Goal: Task Accomplishment & Management: Complete application form

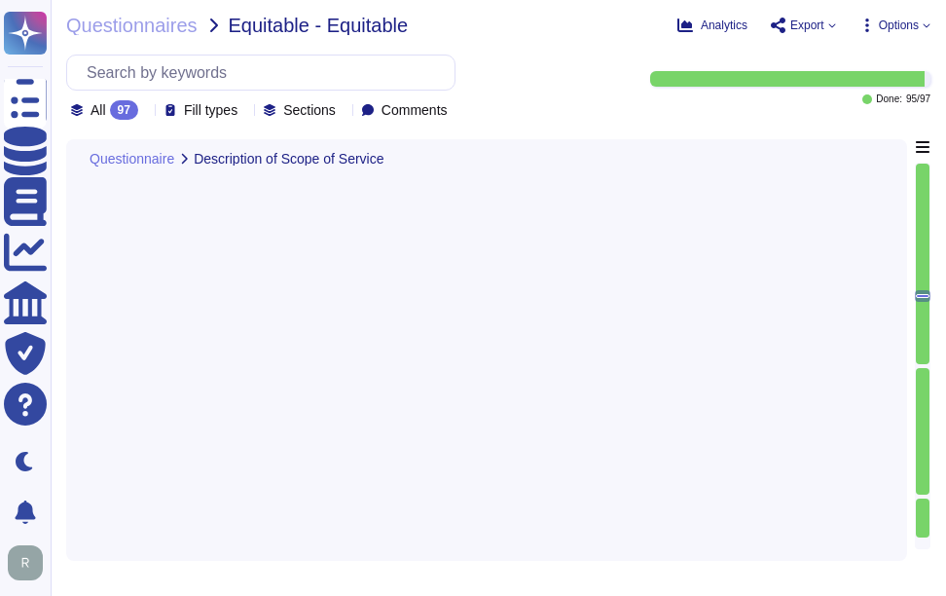
type textarea "Yes, there are direct interactions with our clients' customers through our webs…"
type textarea "No, additional support services will not be provided as part of this service."
type textarea "Sectigo does not require access to any type of sensitive data."
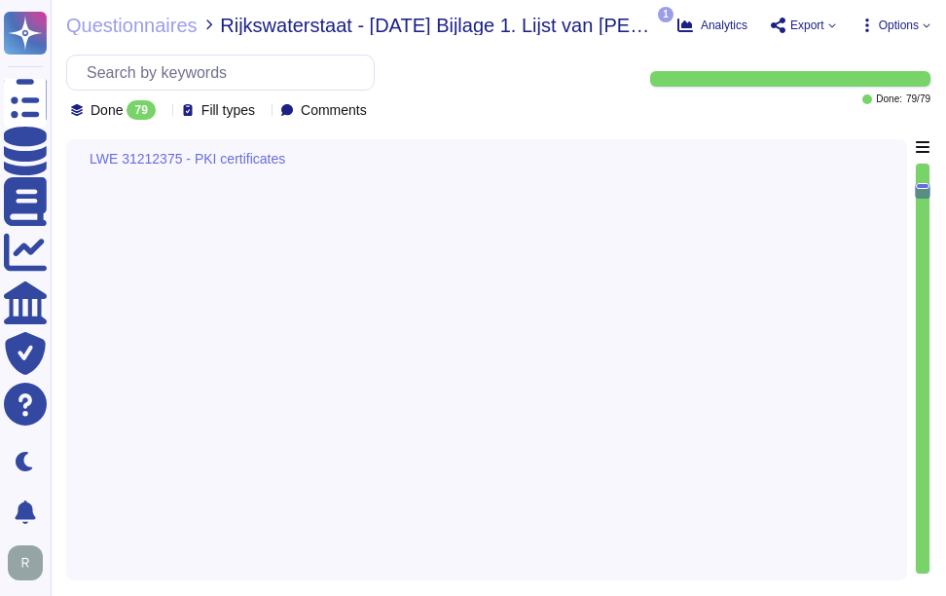
type textarea "We utilize TLS 1.2 or higher for all data in transit, ensuring compliance with …"
type textarea "We maintain ISO 27001 certification, along with other certifications such as SO…"
type textarea "Your enterprise sales representative will share the details."
type textarea "Depending on the circumstances and the type of Certificate, a Private Key can b…"
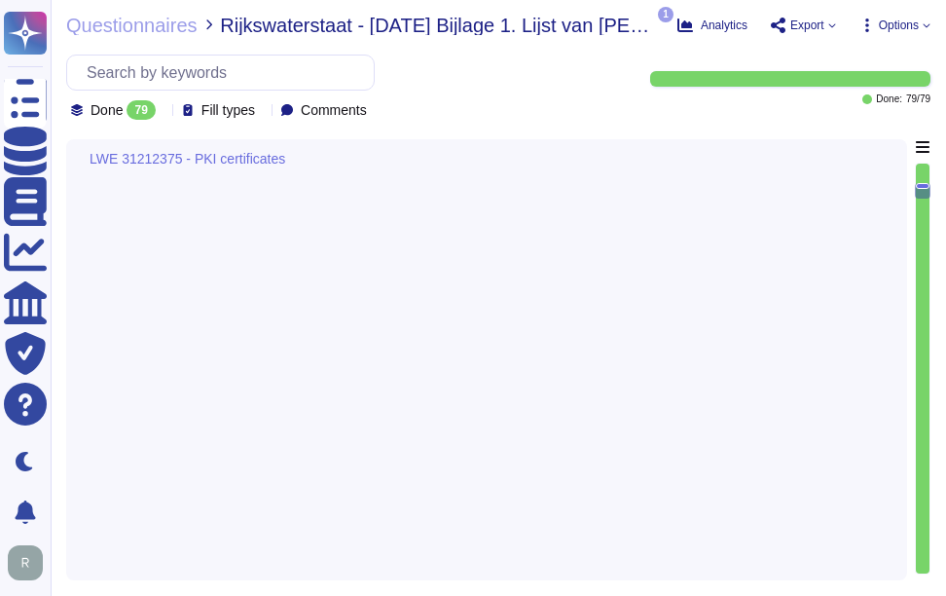
type textarea "A Precertificate, as described in RFC 6962 - Certificate Transparency, shall no…"
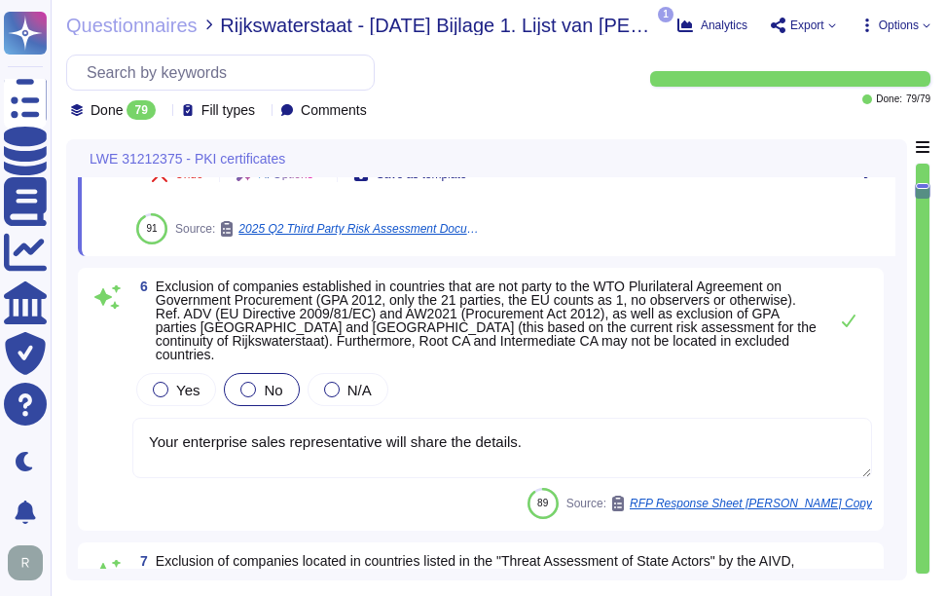
scroll to position [1560, 0]
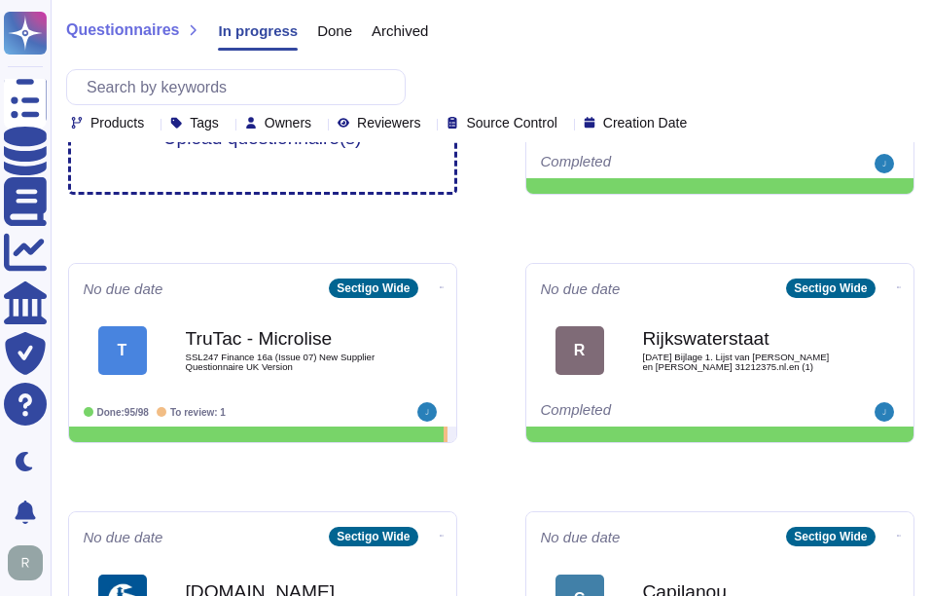
scroll to position [405, 0]
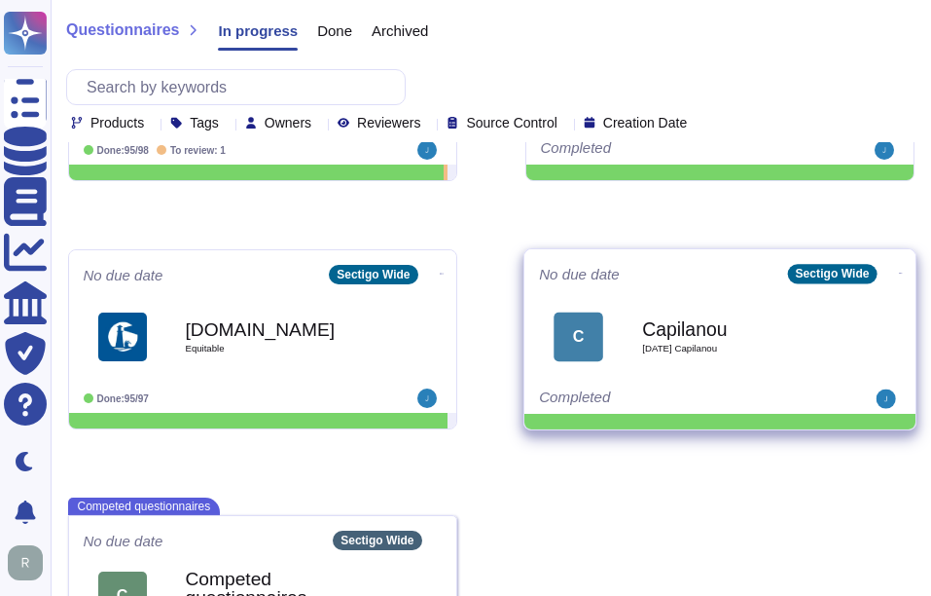
click at [730, 349] on span "[DATE] Capilanou" at bounding box center [740, 348] width 197 height 10
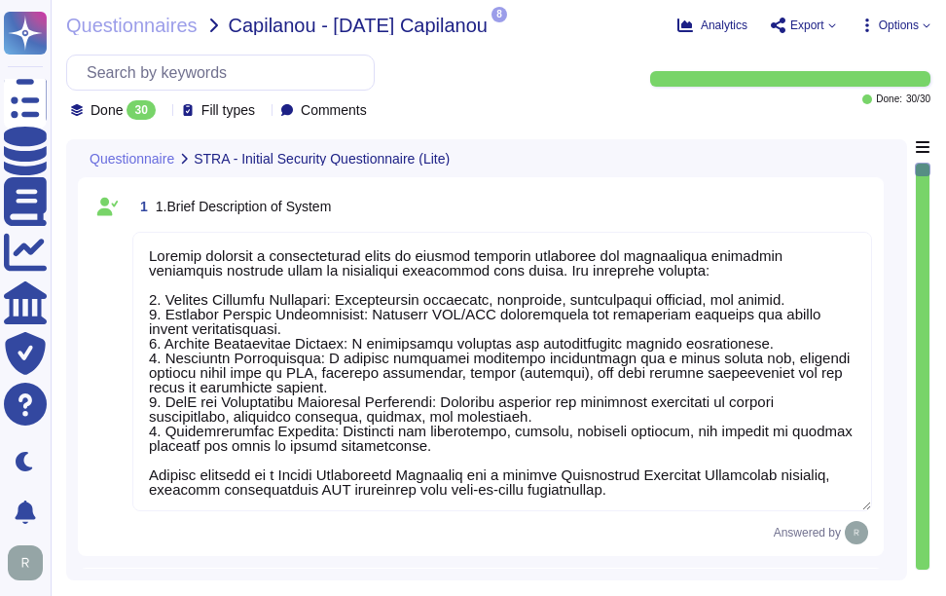
type textarea "Sectigo provides a comprehensive range of digital identity solutions and certif…"
type textarea "Your Enterprise Sales Representative can provide this information."
type textarea "wilfredo.durand@sectigo.com"
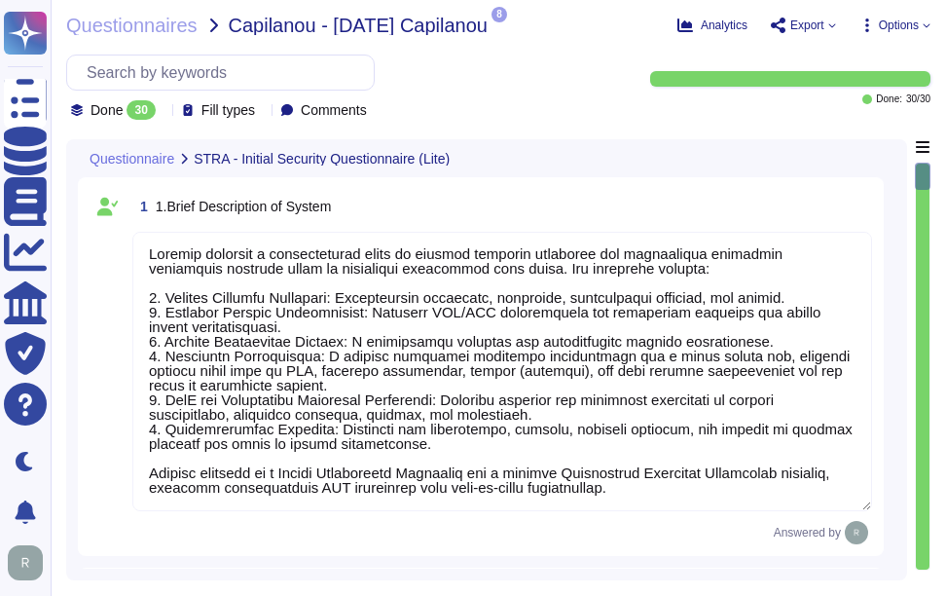
type textarea "Sectigo utilizes third-party colocation providers, specifically Equinix and Tel…"
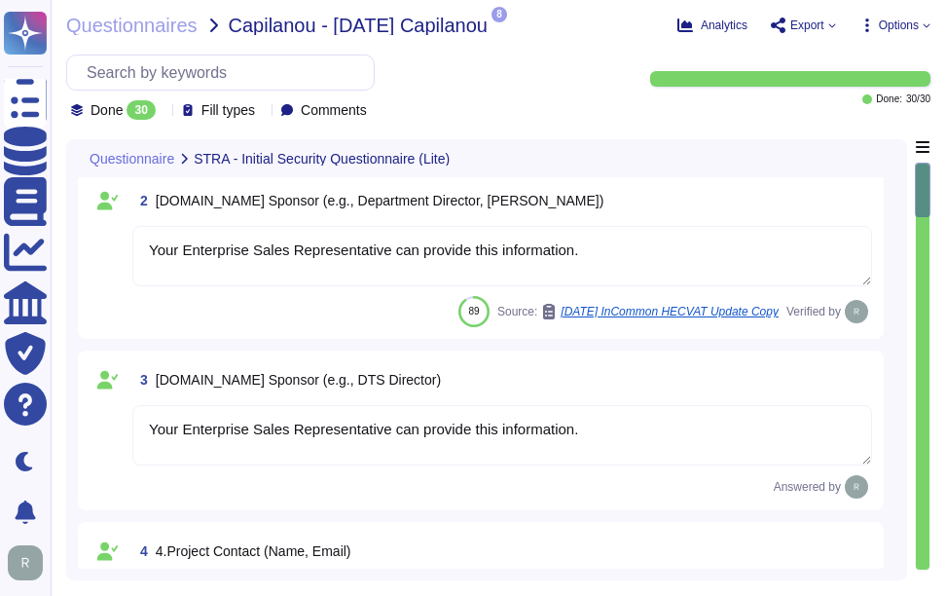
type textarea "Your Enterprise Sales representative will share."
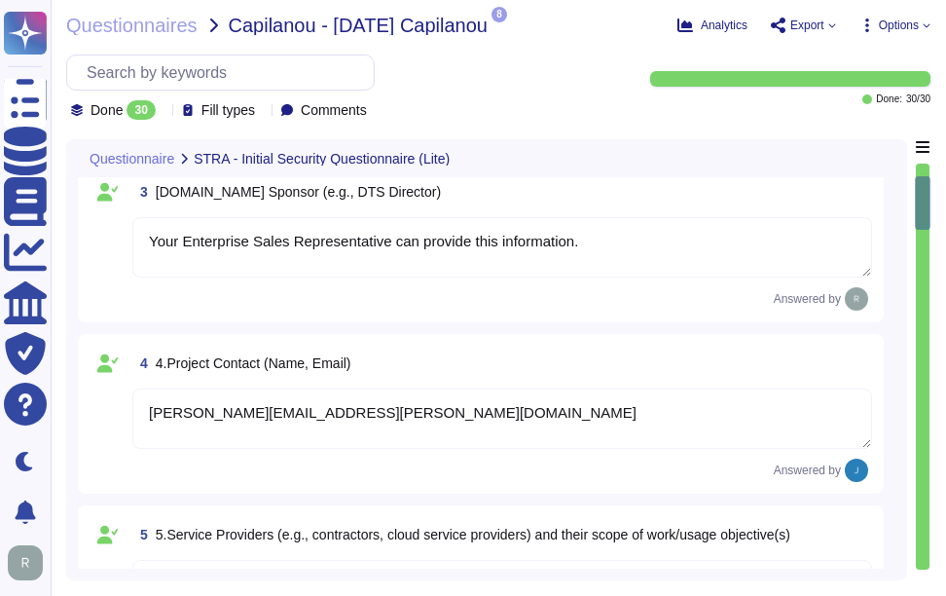
type textarea "A Privacy Impact Assessment (PIA) may not have been conducted for this product …"
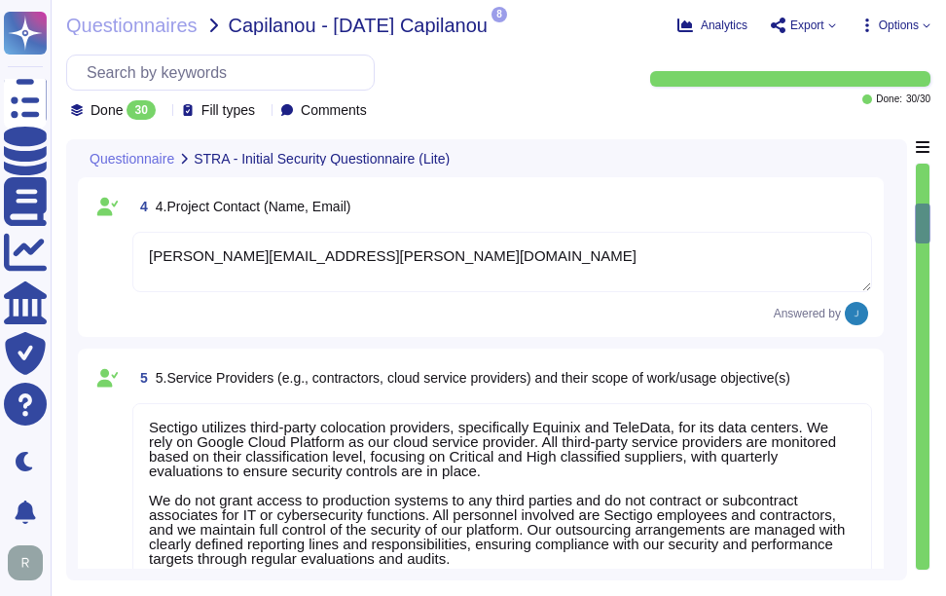
type textarea "The system stores the following types of data: 1. Personally Identifiable Infor…"
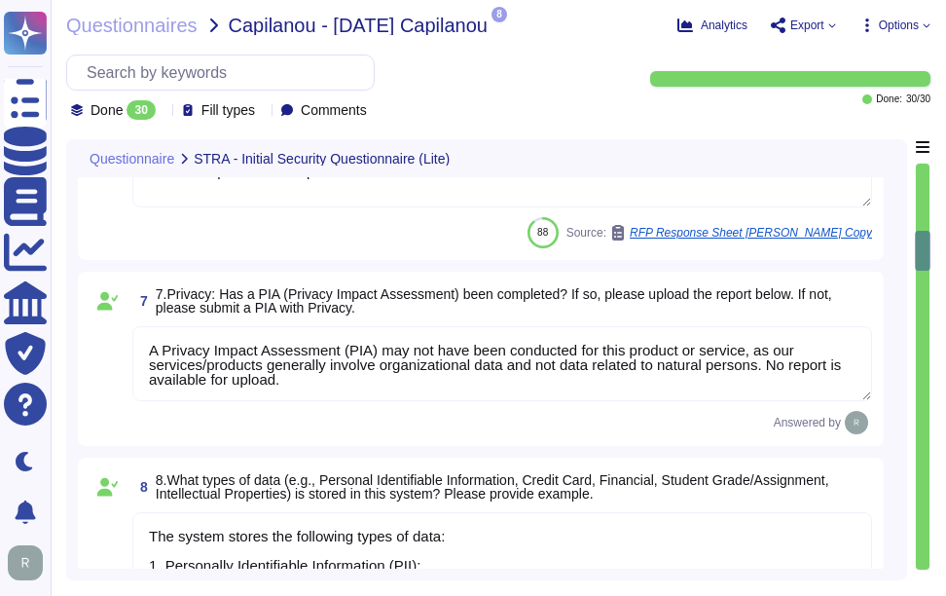
scroll to position [1265, 0]
type textarea "A significant data breach could have detrimental effects on Capilano University…"
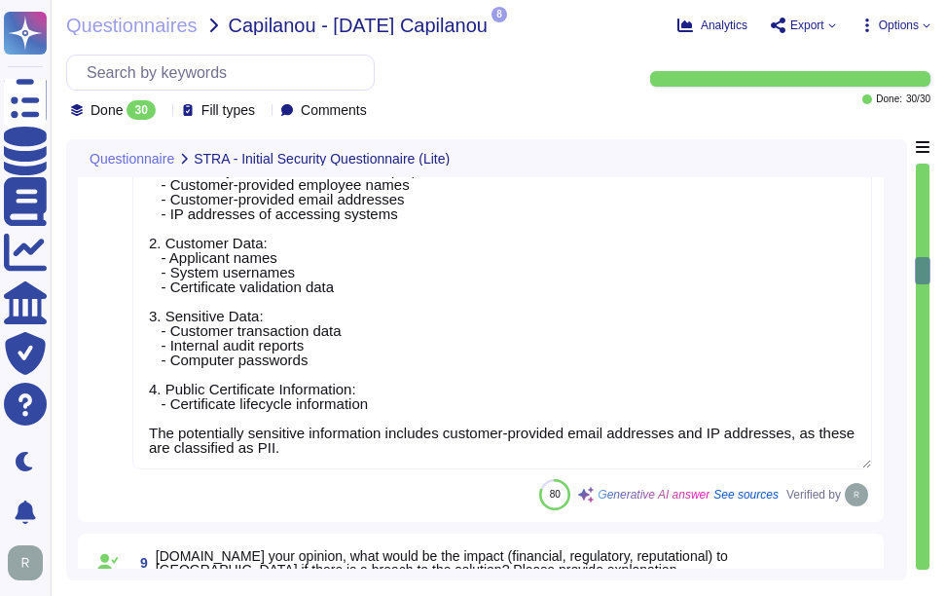
scroll to position [1654, 0]
type textarea "Yes, the system can interact and integrate with other existing systems. We offe…"
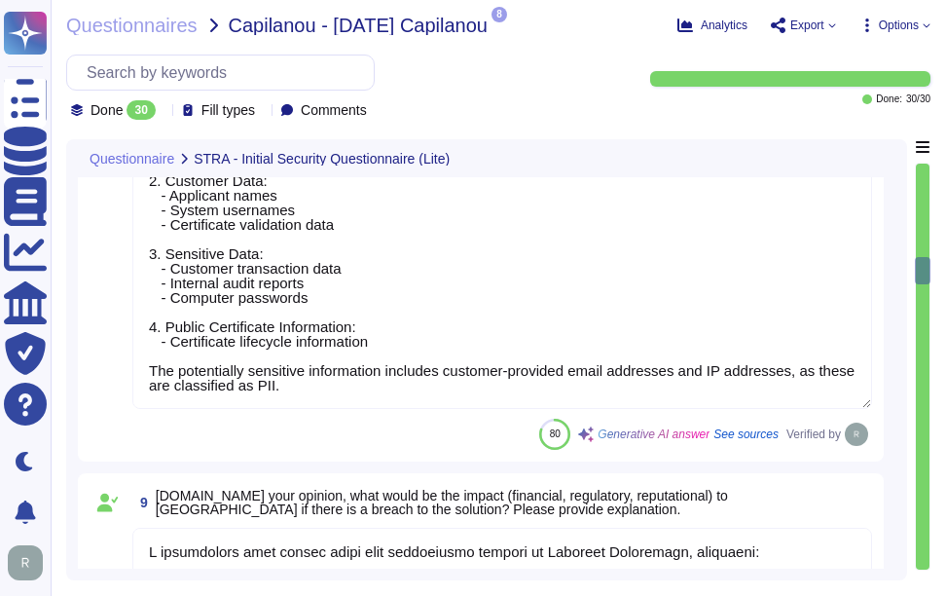
scroll to position [1752, 0]
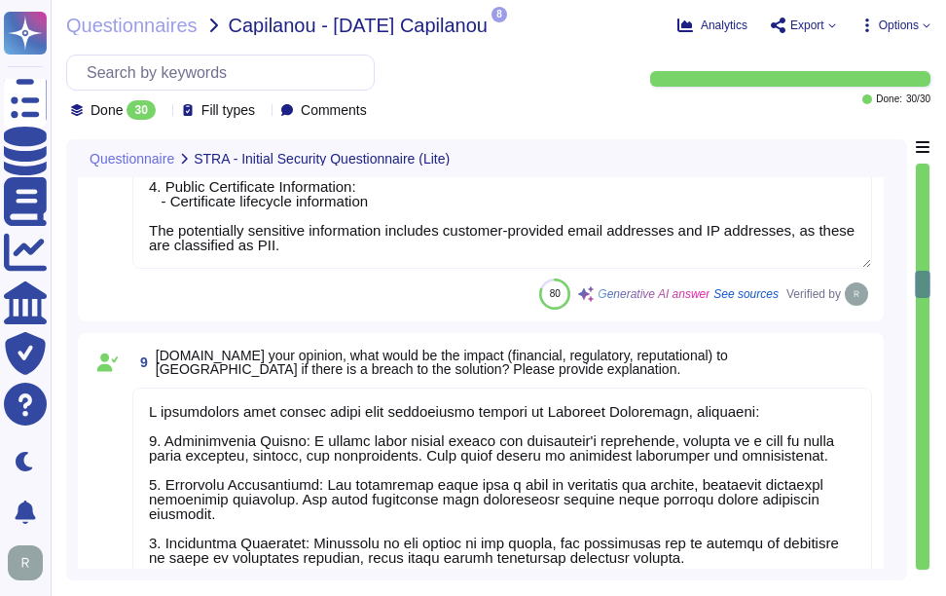
type textarea "Our organization holds several security-related certifications, including: 1. S…"
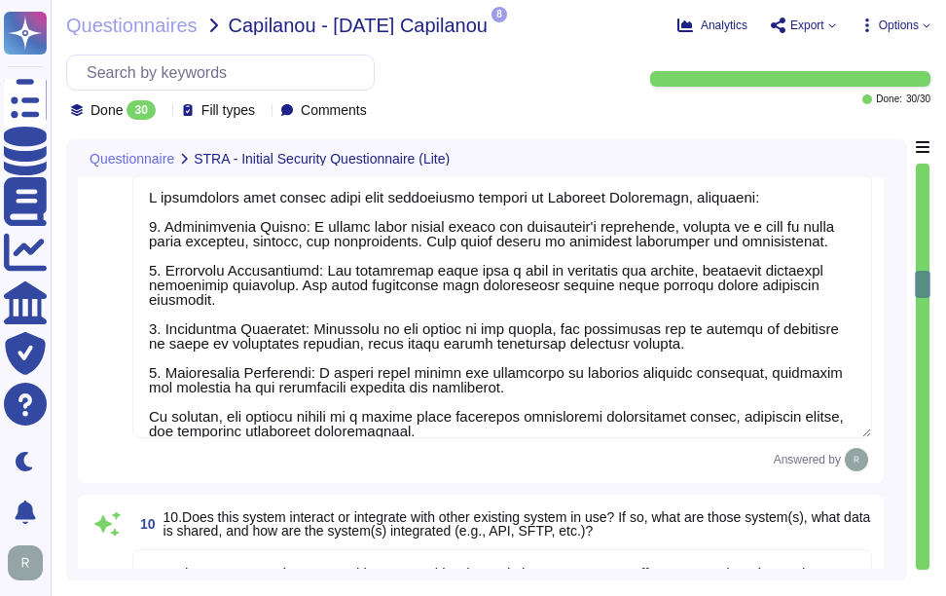
scroll to position [2, 0]
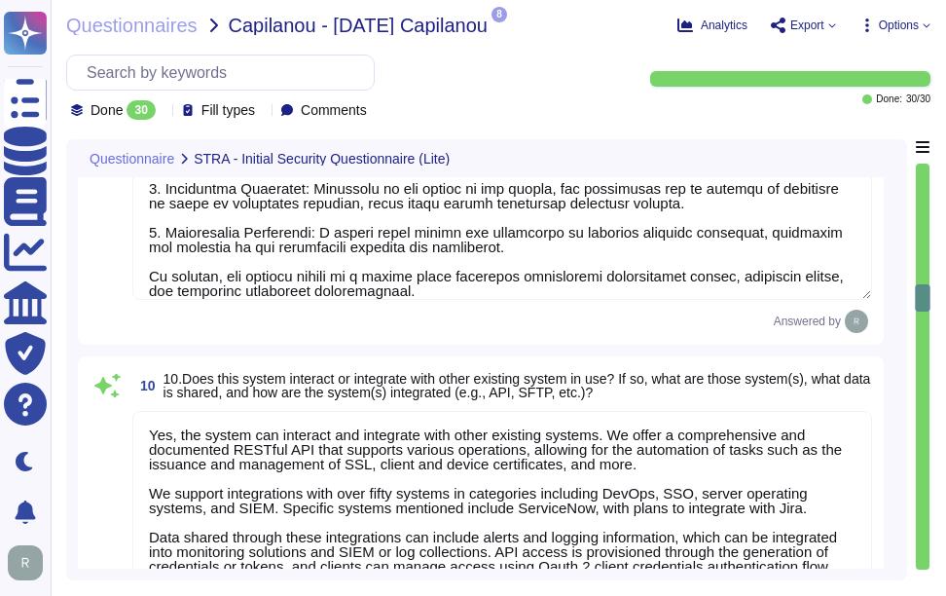
type textarea "We conduct annual penetration testing through a qualified third-party security …"
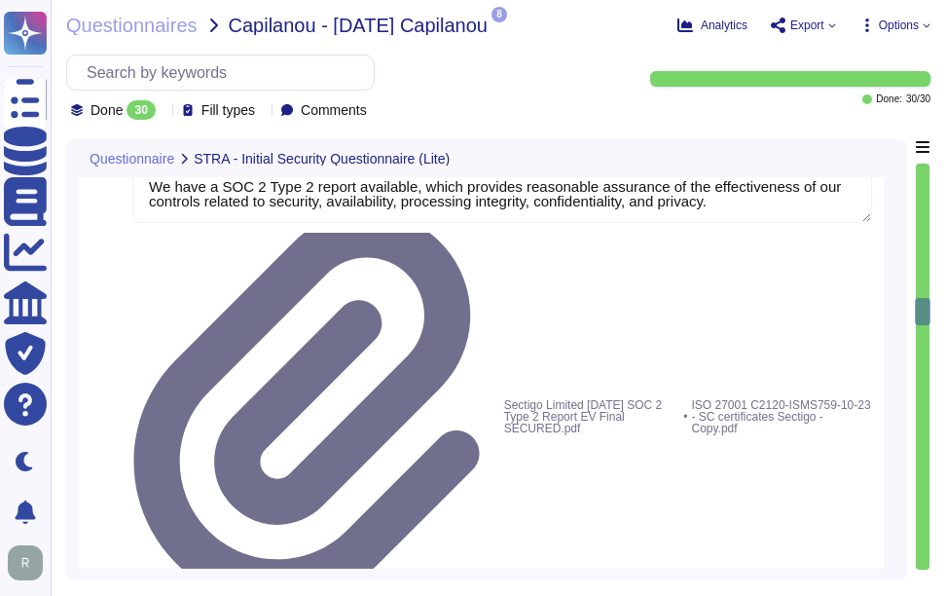
type textarea "Please refer the attachments."
type textarea "- Yes, we have a formal Information Security Policy and a Privacy Policy in pla…"
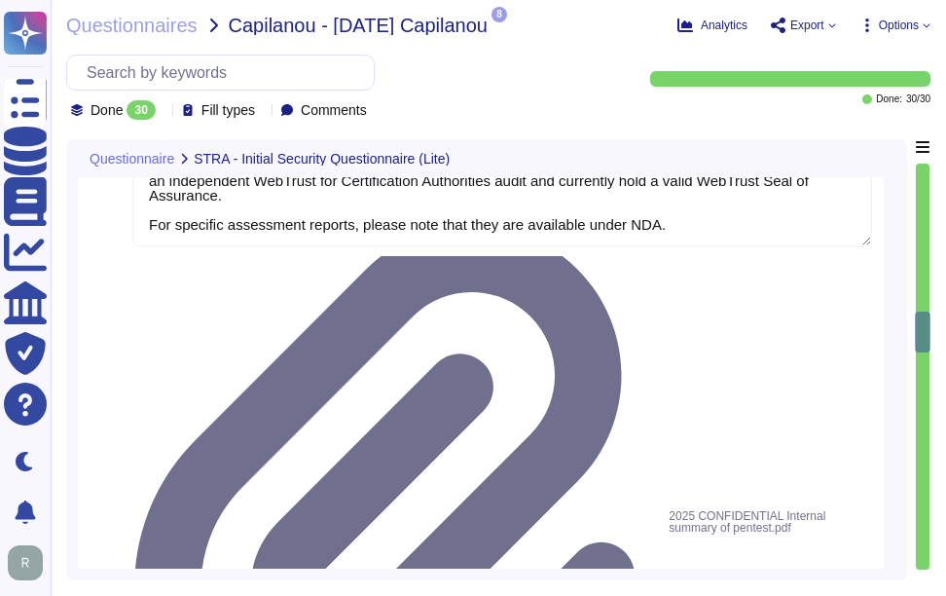
scroll to position [3600, 0]
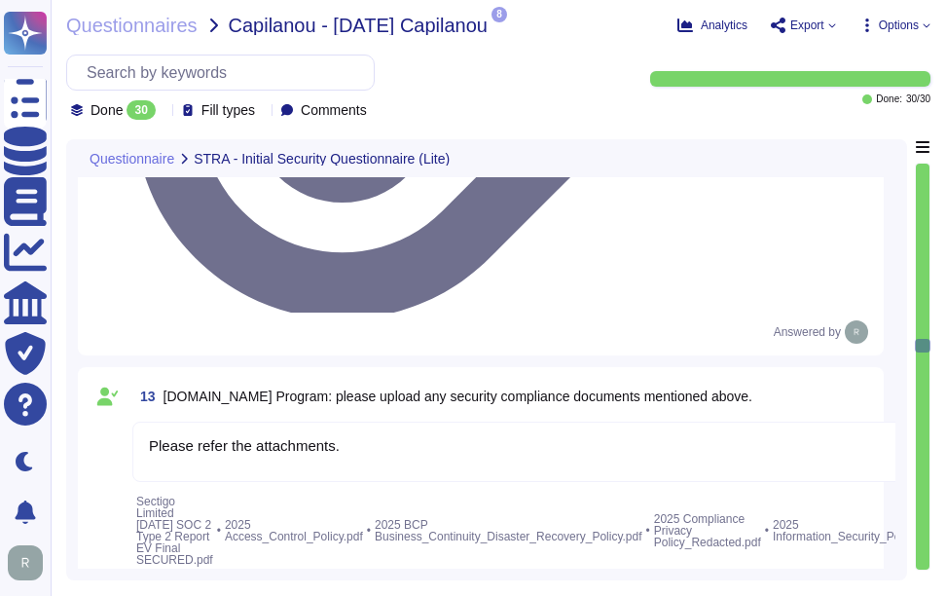
type textarea "Yes, Sectigo has a dedicated information security team composed of qualified IT…"
type textarea "We do not perform risk assessments against third parties or subcontractors. How…"
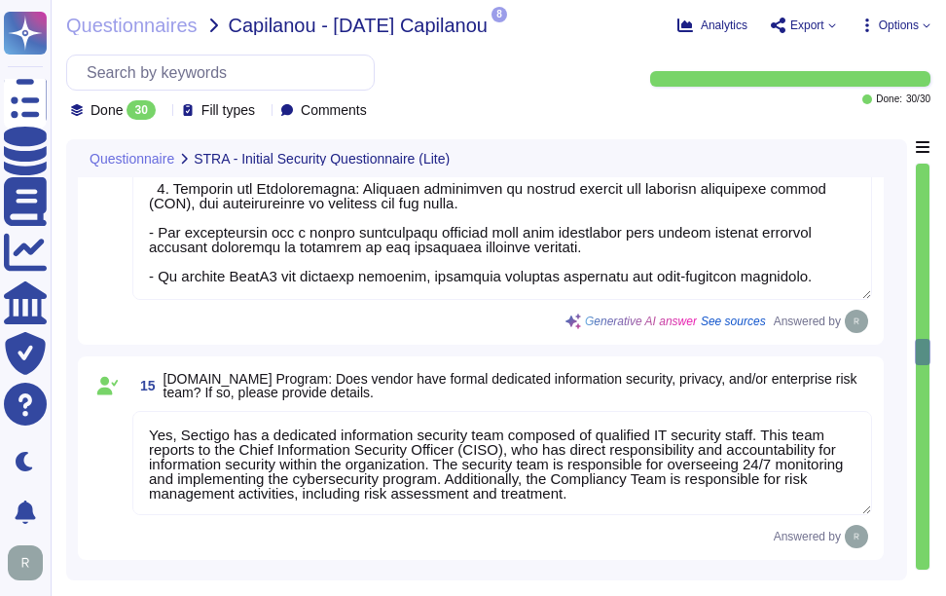
scroll to position [3892, 0]
type textarea "Yes, the solution supports Single Sign-On (SSO) via SAML2 and integrates with O…"
type textarea "Yes, multi-factor authentication (MFA) is enforced for all employees, including…"
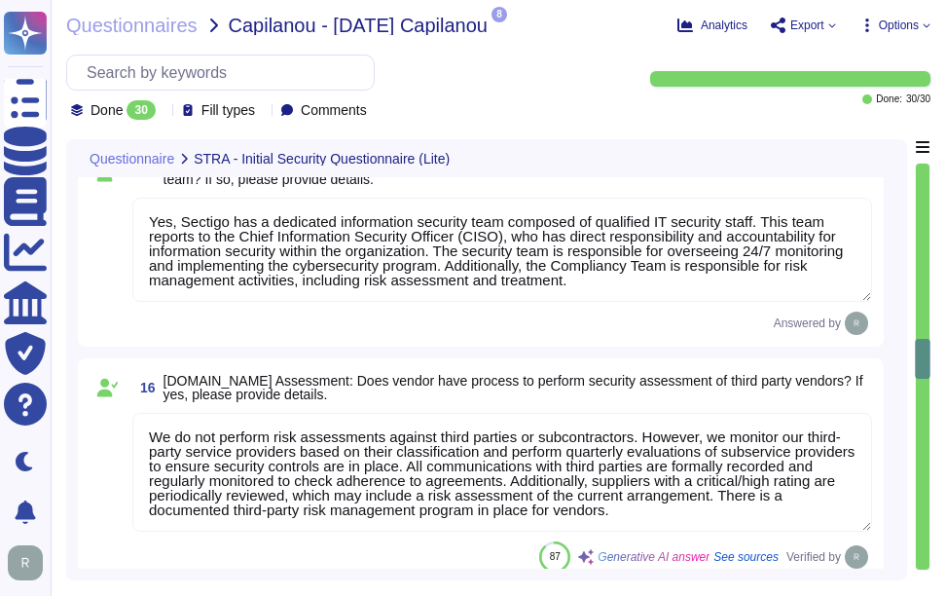
type textarea "Yes, our application employs Role-Based Access Control (RBAC) to assign privile…"
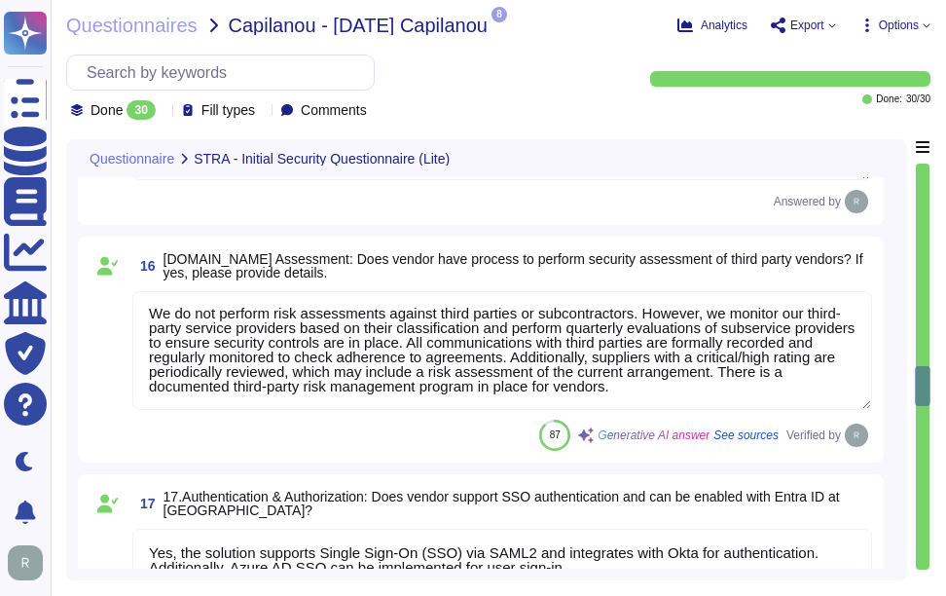
type textarea "Data is stored in colocation centers in the USA or UK, specifically in synched,…"
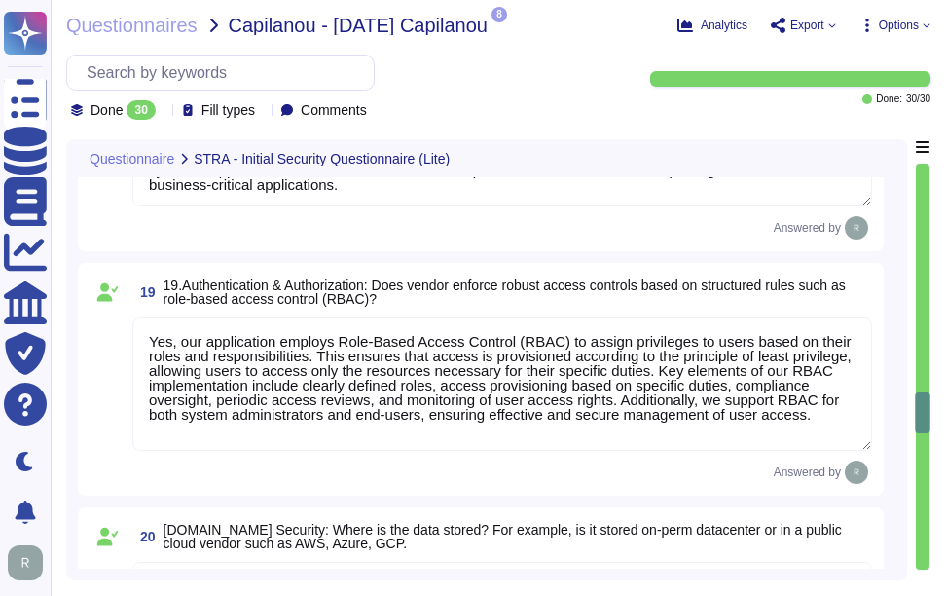
type textarea "The security controls for data-at-rest include the following measures: 1. Encry…"
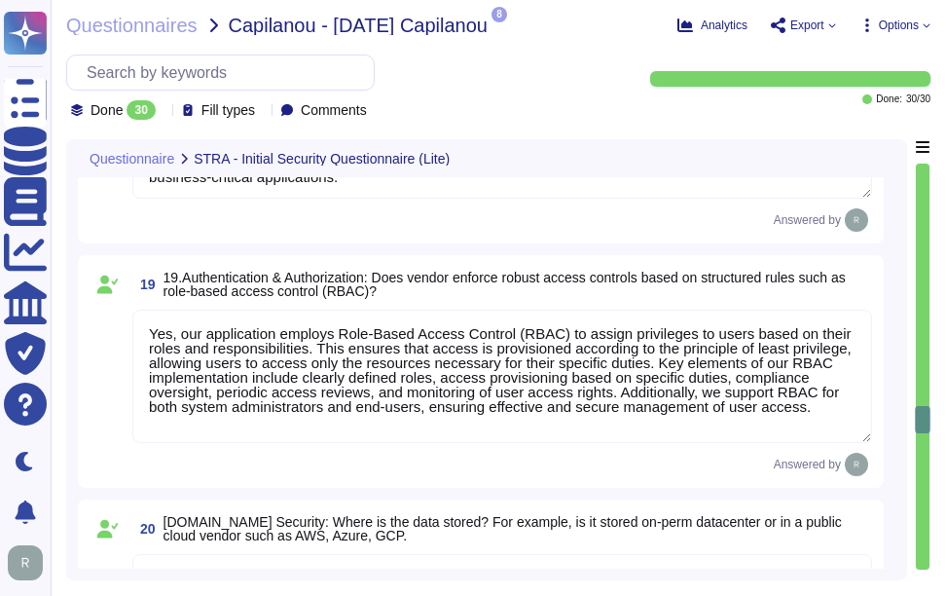
type textarea "Data-in-transit is protected through a comprehensive set of security controls: …"
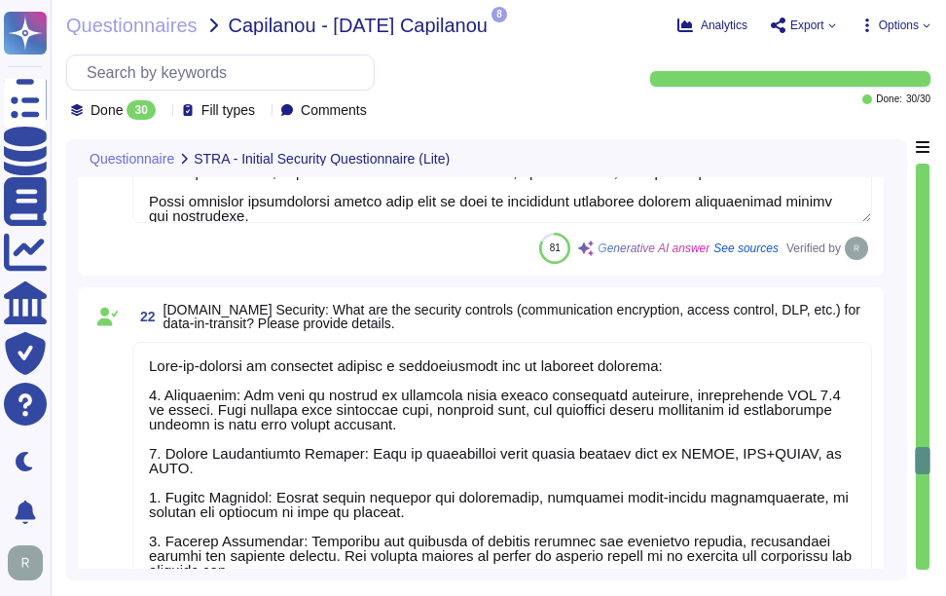
type textarea "Yes, we conduct application security testing prior to production rollout, inclu…"
type textarea "Yes, we perform security hardening against our systems based on industry standa…"
type textarea "Yes, we conduct regular internal and external vulnerability scans on at least a…"
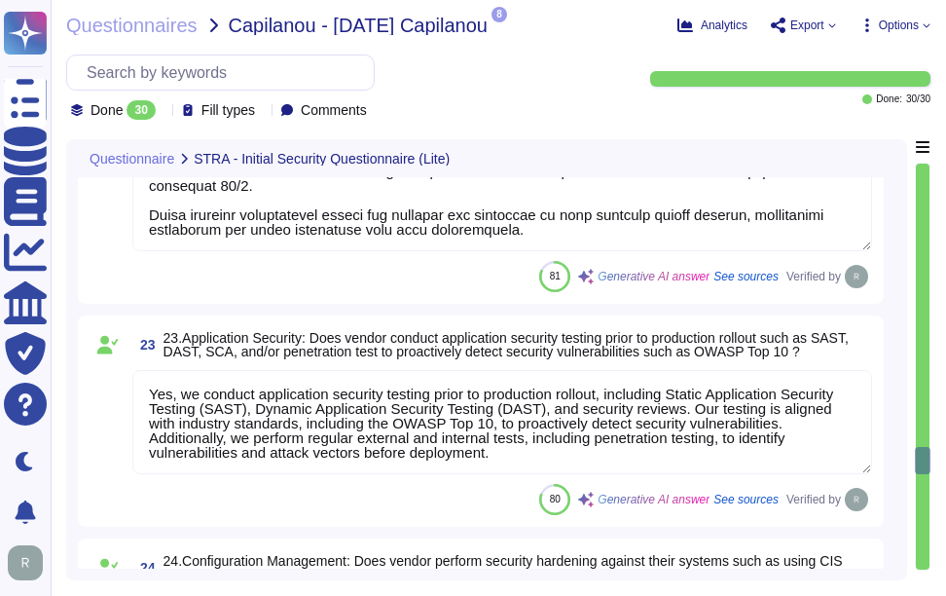
scroll to position [6422, 0]
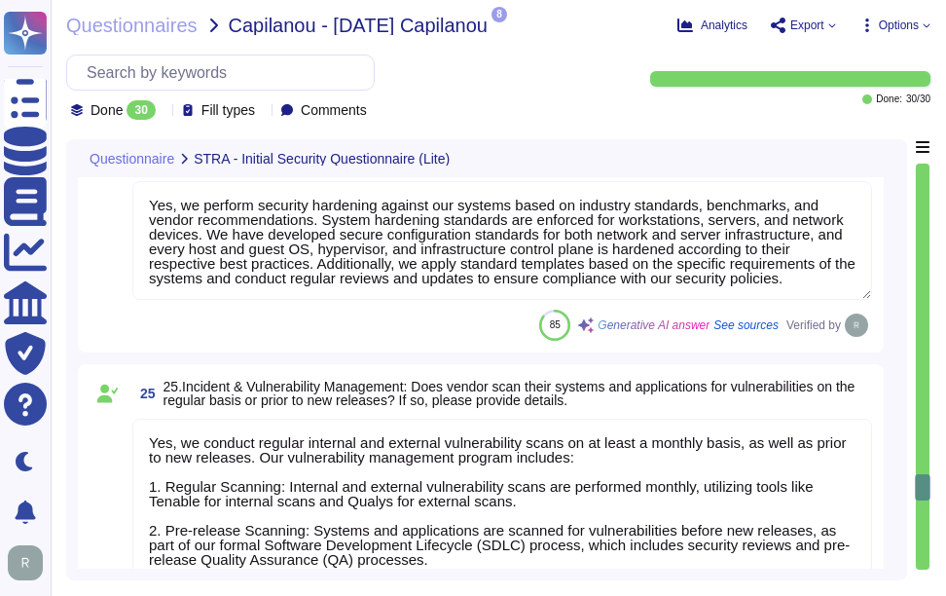
type textarea "We use Elastic as our SIEM solution, which includes a centralized logging syste…"
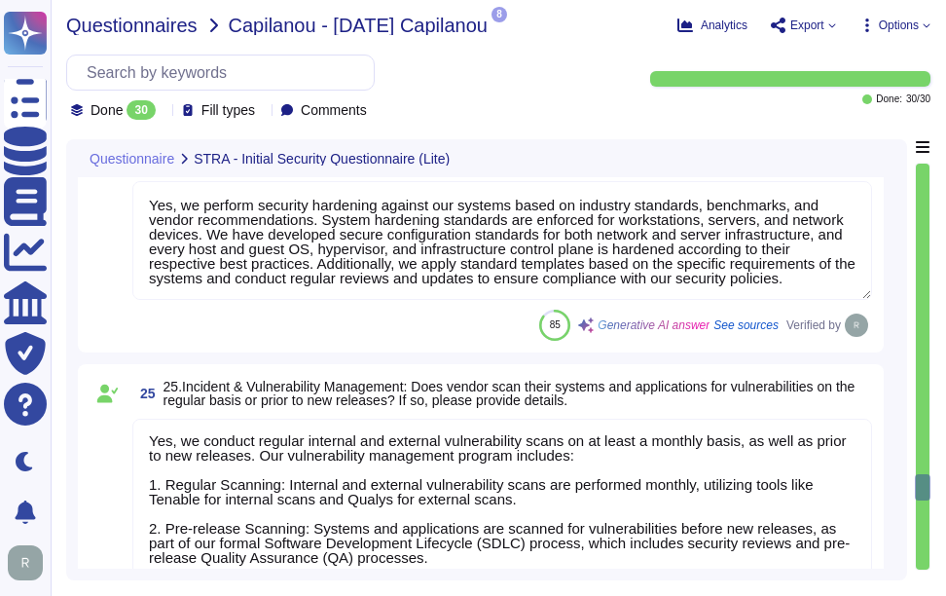
click at [127, 28] on span "Questionnaires" at bounding box center [131, 25] width 131 height 19
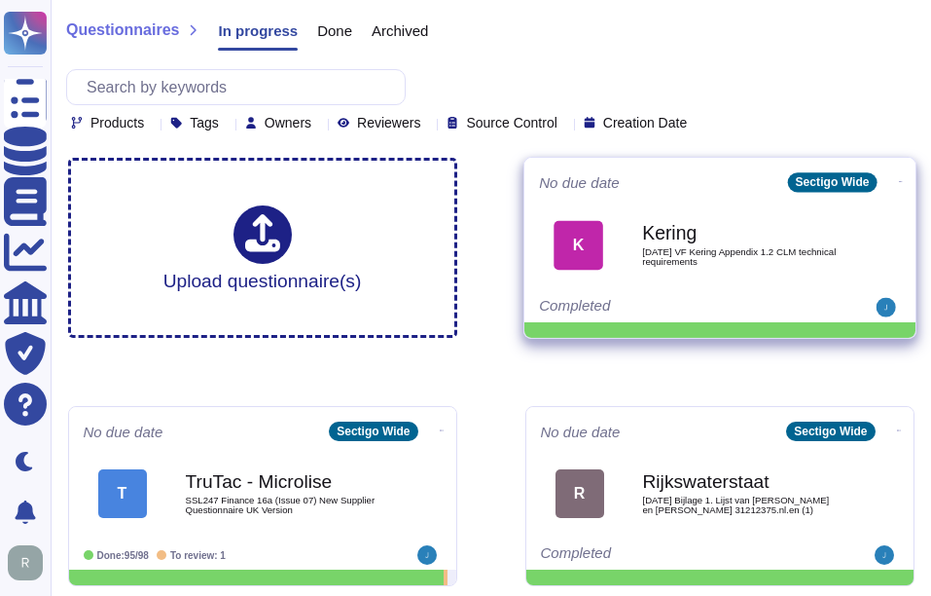
click at [675, 262] on span "2025 10 06 VF Kering Appendix 1.2 CLM technical requirements" at bounding box center [740, 256] width 197 height 18
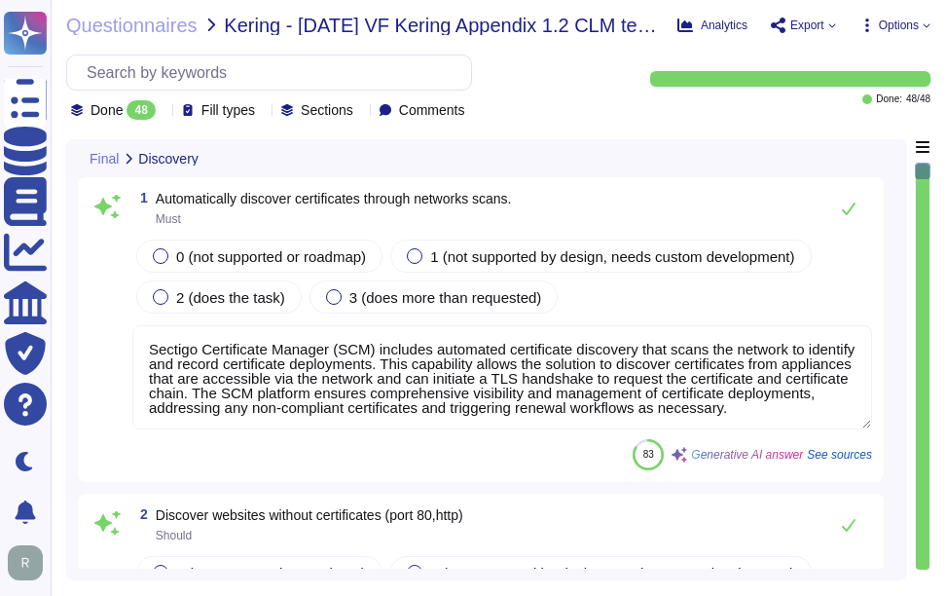
type textarea "Sectigo Certificate Manager (SCM) includes automated certificate discovery that…"
type textarea "www.sectigo.com"
type textarea "Sectigo Certificate Manager has the ability to discover and manage certificates…"
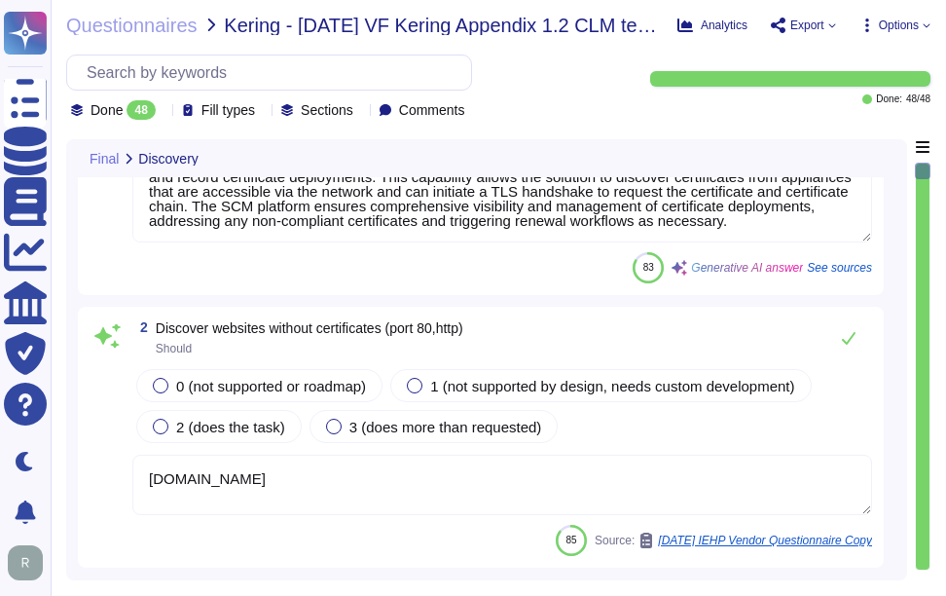
type textarea "Full-disk encryption is enabled for all systems storing or processing scoped da…"
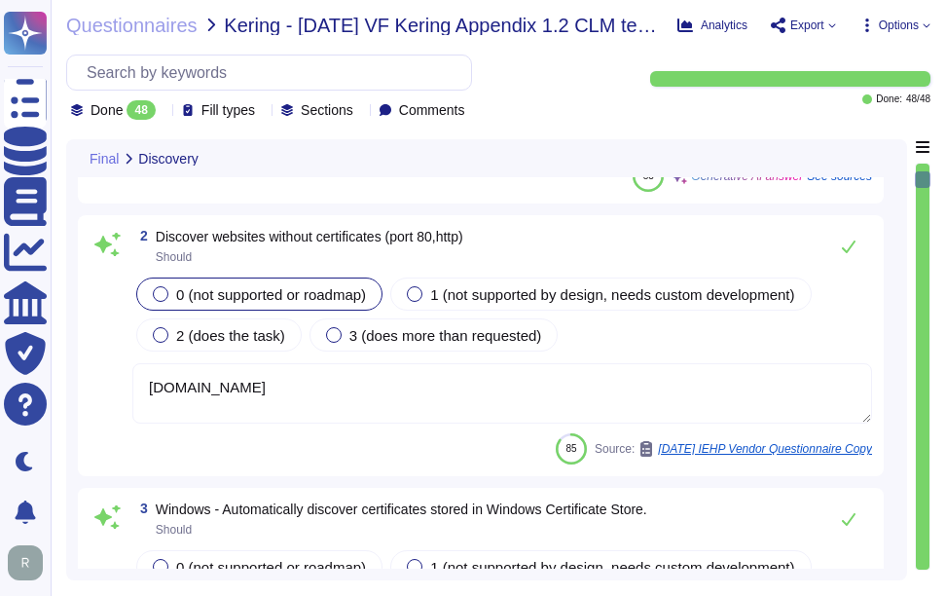
scroll to position [487, 0]
type textarea "Yes, Sectigo Certificate Manager has the ability to discover and manage certifi…"
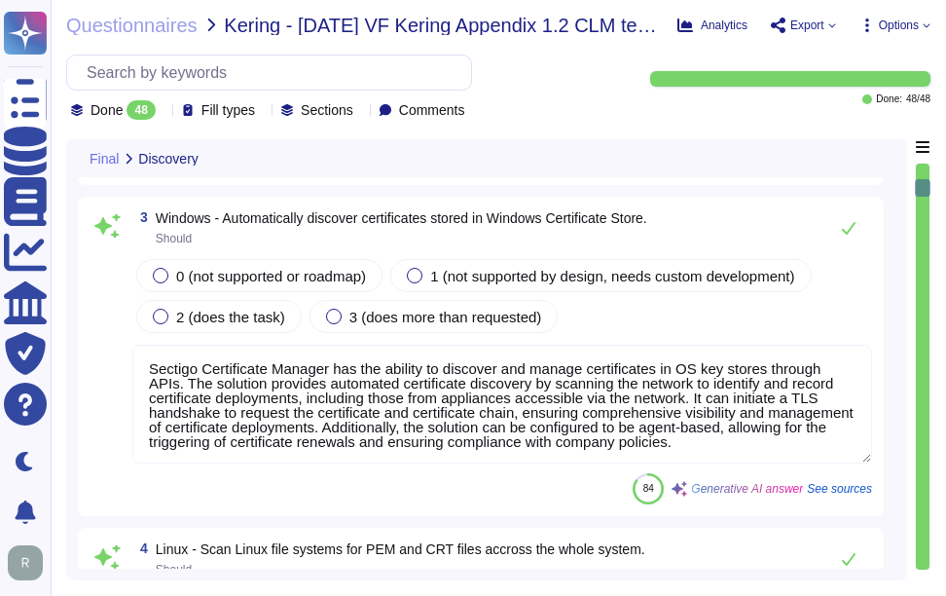
type textarea "Sectigo Certificate Manager can discover certificates from appliances, includin…"
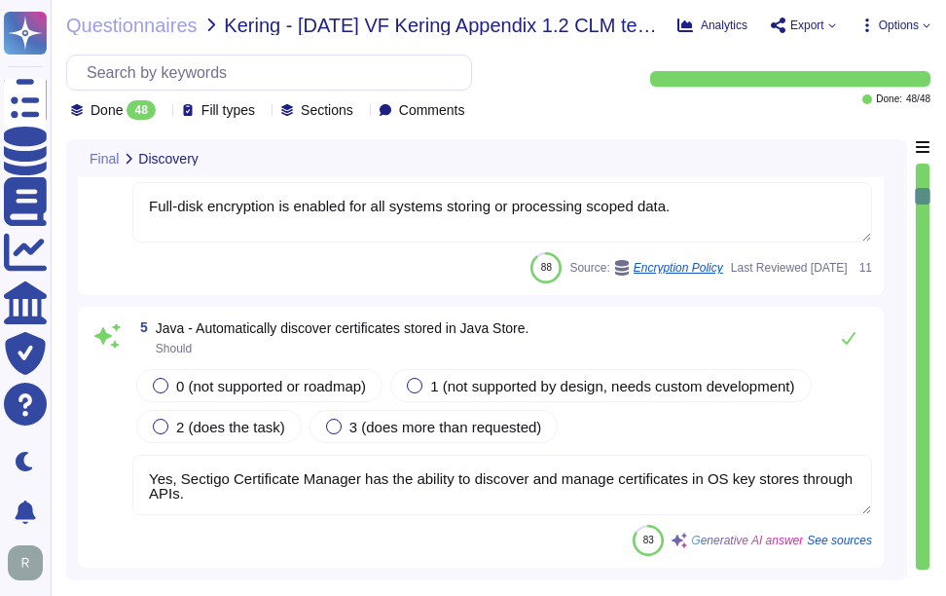
type textarea "We integrate with AWS and Google Cloud Platform (GCP) to discover certificates.…"
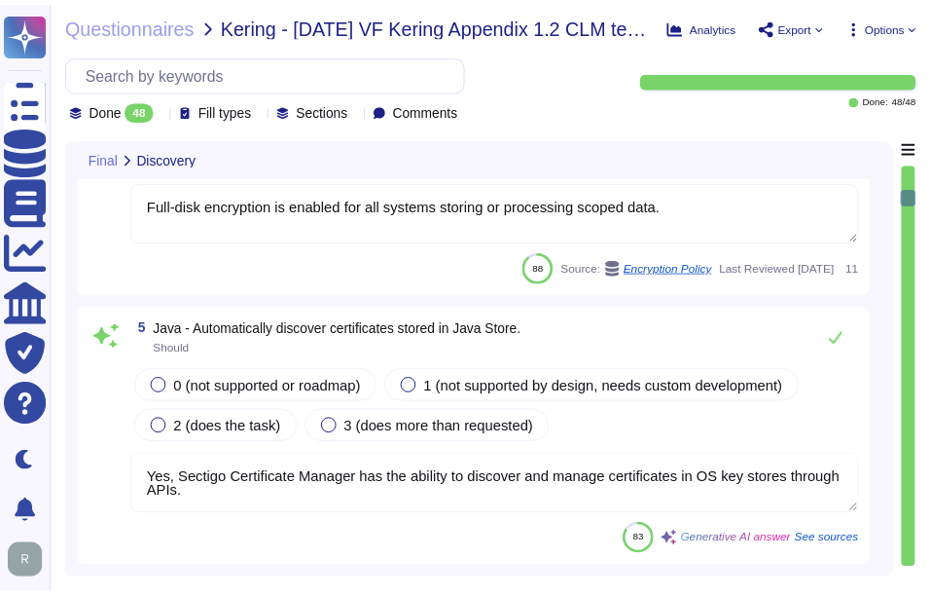
scroll to position [1168, 0]
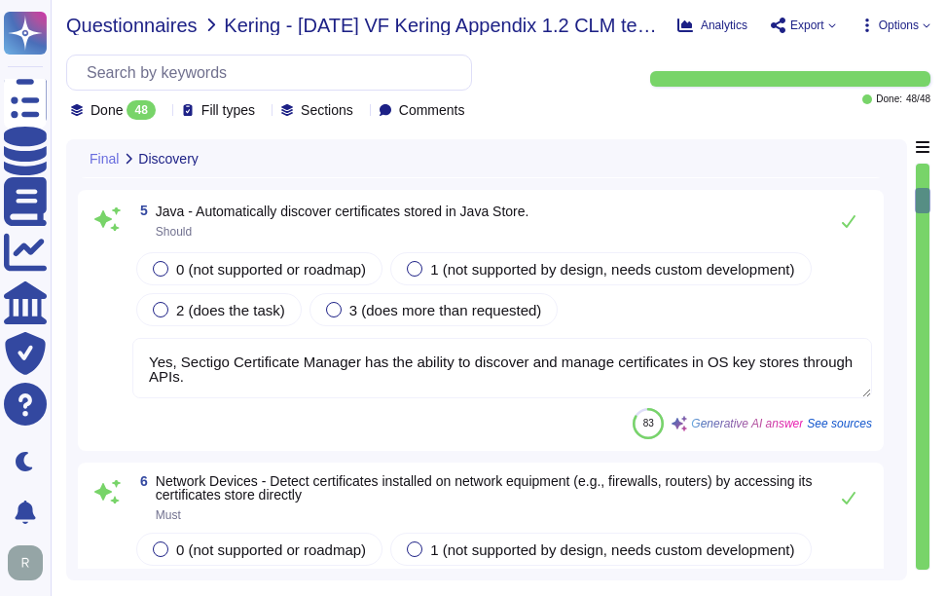
click at [144, 26] on span "Questionnaires" at bounding box center [131, 25] width 131 height 19
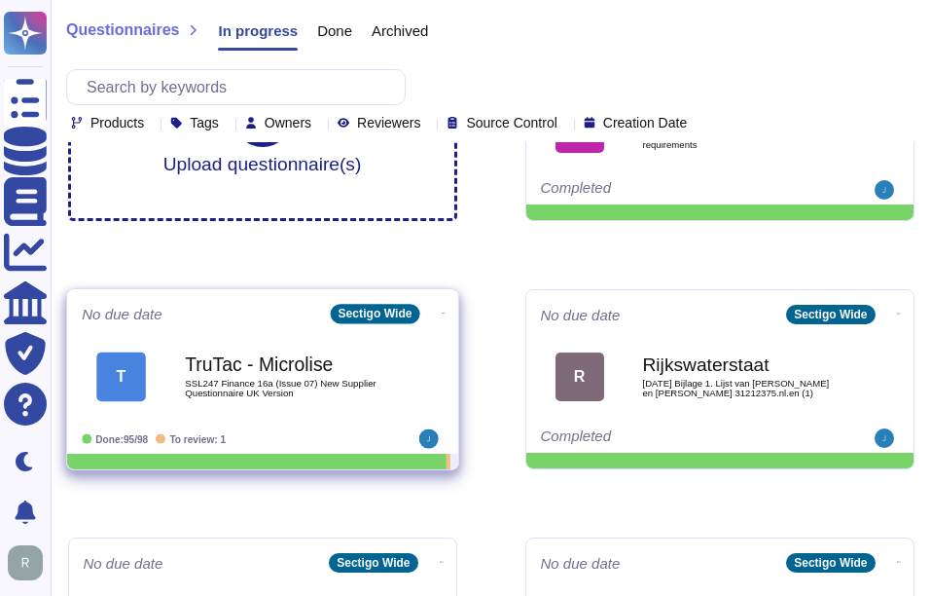
scroll to position [97, 0]
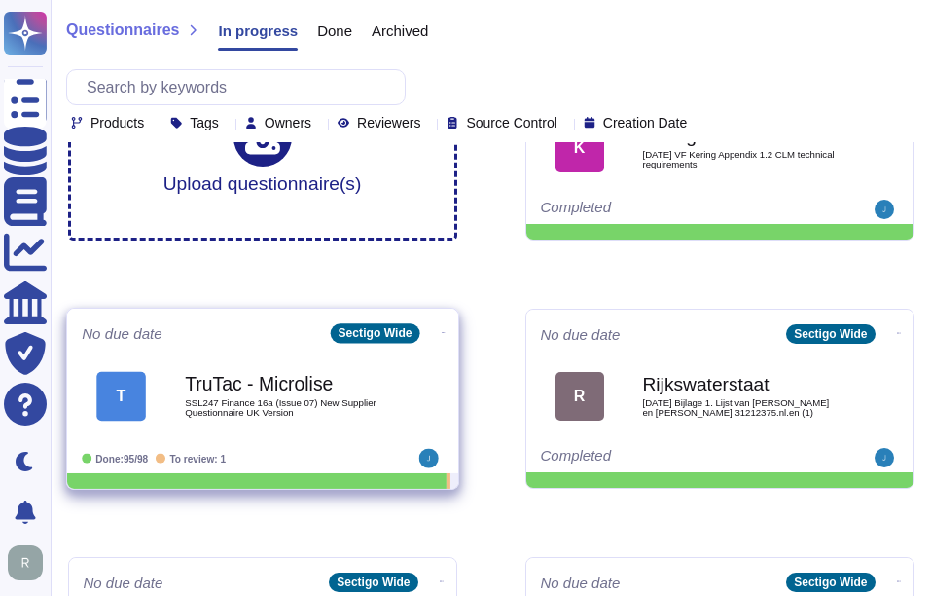
click at [239, 389] on b "TruTac - Microlise" at bounding box center [283, 384] width 197 height 18
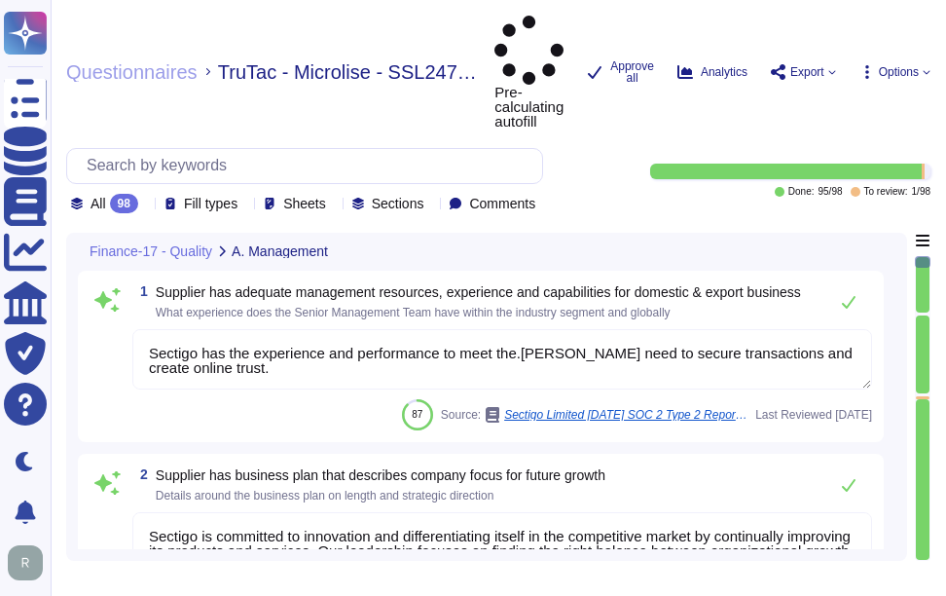
type textarea "Sectigo has the experience and performance to meet the.gowing need to secure tr…"
type textarea "Sectigo is committed to innovation and differentiating itself in the competitiv…"
type textarea "At Sectigo, safety is a critical factor that we prioritize in our operations. W…"
type textarea "Management conducts formal reviews of the Information Security Management Syste…"
click at [146, 204] on icon at bounding box center [146, 204] width 0 height 0
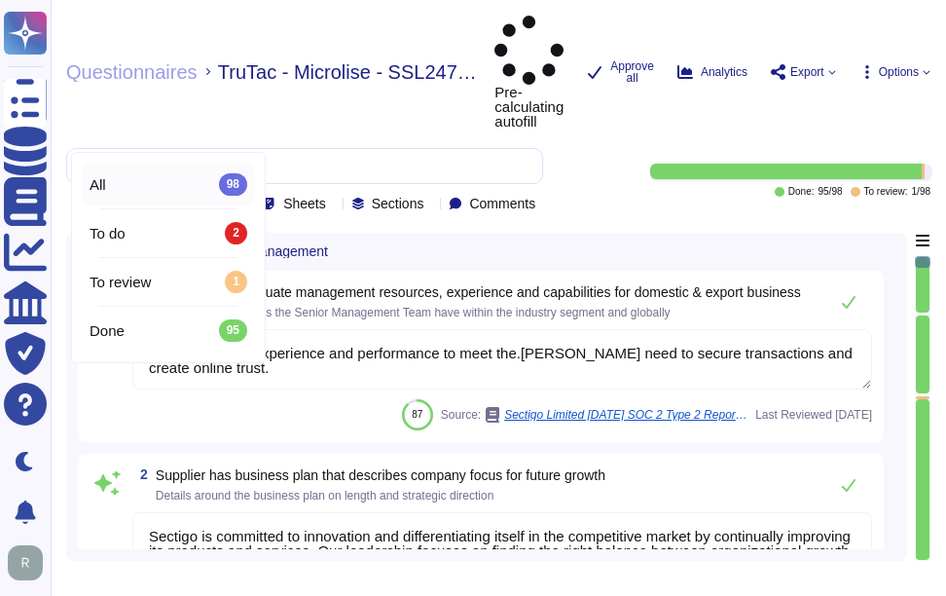
click at [129, 178] on div "All 98" at bounding box center [169, 183] width 158 height 21
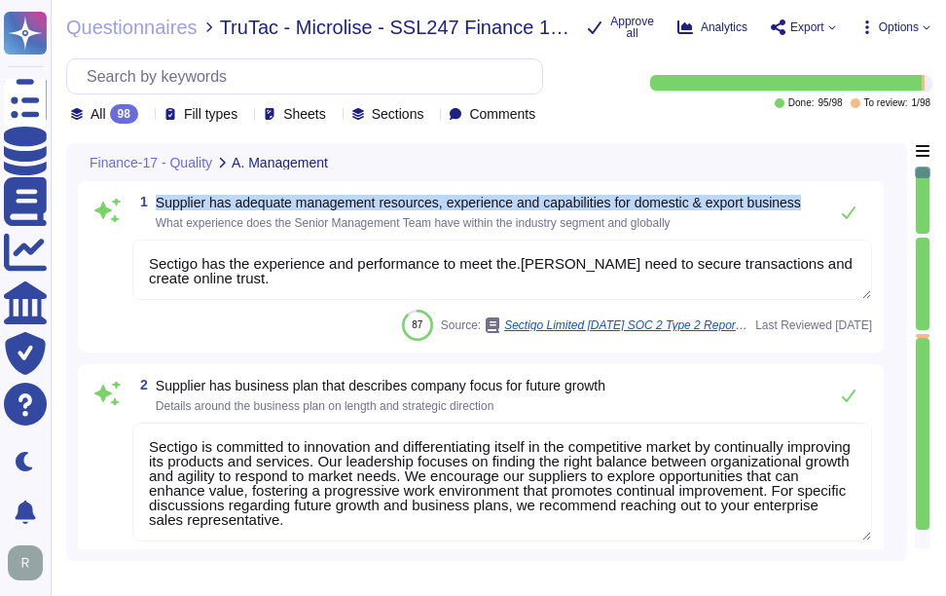
drag, startPoint x: 156, startPoint y: 197, endPoint x: 812, endPoint y: 192, distance: 655.9
click at [812, 192] on div "1 Supplier has adequate management resources, experience and capabilities for d…" at bounding box center [481, 266] width 806 height 171
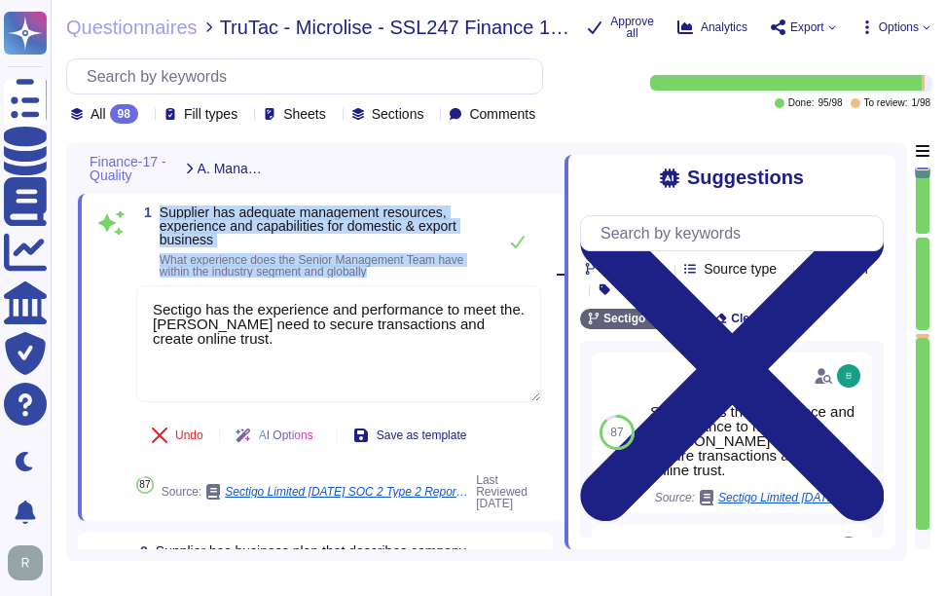
drag, startPoint x: 161, startPoint y: 212, endPoint x: 399, endPoint y: 279, distance: 247.7
click at [399, 279] on div "1 Supplier has adequate management resources, experience and capabilities for d…" at bounding box center [317, 357] width 448 height 304
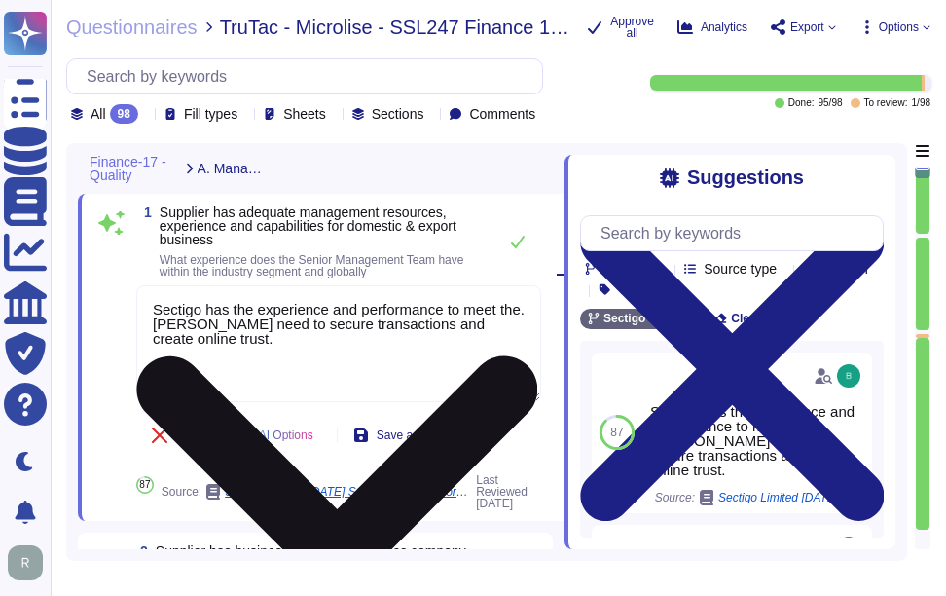
drag, startPoint x: 256, startPoint y: 354, endPoint x: 150, endPoint y: 315, distance: 113.0
click at [150, 315] on textarea "Sectigo has the experience and performance to meet the.gowing need to secure tr…" at bounding box center [338, 343] width 405 height 117
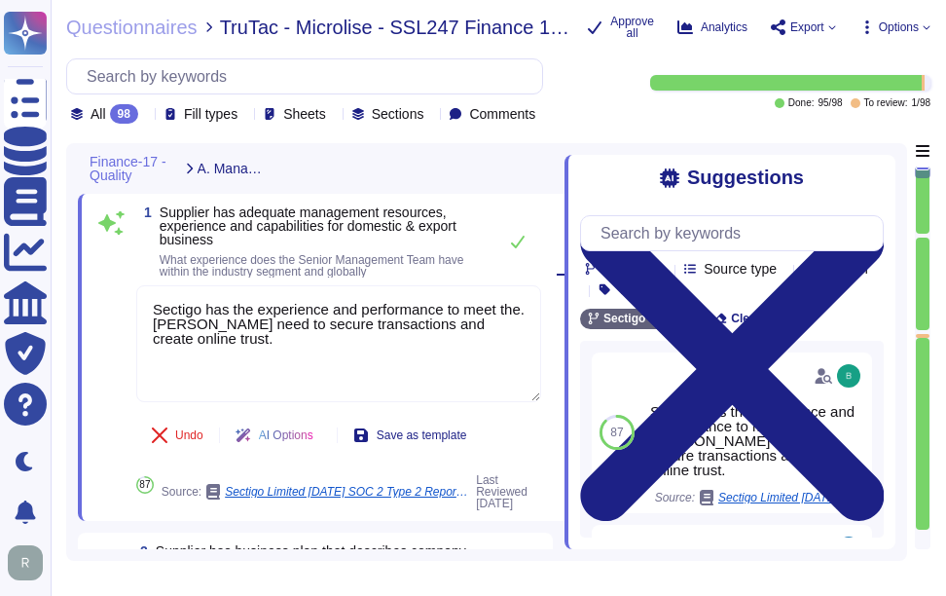
paste textarea "been in business for more than 25 years. Sectigo is one of the longest-standing…"
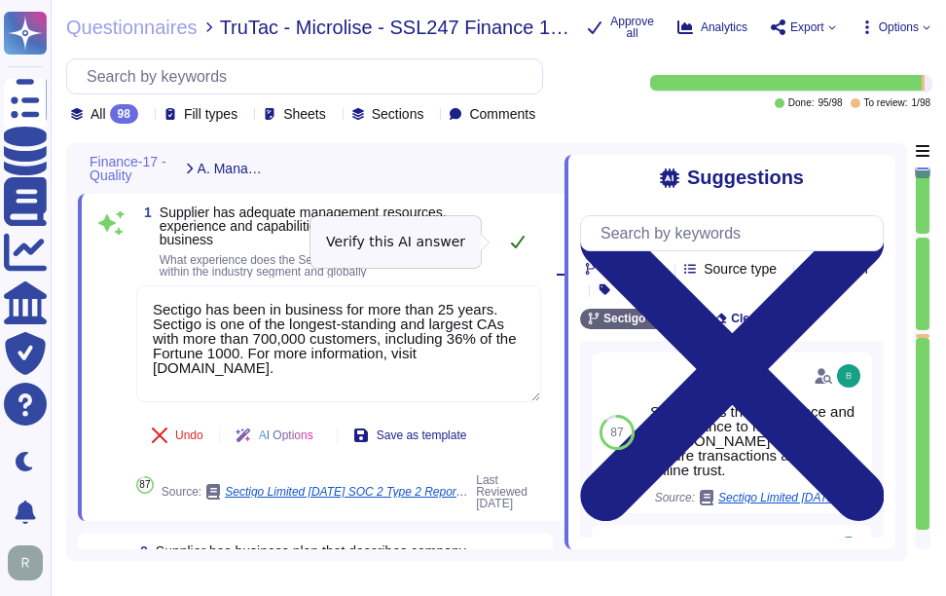
click at [513, 234] on div "1 Supplier has adequate management resources, experience and capabilities for d…" at bounding box center [321, 357] width 487 height 327
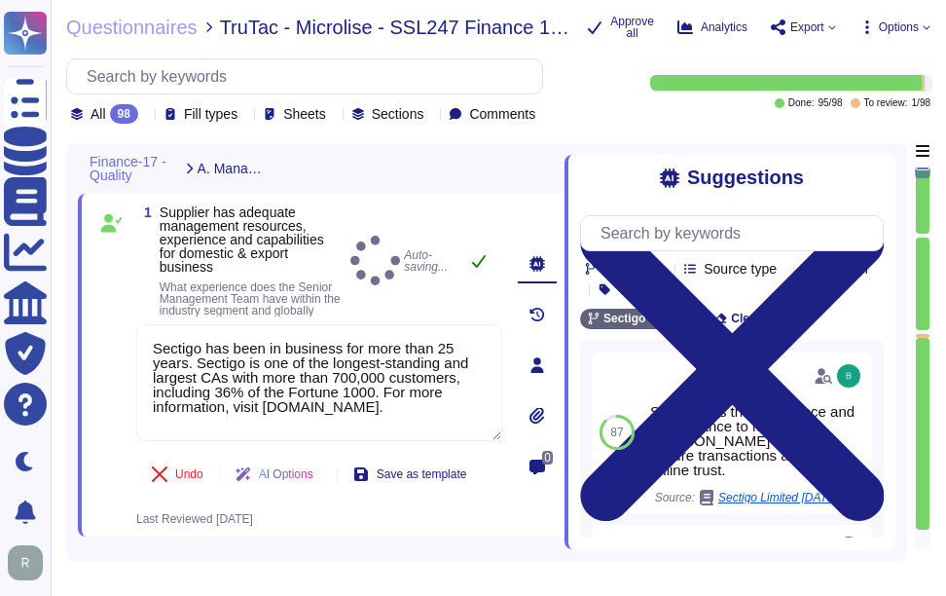
type textarea "Sectigo has been in business for more than 25 years. Sectigo is one of the long…"
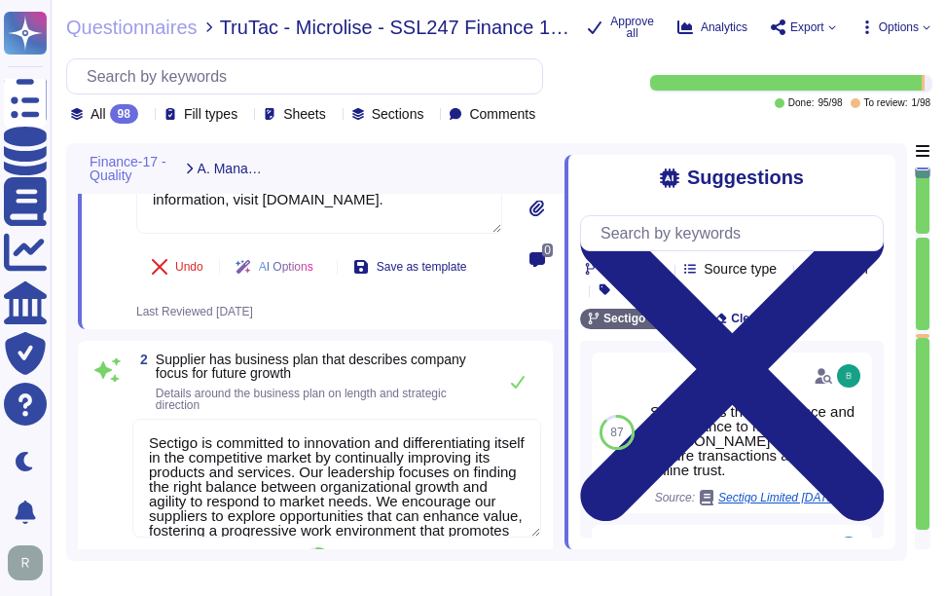
scroll to position [292, 0]
type textarea "Management conducts formal reviews of the Information Security Management Syste…"
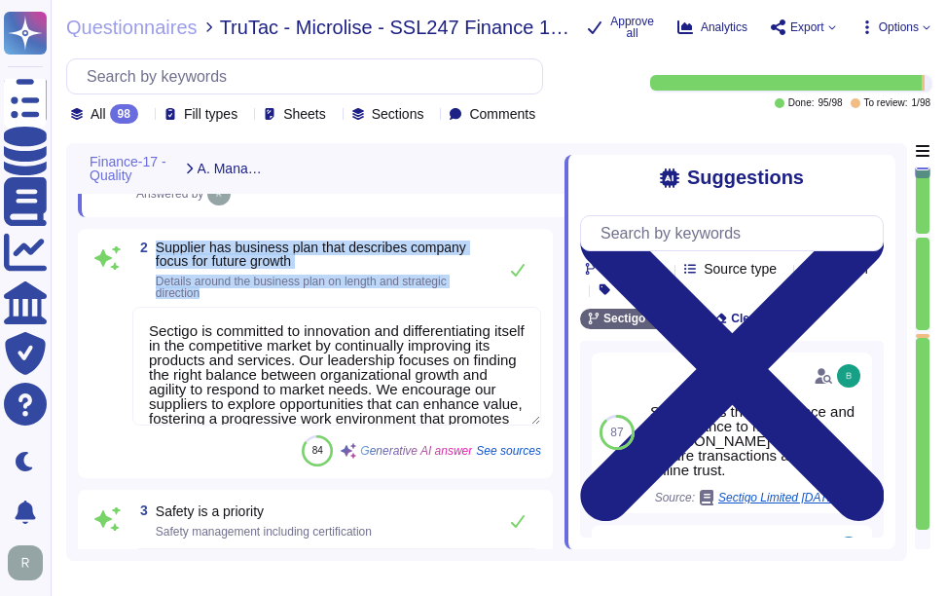
drag, startPoint x: 159, startPoint y: 261, endPoint x: 345, endPoint y: 297, distance: 190.3
click at [345, 297] on span "Supplier has business plan that describes company focus for future growth Detai…" at bounding box center [321, 269] width 331 height 58
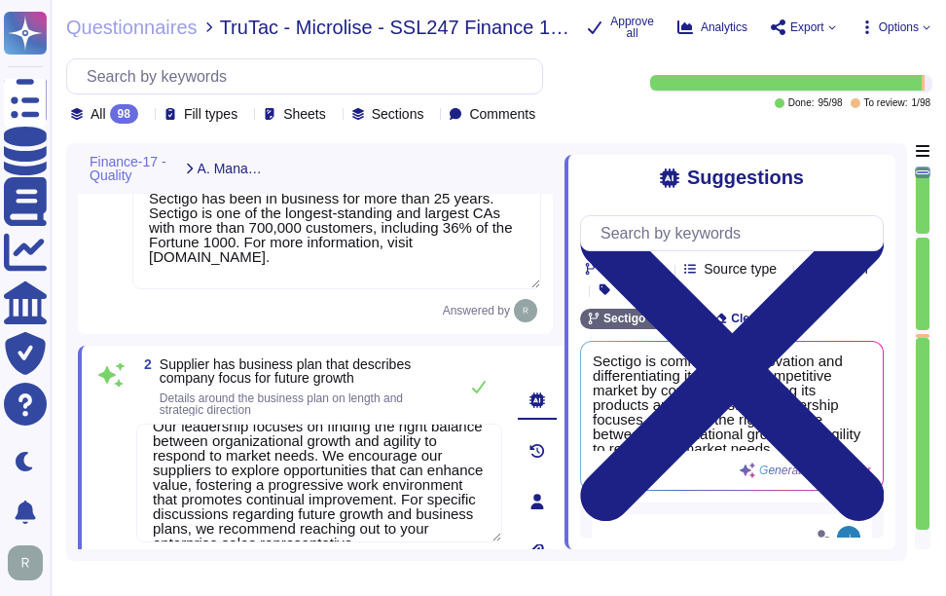
scroll to position [0, 0]
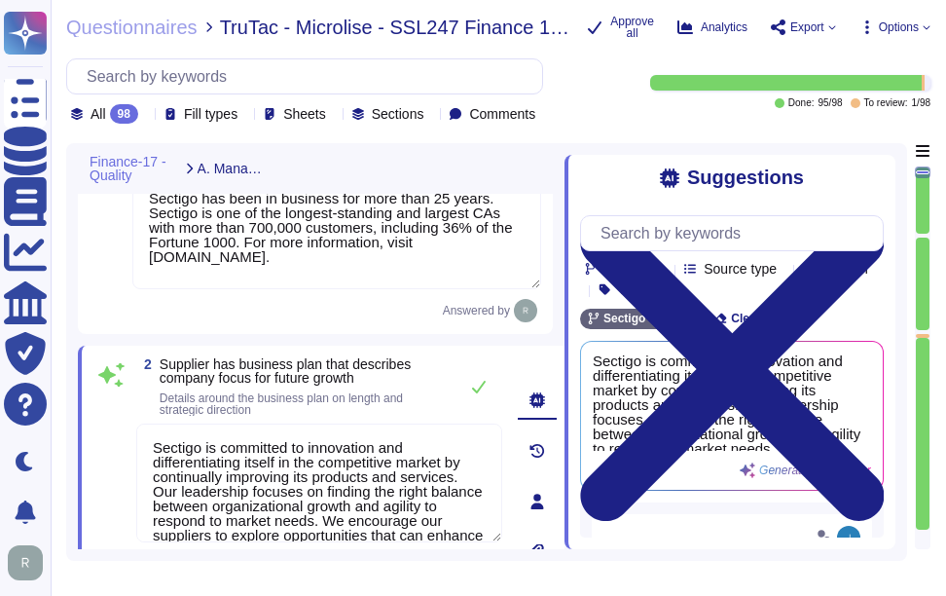
drag, startPoint x: 254, startPoint y: 532, endPoint x: 134, endPoint y: 403, distance: 176.3
click at [134, 403] on div "2 Supplier has business plan that describes company focus for future growth Det…" at bounding box center [297, 501] width 409 height 288
paste textarea "'s strategic plans are revised and updated at least once a year, focusing on ba…"
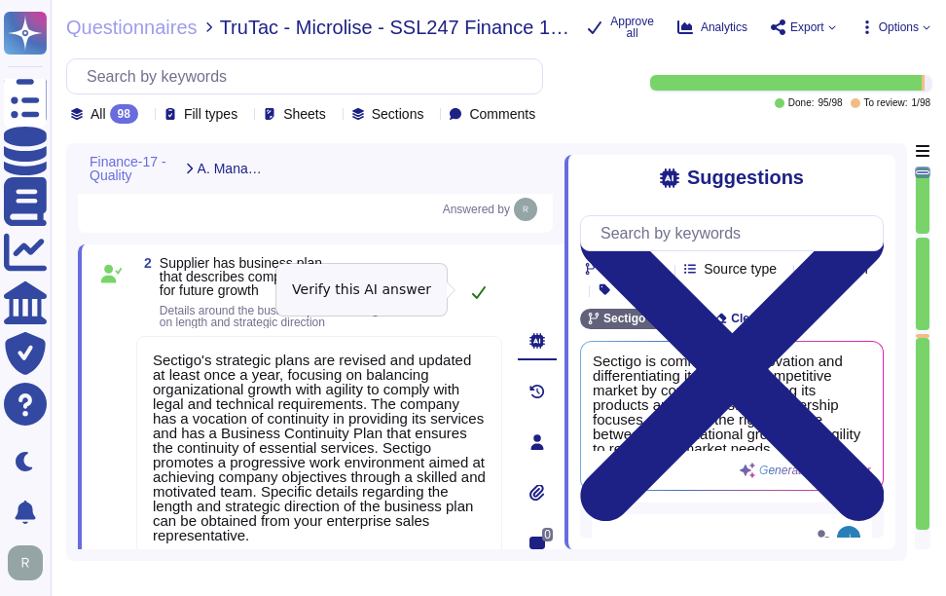
type textarea "Sectigo's strategic plans are revised and updated at least once a year, focusin…"
type textarea "Management conducts formal reviews of the Information Security Management Syste…"
click at [479, 284] on button at bounding box center [478, 291] width 47 height 39
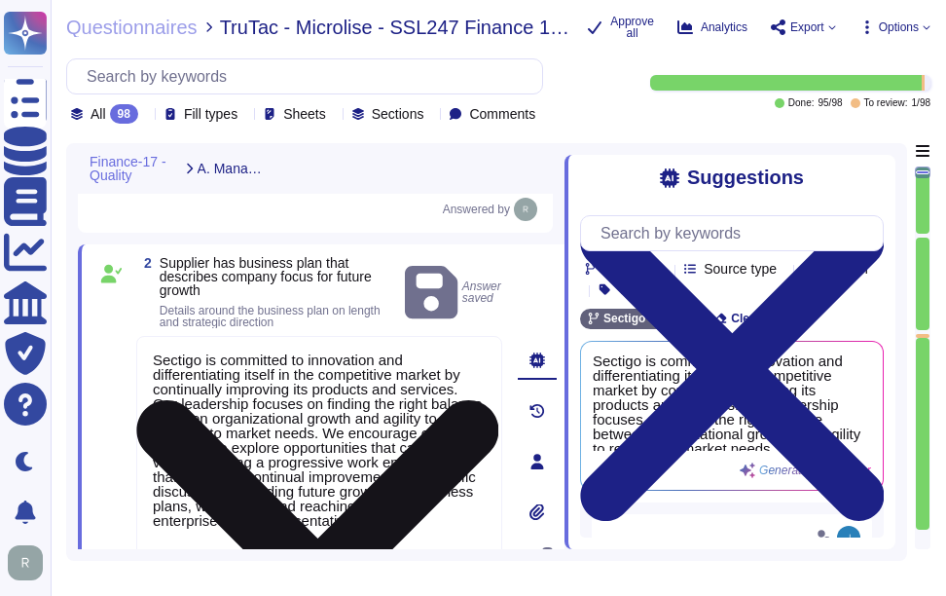
type textarea "Sectigo's strategic plans are revised and updated at least once a year, focusin…"
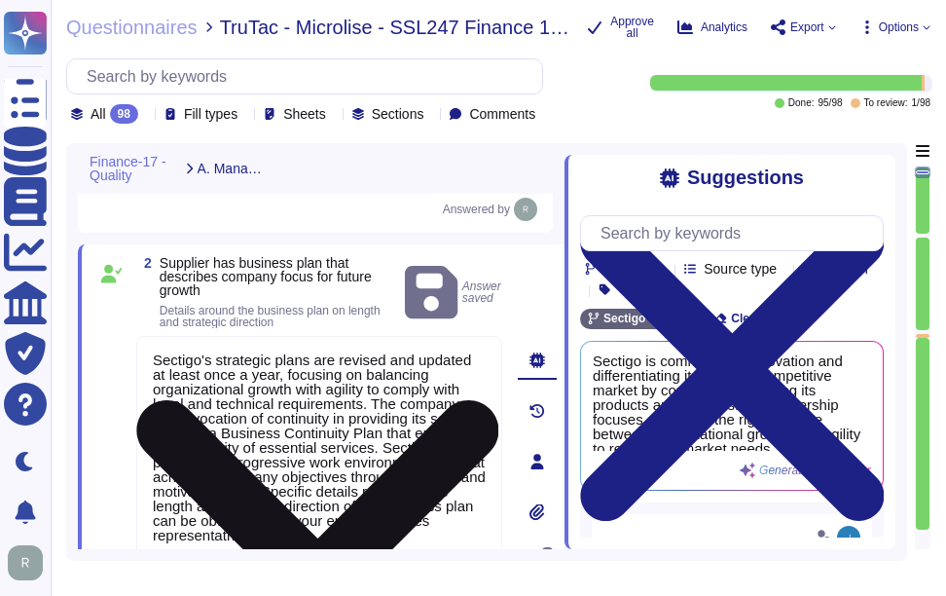
scroll to position [2, 0]
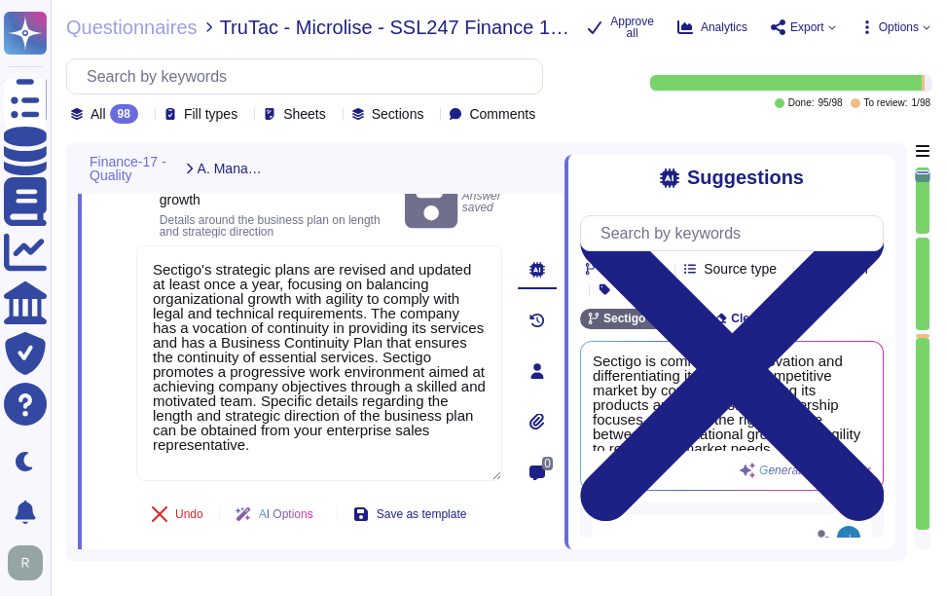
type textarea "Management conducts formal reviews of the Information Security Management Syste…"
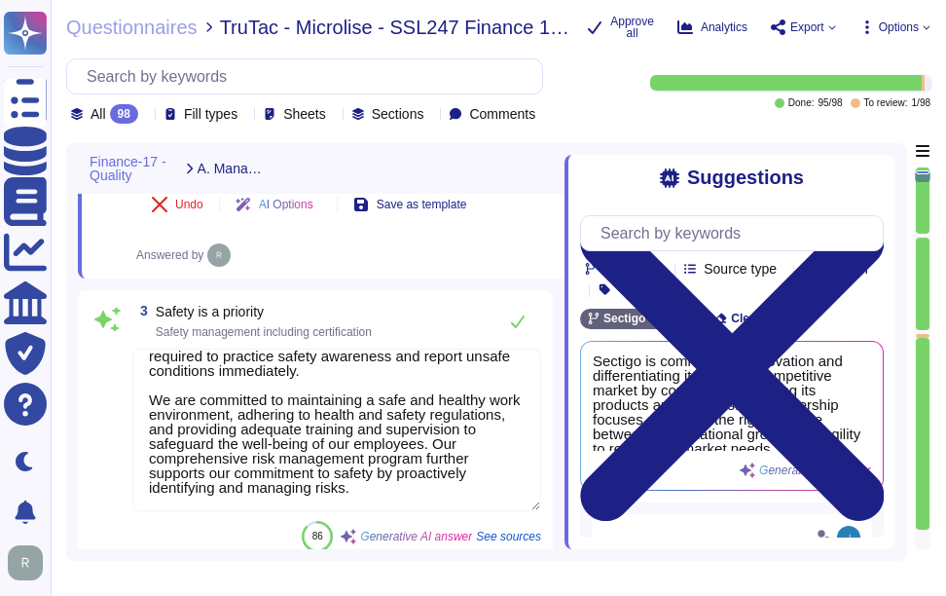
scroll to position [685, 0]
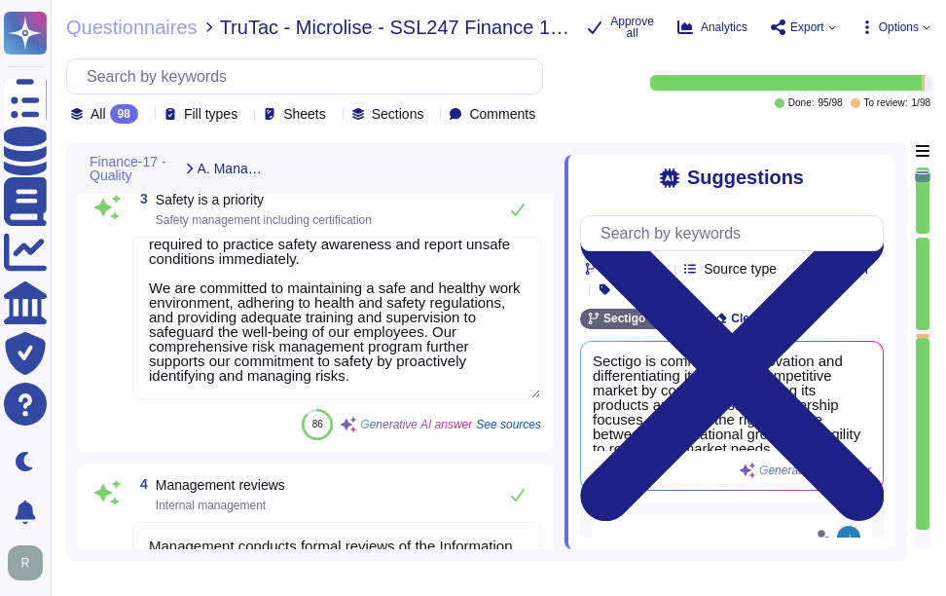
type textarea "Sectigo has more than 700,000 customers, including 36% of the Fortune 1000. The…"
drag, startPoint x: 157, startPoint y: 212, endPoint x: 408, endPoint y: 246, distance: 253.4
click at [408, 229] on div "3 Safety is a priority Safety management including certification" at bounding box center [336, 209] width 409 height 39
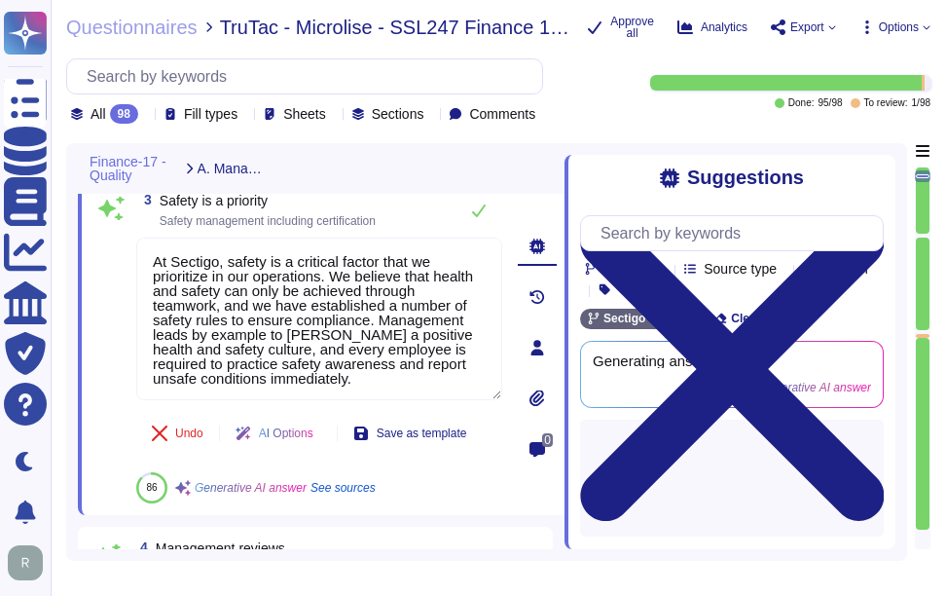
scroll to position [588, 0]
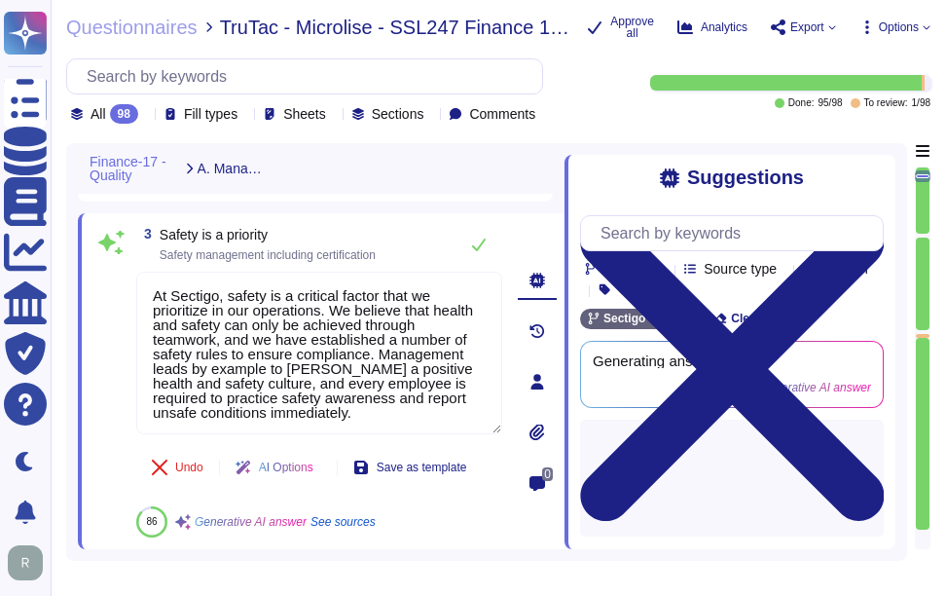
click at [280, 170] on icon at bounding box center [280, 170] width 0 height 0
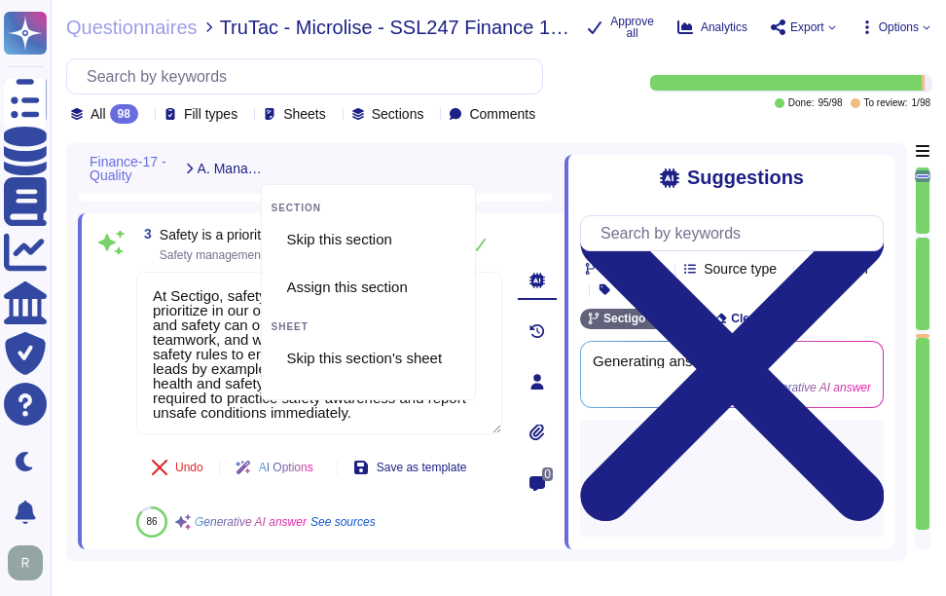
click at [414, 166] on div "Finance-17 - Quality A. Management" at bounding box center [321, 168] width 487 height 51
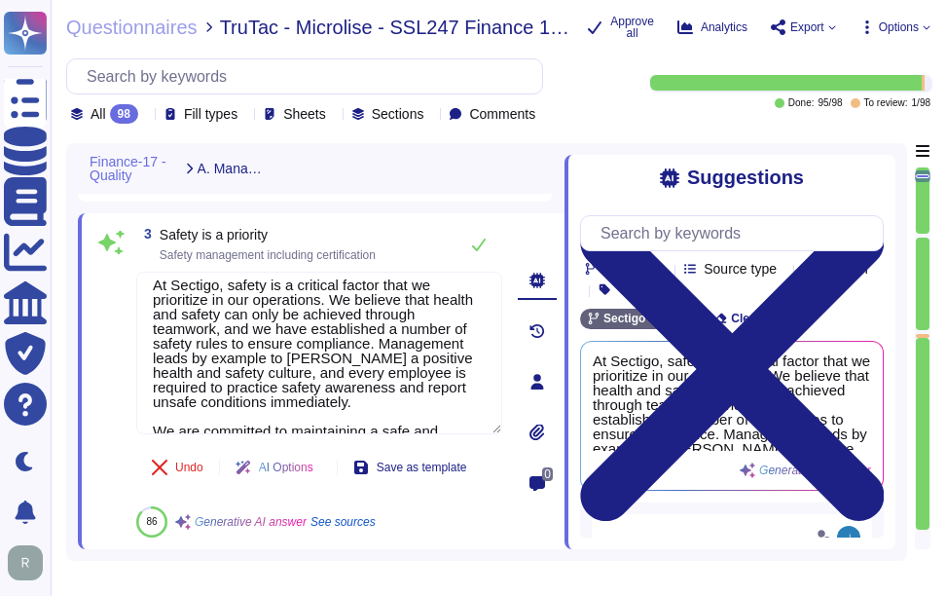
scroll to position [0, 0]
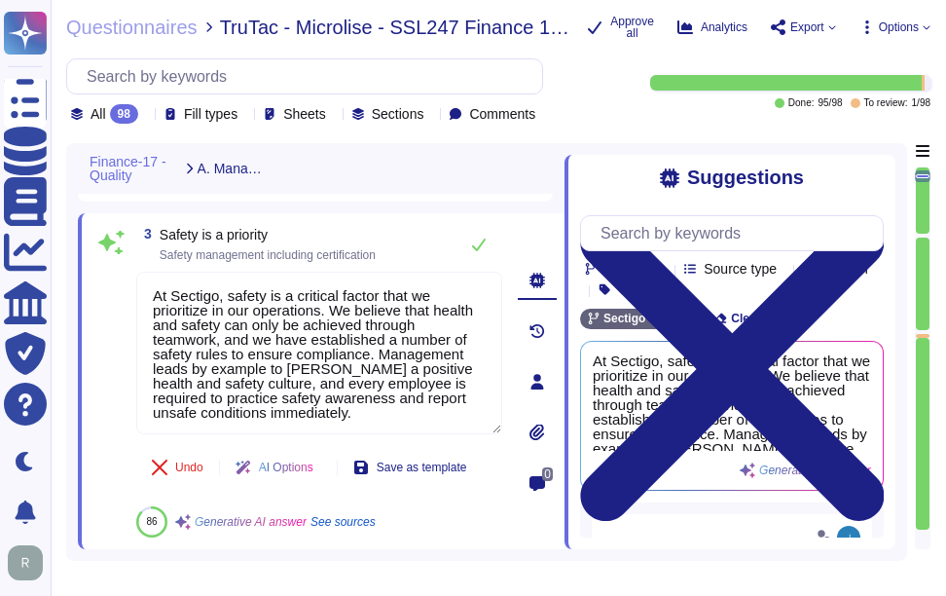
drag, startPoint x: 334, startPoint y: 428, endPoint x: 96, endPoint y: 285, distance: 277.2
click at [96, 285] on div "3 Safety is a priority Safety management including certification At Sectigo, sa…" at bounding box center [297, 381] width 409 height 312
drag, startPoint x: 312, startPoint y: 424, endPoint x: 134, endPoint y: 272, distance: 234.0
click at [134, 272] on div "3 Safety is a priority Safety management including certification At Sectigo, sa…" at bounding box center [297, 381] width 409 height 312
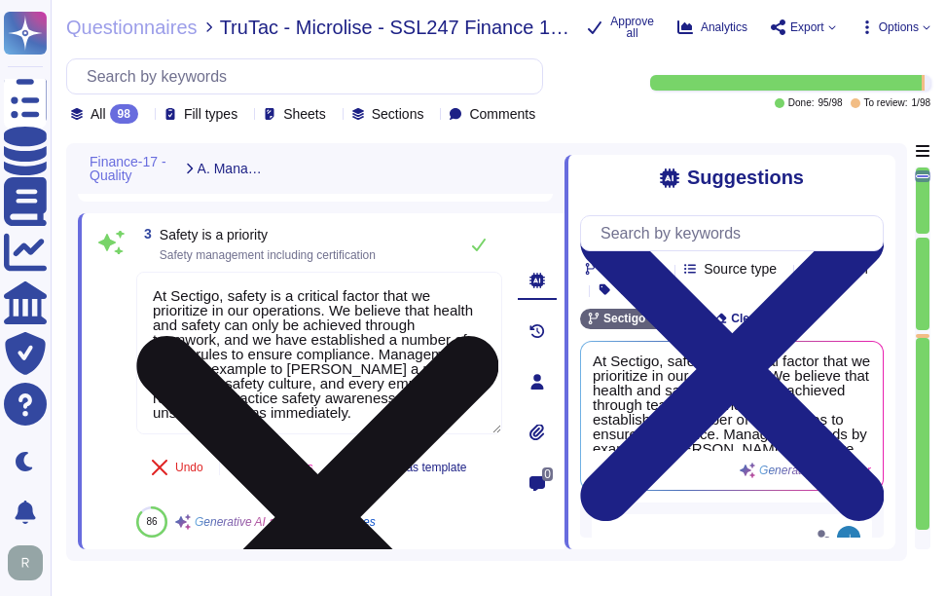
paste textarea "Safety is a critical factor at Sectigo, and we prioritize employee health and s…"
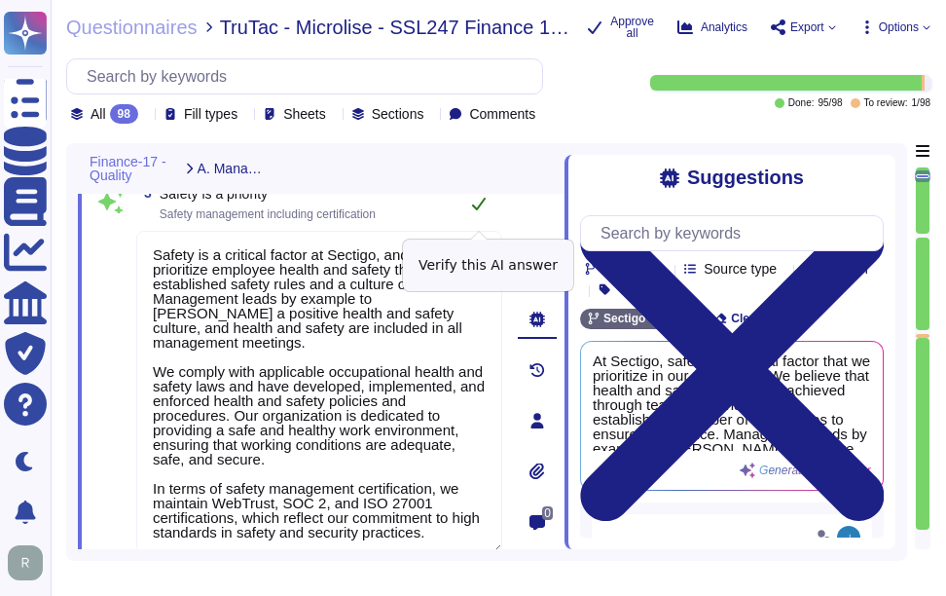
type textarea "Safety is a critical factor at Sectigo, and we prioritize employee health and s…"
click at [474, 207] on icon at bounding box center [479, 204] width 16 height 16
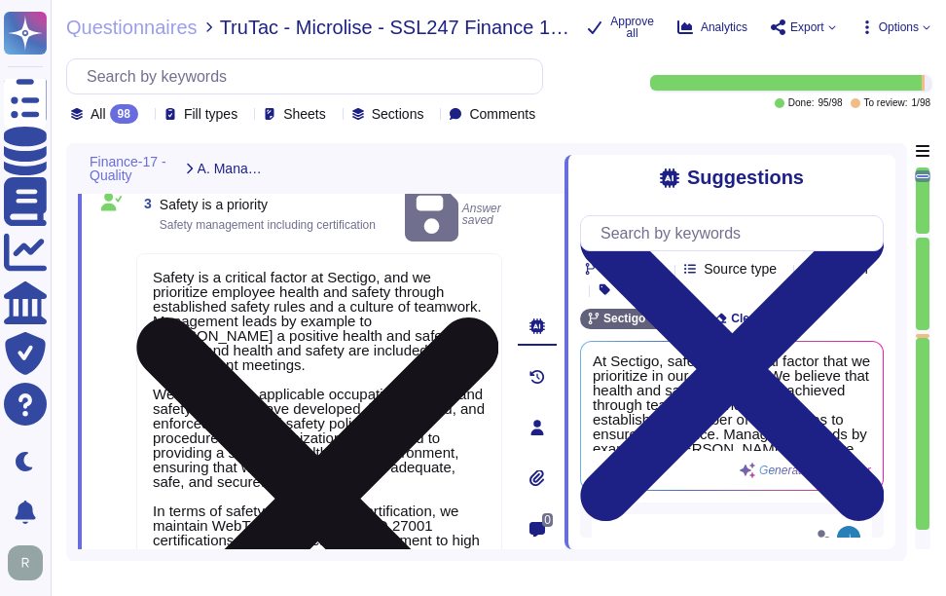
scroll to position [2, 0]
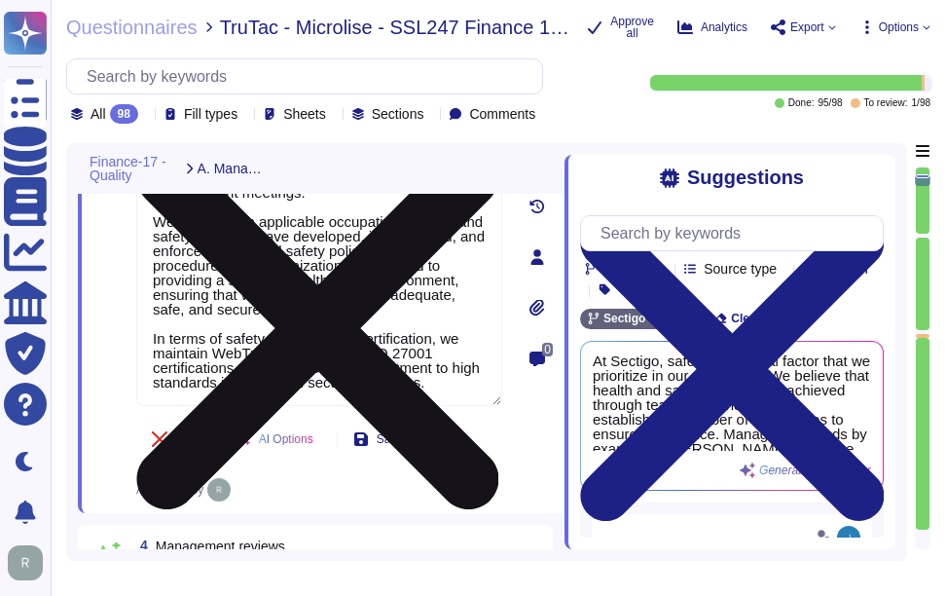
type textarea "Sectigo has more than 700,000 customers, including 36% of the Fortune 1000. The…"
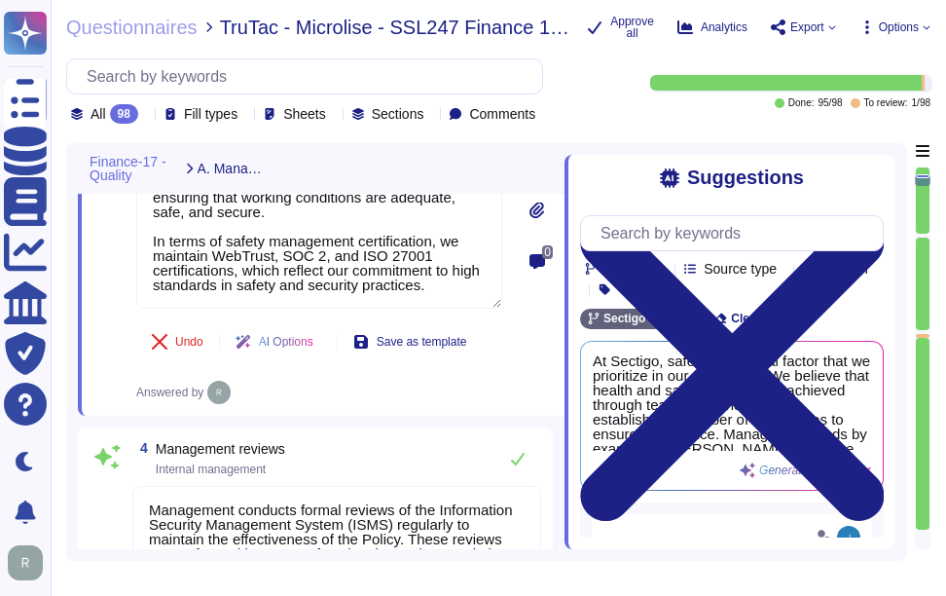
type textarea "The company makes every effort to provide a safe, healthy work environment. Add…"
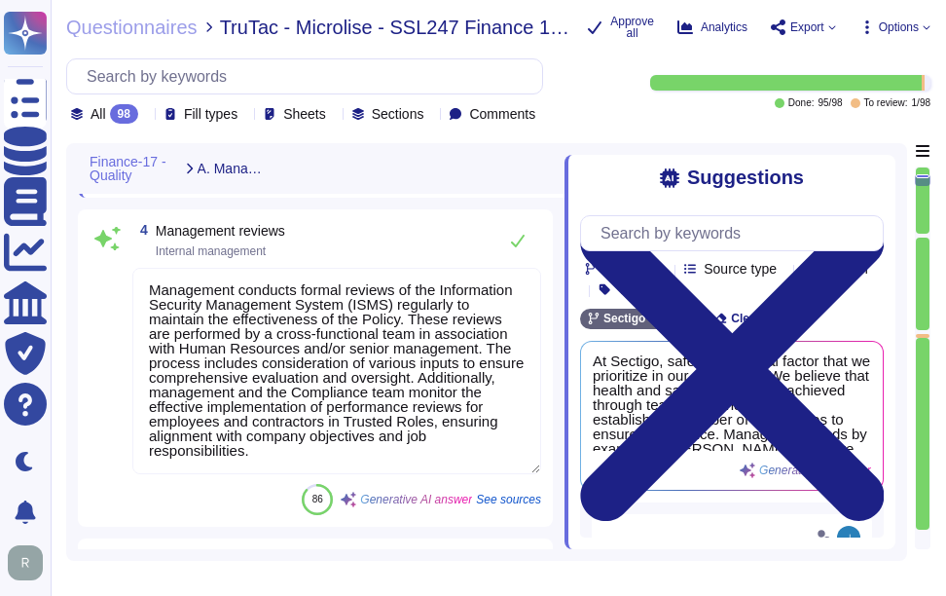
scroll to position [1115, 0]
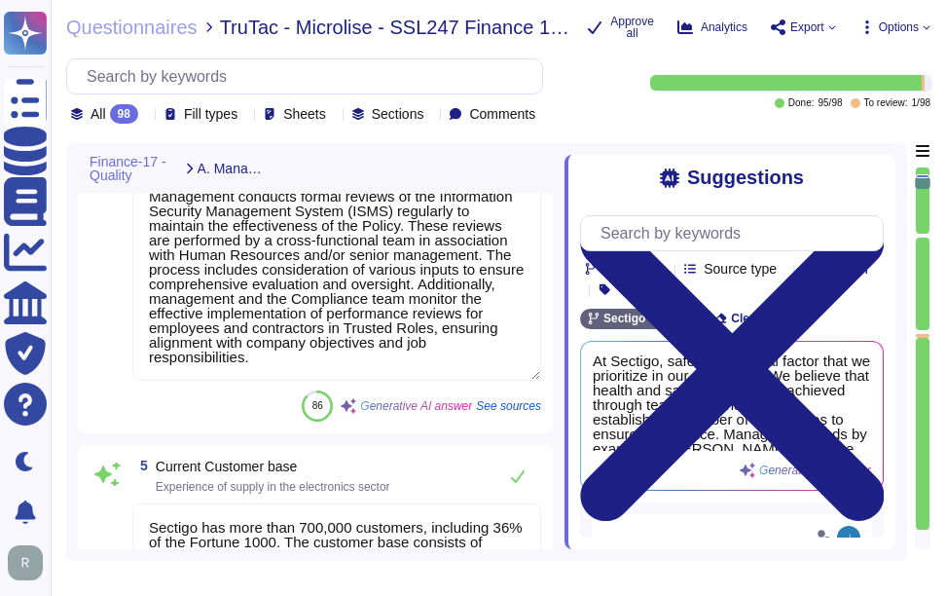
type textarea "We do not obtain ISO 9001 certification."
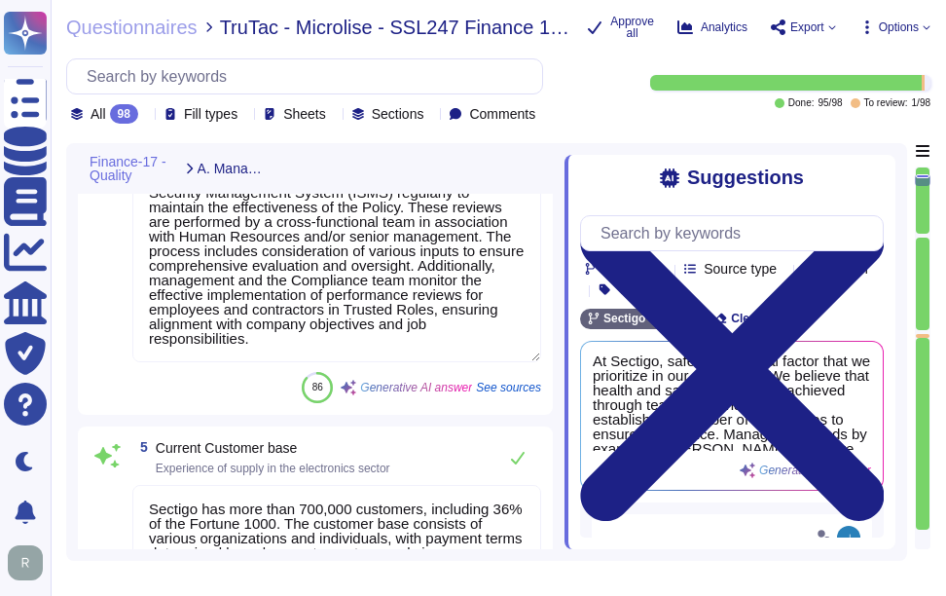
type textarea "Sectigo's strategic plans are revised and updated at least once a year, focusin…"
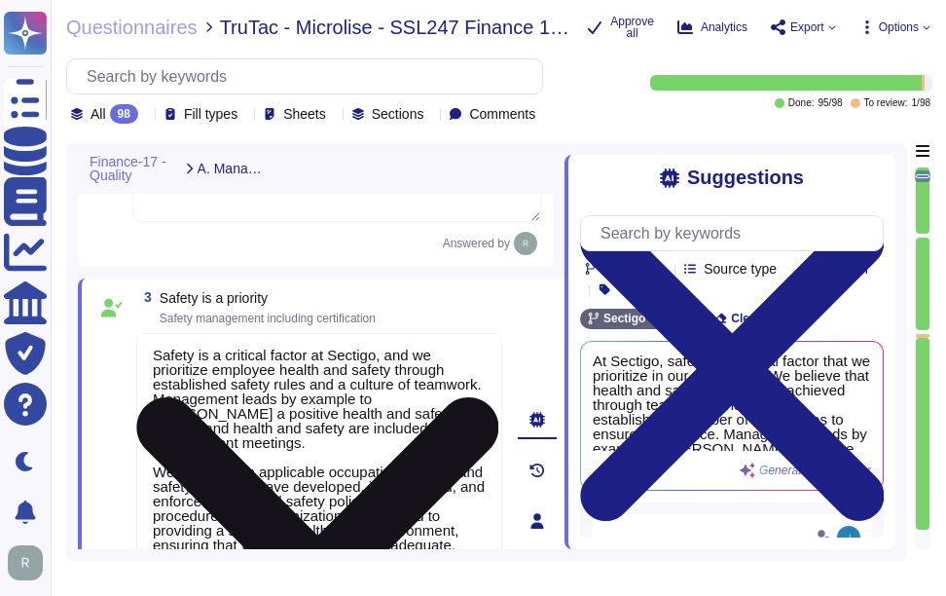
type textarea "Sectigo has been in business for more than 25 years. Sectigo is one of the long…"
type textarea "Sectigo has more than 700,000 customers, including 36% of the Fortune 1000. The…"
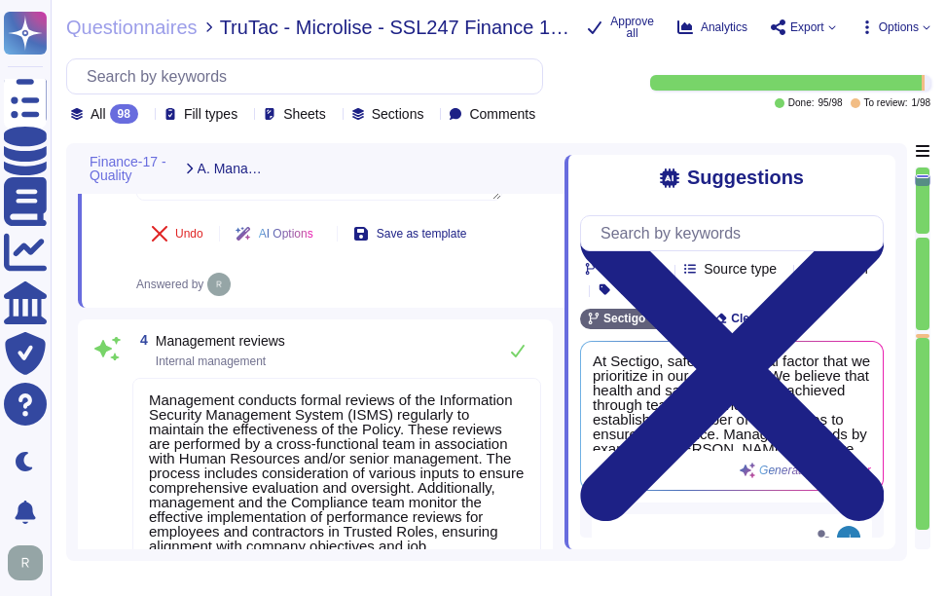
type textarea "The company makes every effort to provide a safe, healthy work environment. Add…"
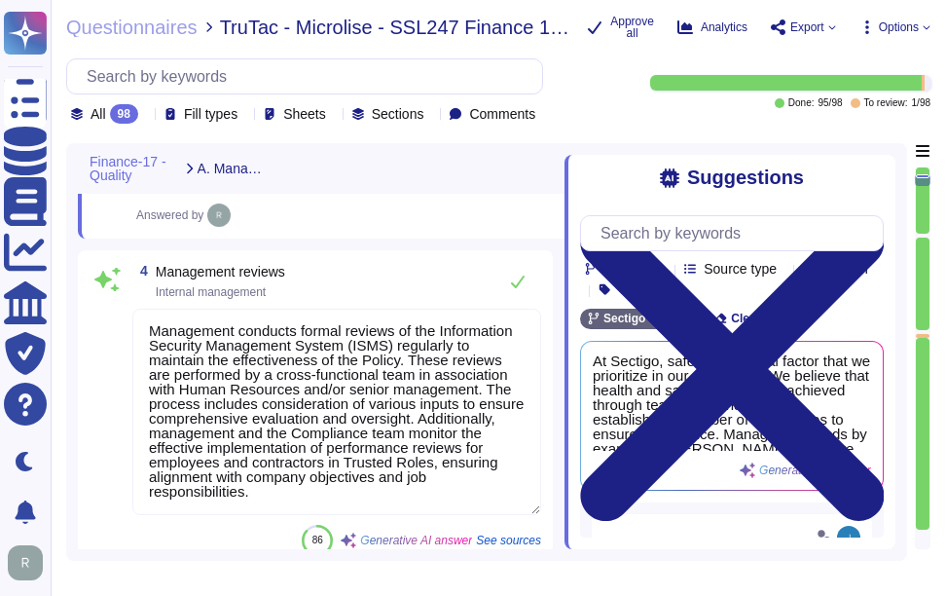
scroll to position [1033, 0]
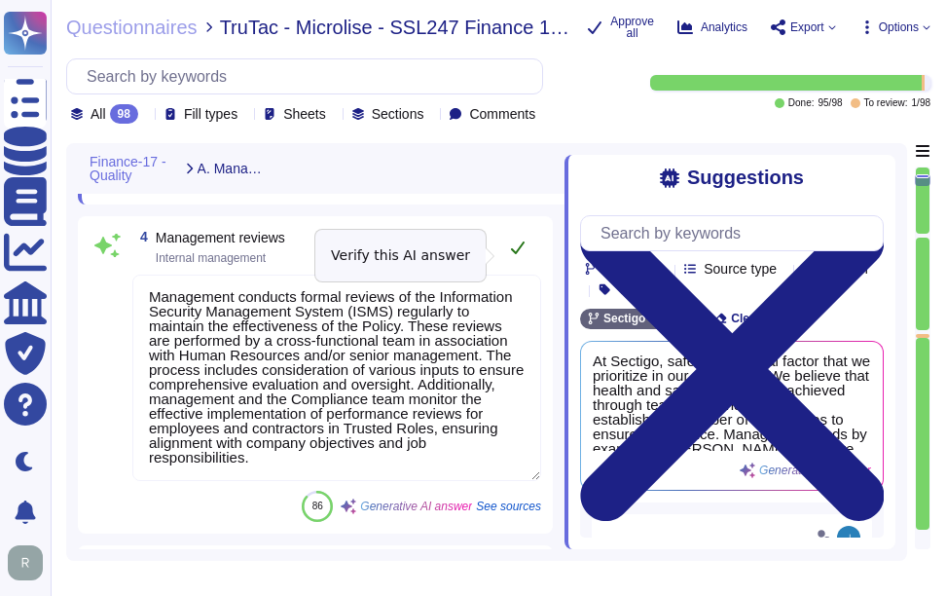
click at [524, 255] on icon at bounding box center [518, 247] width 16 height 16
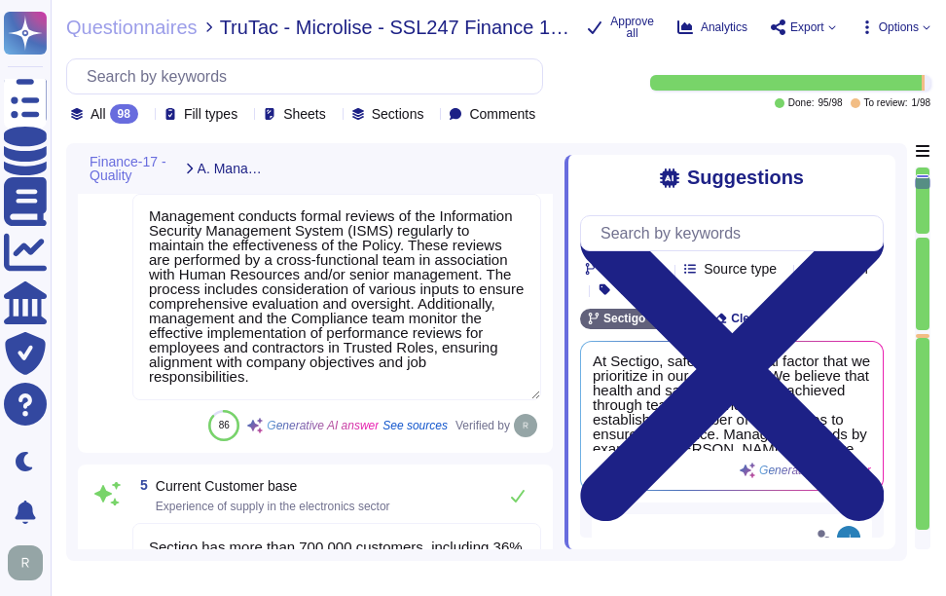
type textarea "We do not obtain ISO 9001 certification."
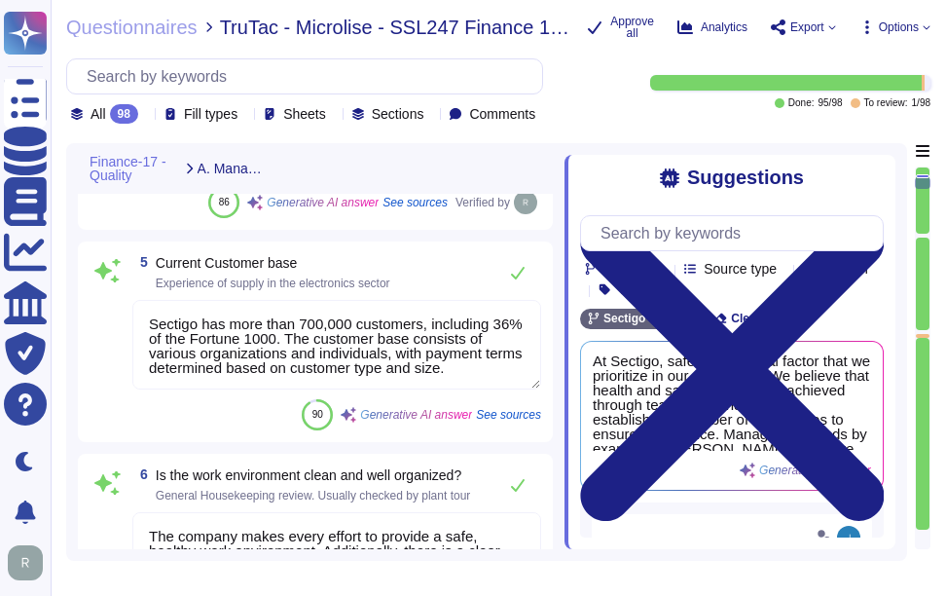
scroll to position [2, 0]
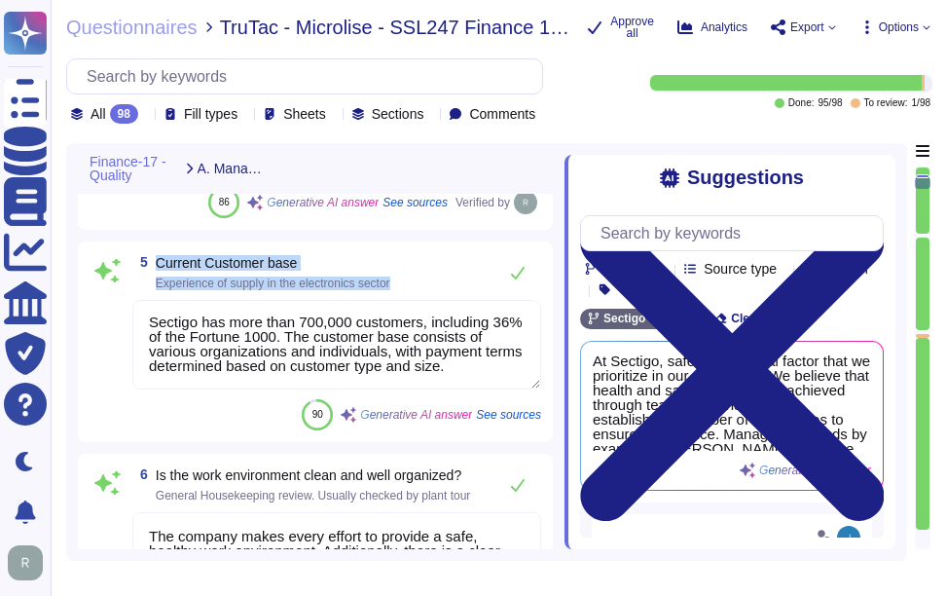
drag, startPoint x: 157, startPoint y: 261, endPoint x: 410, endPoint y: 283, distance: 254.0
click at [410, 283] on div "5 Current Customer base Experience of supply in the electronics sector" at bounding box center [336, 272] width 409 height 39
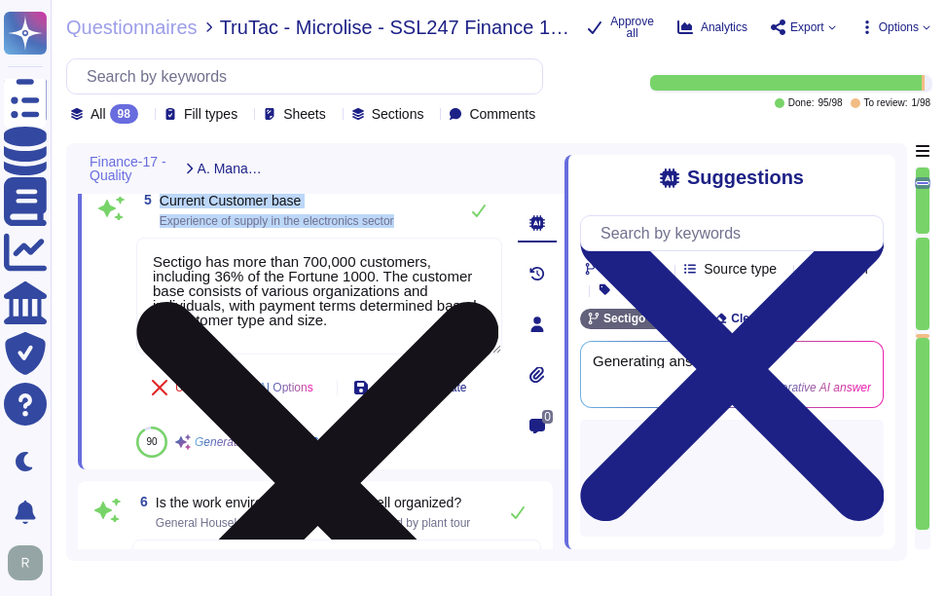
type textarea "We do not obtain ISO 9001 certification."
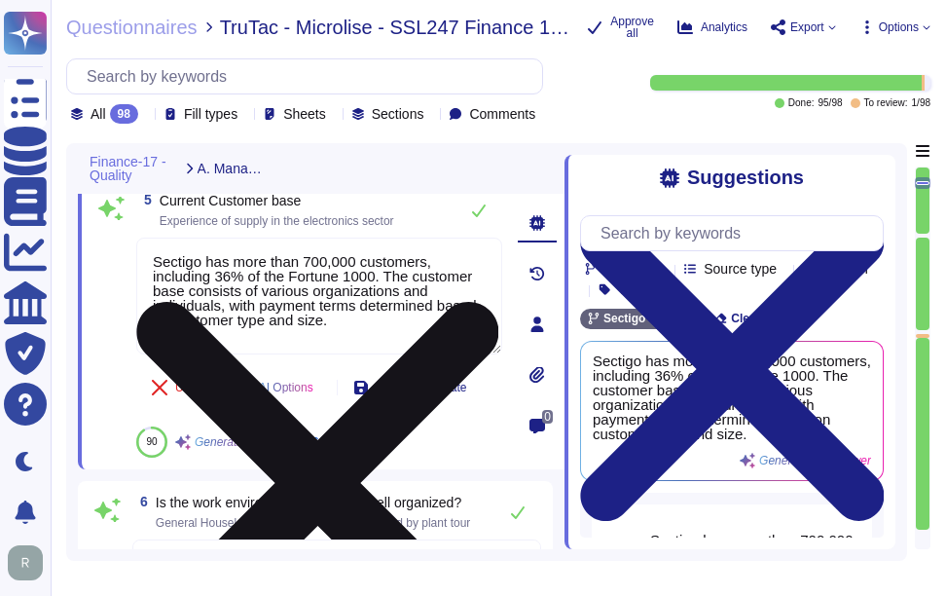
click at [338, 324] on textarea "Sectigo has more than 700,000 customers, including 36% of the Fortune 1000. The…" at bounding box center [319, 295] width 366 height 117
paste textarea "For more detailed information, please reach out to your enterprise sales repres…"
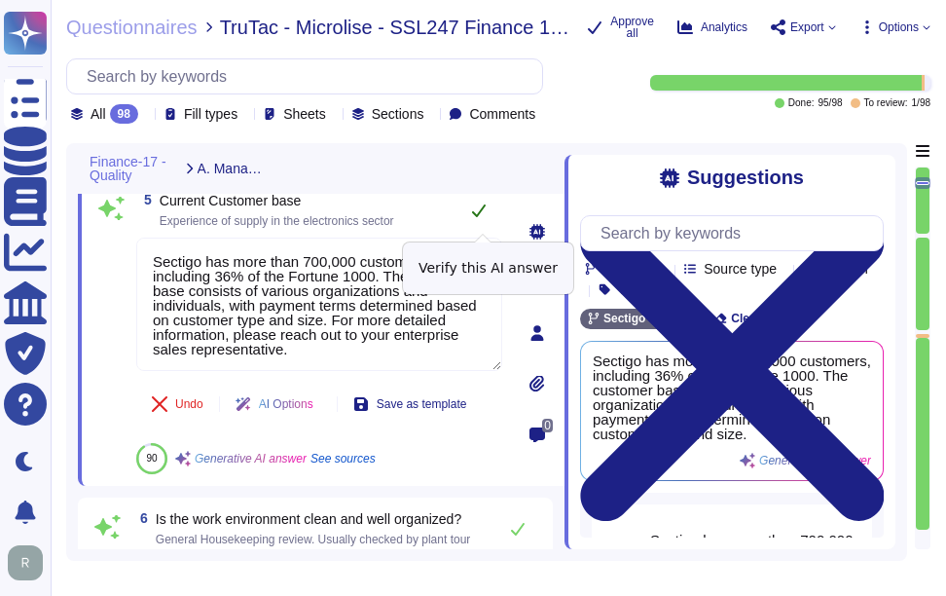
click at [478, 213] on icon at bounding box center [479, 210] width 16 height 16
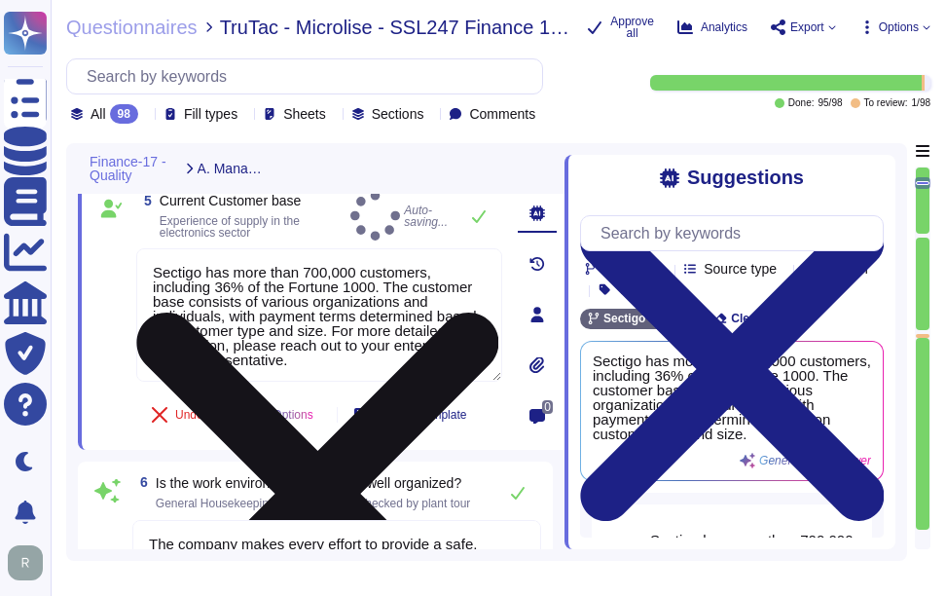
scroll to position [2, 0]
type textarea "Sectigo has more than 700,000 customers, including 36% of the Fortune 1000. The…"
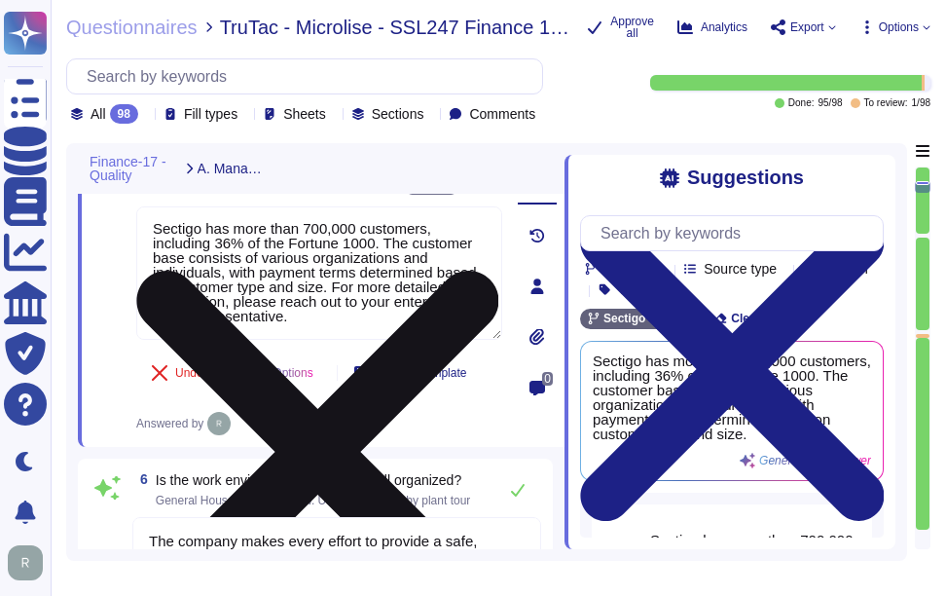
type textarea "Our organization maintains ISO 27001 certification and follows the ISO 27001 st…"
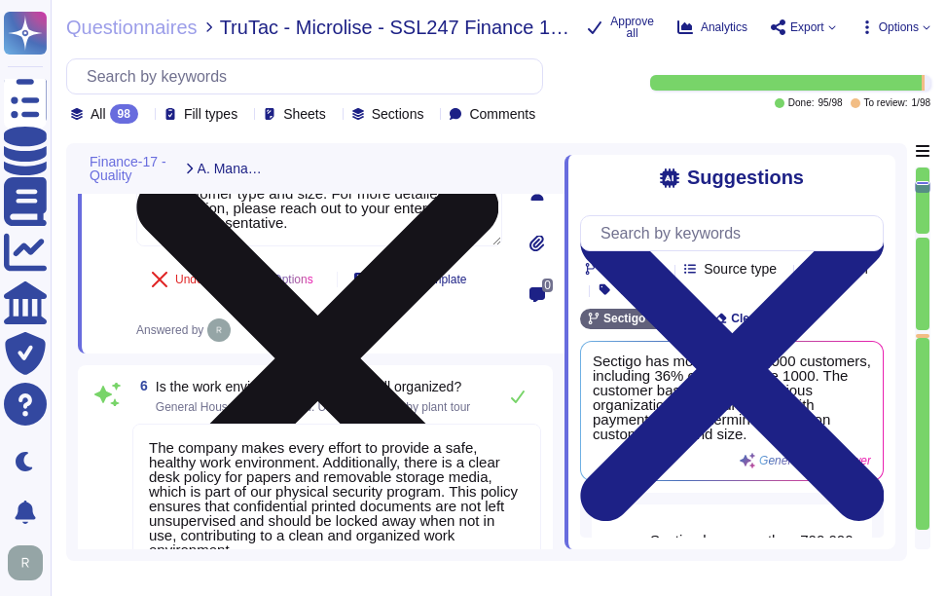
scroll to position [1520, 0]
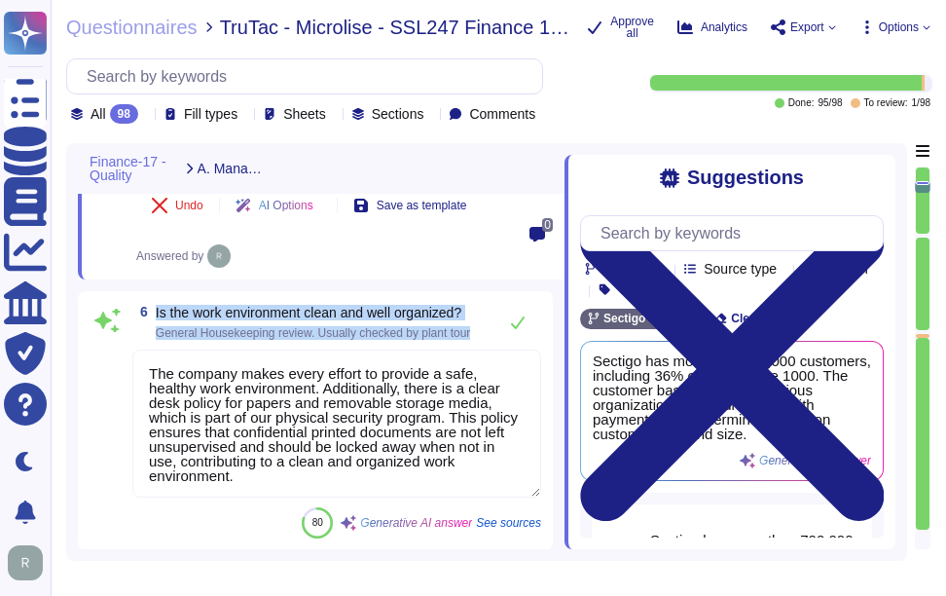
drag, startPoint x: 156, startPoint y: 323, endPoint x: 493, endPoint y: 350, distance: 338.8
click at [493, 350] on div "6 Is the work environment clean and well organized? General Housekeeping review…" at bounding box center [316, 420] width 452 height 235
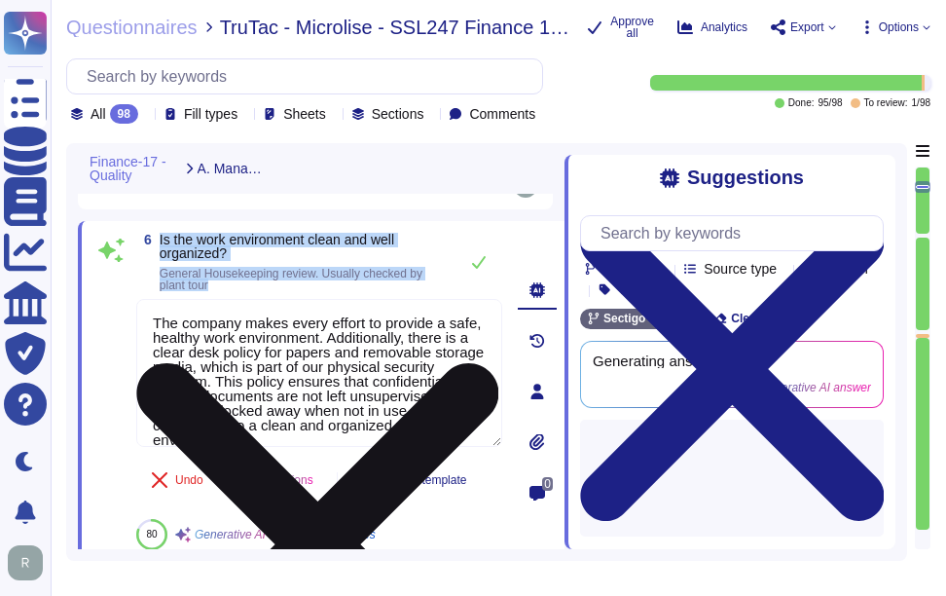
scroll to position [0, 0]
type textarea "Our organization maintains ISO 27001 certification and follows the ISO 27001 st…"
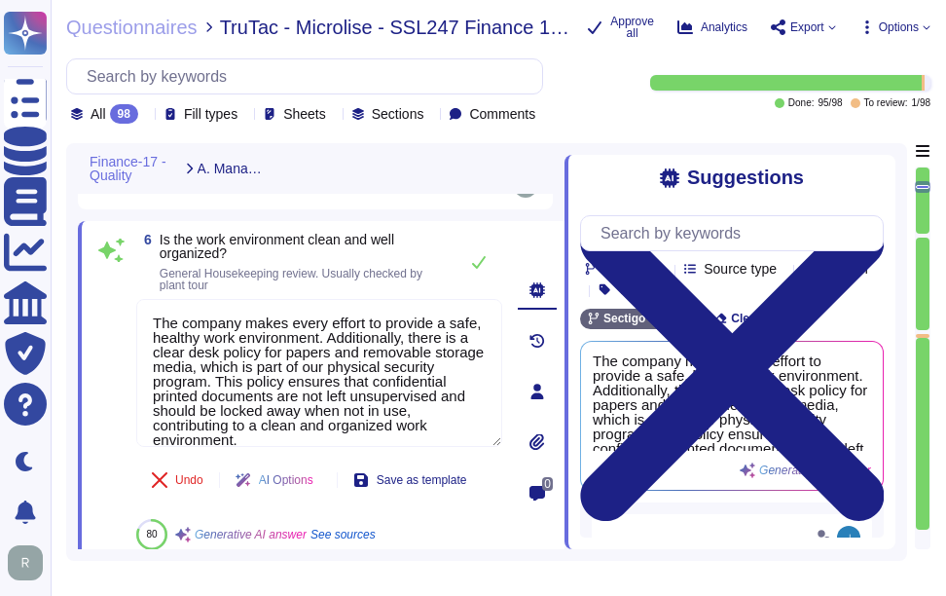
drag, startPoint x: 280, startPoint y: 447, endPoint x: 100, endPoint y: 284, distance: 242.5
click at [100, 284] on div "6 Is the work environment clean and well organized? General Housekeeping review…" at bounding box center [297, 391] width 409 height 317
paste textarea "work environment is regularly inspected to ensure a safe working environment, a…"
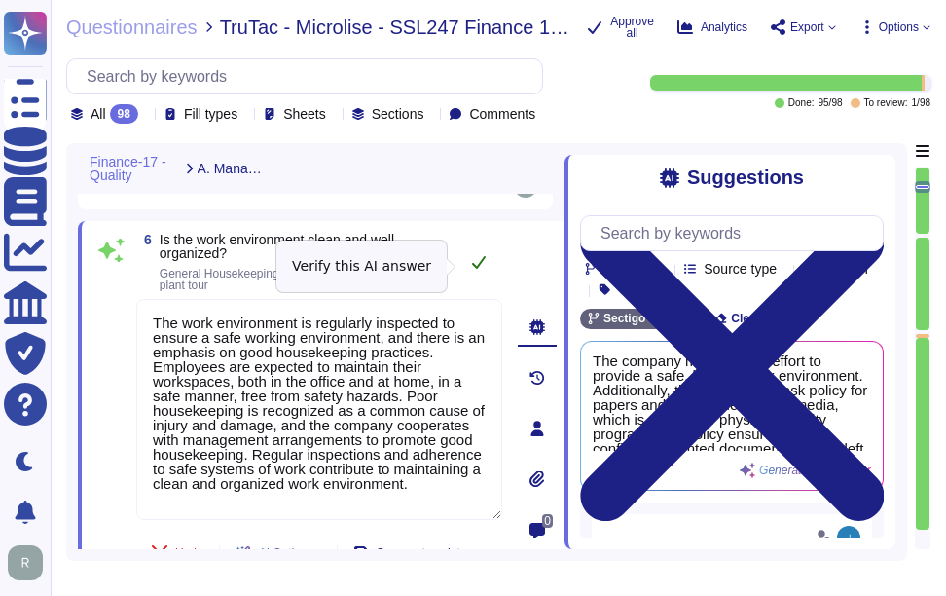
type textarea "The work environment is regularly inspected to ensure a safe working environmen…"
click at [484, 259] on icon at bounding box center [479, 262] width 16 height 16
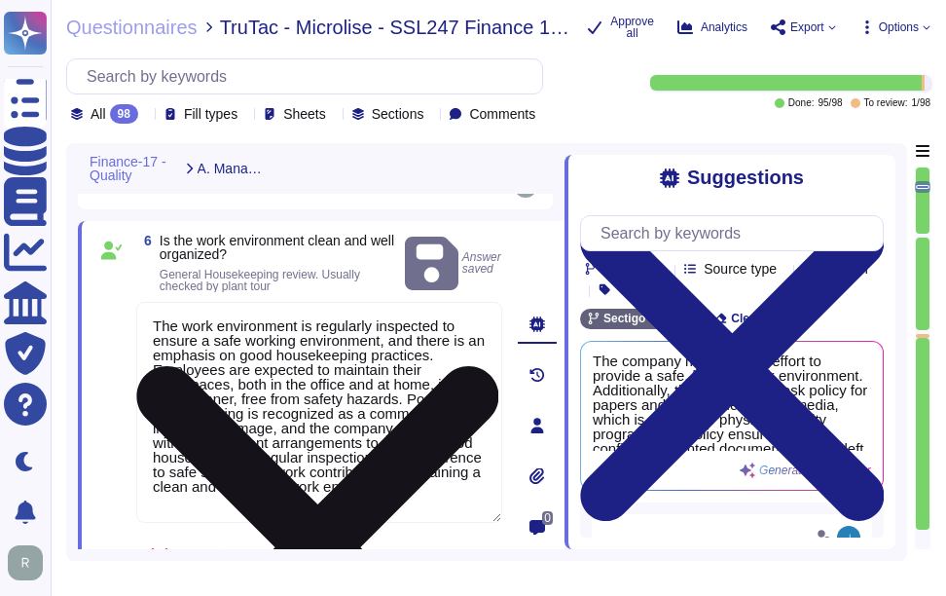
scroll to position [2, 0]
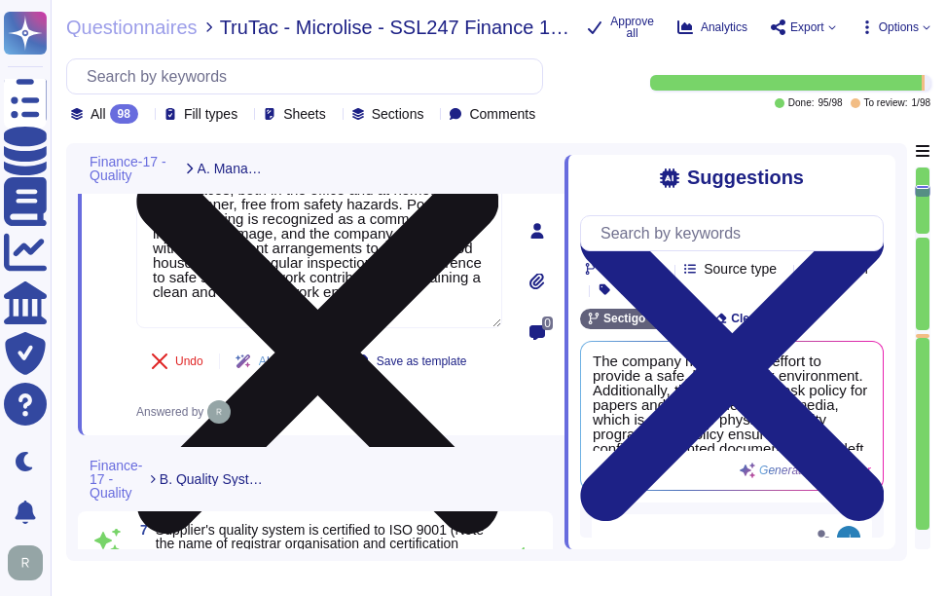
type textarea "We maintain WebTrust, SOC 2, and ISO 27001 certifications."
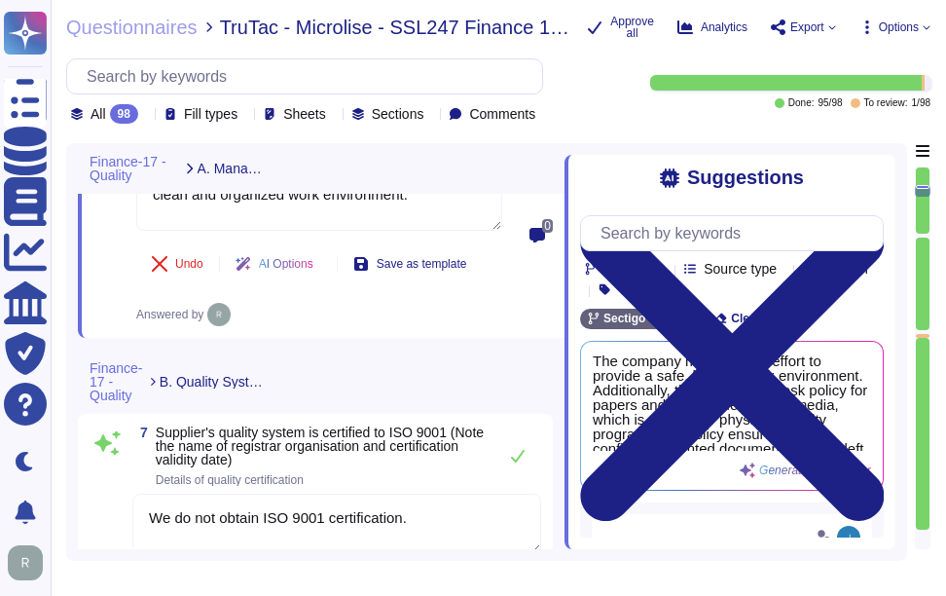
scroll to position [1909, 0]
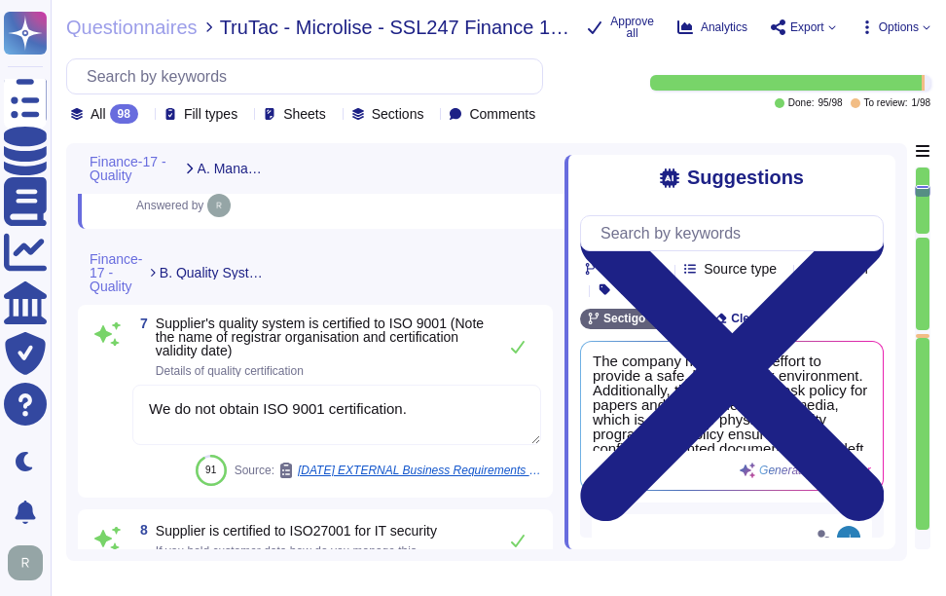
type textarea "Internal audits are conducted year-round through "clause based" auditing. We sc…"
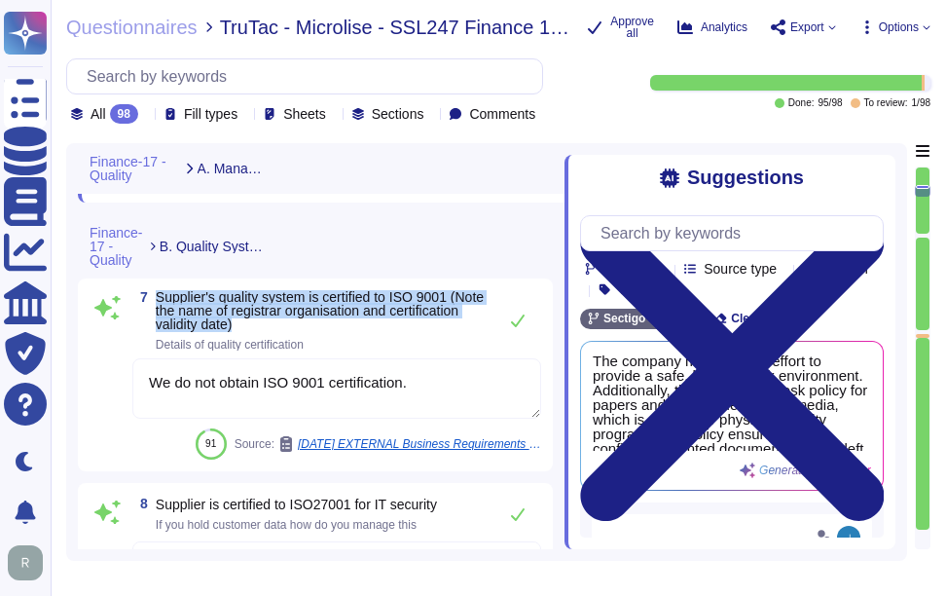
drag, startPoint x: 159, startPoint y: 304, endPoint x: 350, endPoint y: 330, distance: 193.5
click at [350, 330] on span "Supplier's quality system is certified to ISO 9001 (Note the name of registrar …" at bounding box center [321, 310] width 331 height 41
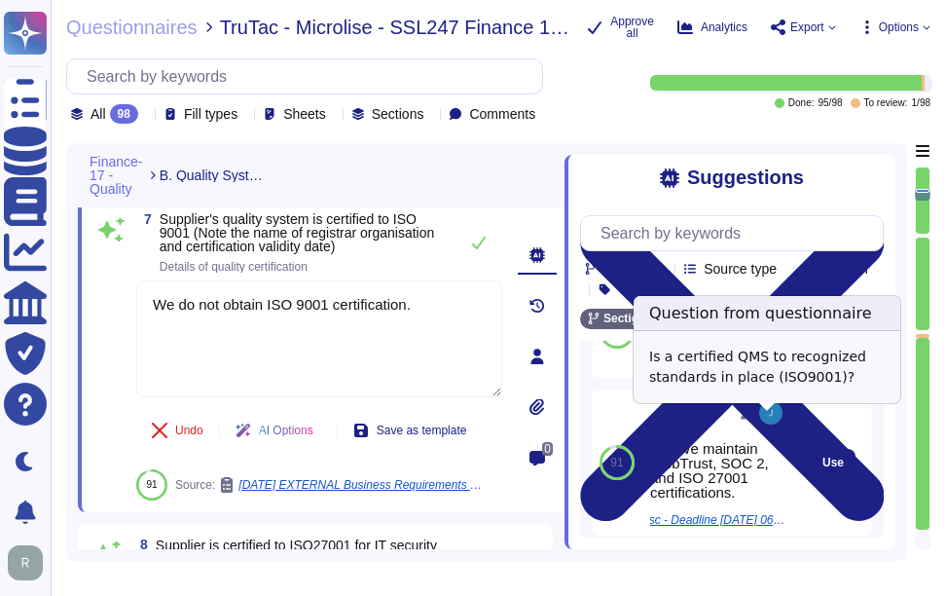
scroll to position [97, 0]
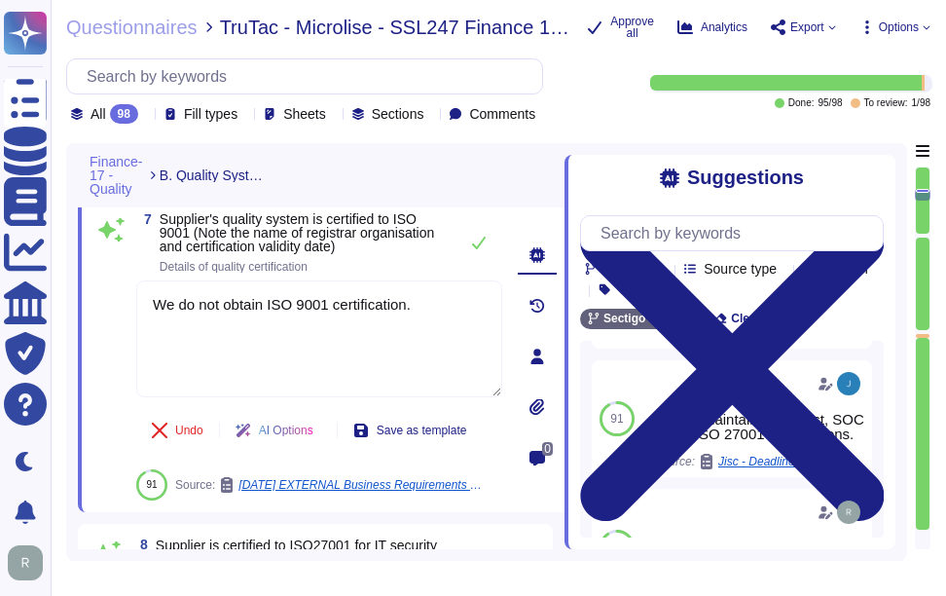
drag, startPoint x: 432, startPoint y: 308, endPoint x: 111, endPoint y: 300, distance: 321.2
click at [111, 300] on div "7 Supplier's quality system is certified to ISO 9001 (Note the name of registra…" at bounding box center [297, 356] width 409 height 288
paste textarea "No, We maintain WebTrust, SOC 2, and ISO 27001 certifications"
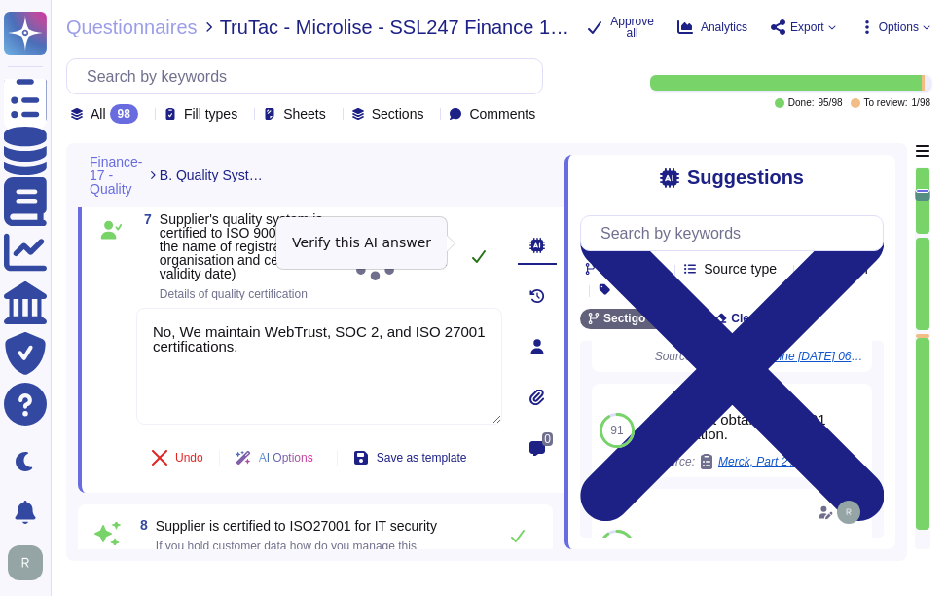
type textarea "No, We maintain WebTrust, SOC 2, and ISO 27001 certifications."
click at [474, 238] on button at bounding box center [478, 255] width 47 height 39
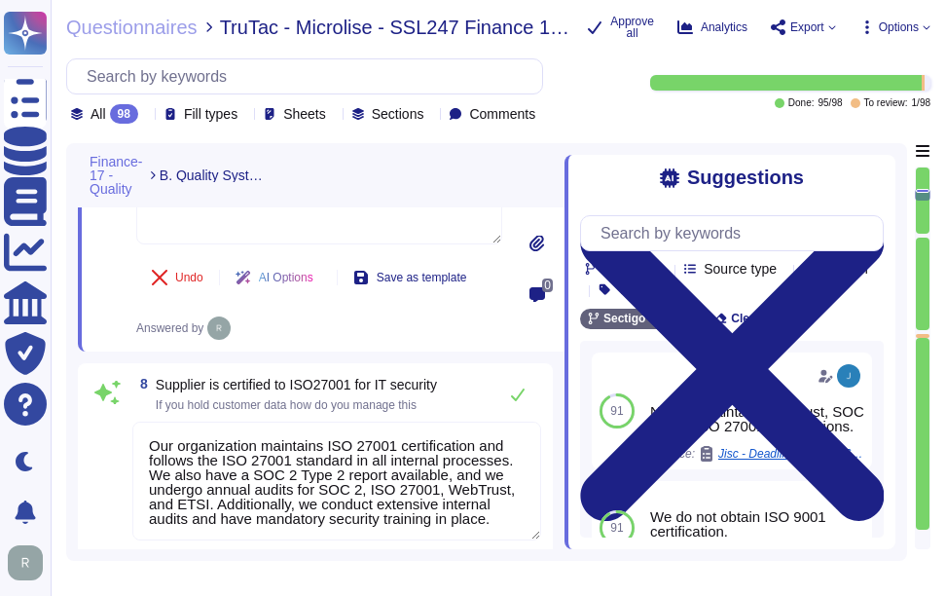
scroll to position [2104, 0]
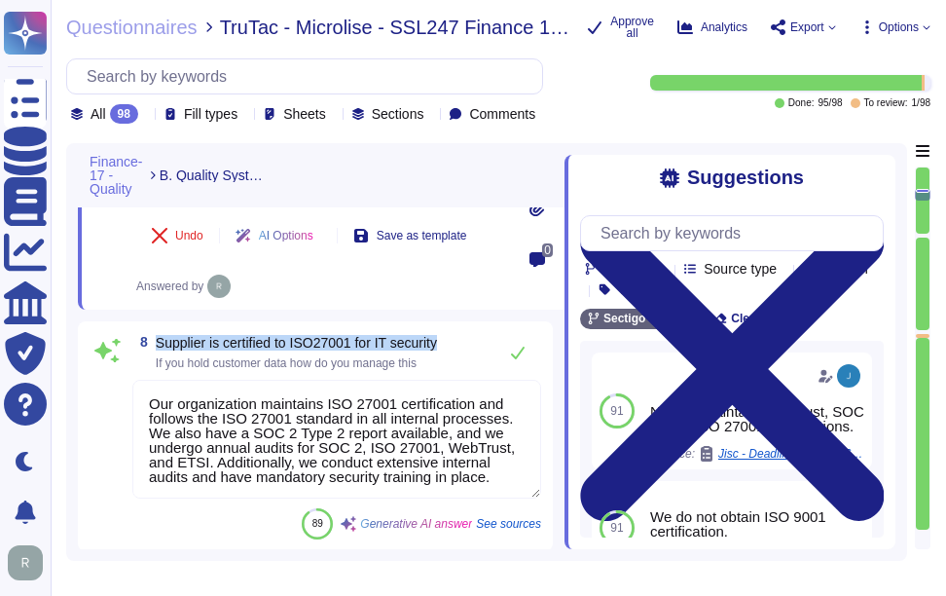
drag, startPoint x: 158, startPoint y: 363, endPoint x: 462, endPoint y: 345, distance: 305.1
click at [462, 345] on div "8 Supplier is certified to ISO27001 for IT security If you hold customer data h…" at bounding box center [336, 352] width 409 height 39
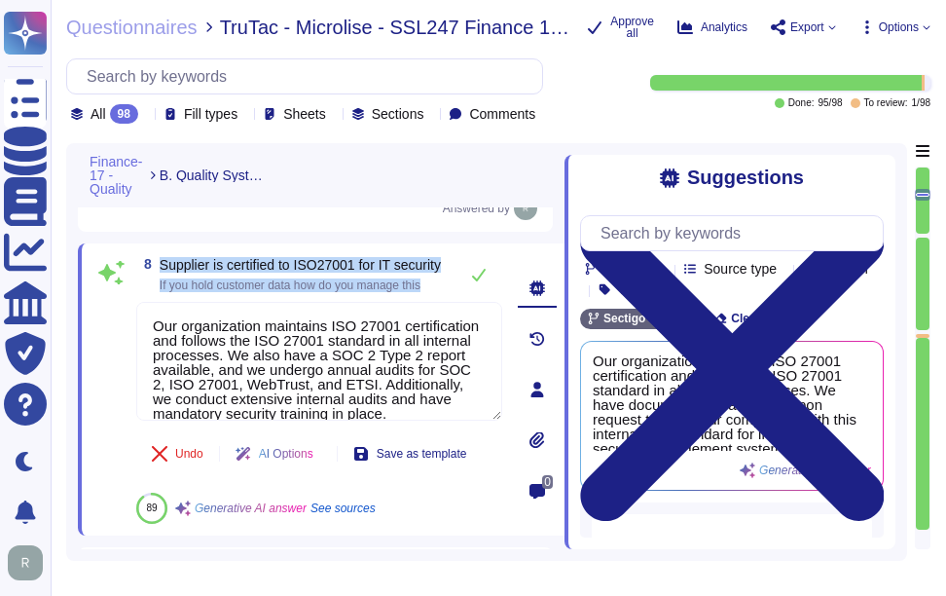
drag, startPoint x: 163, startPoint y: 262, endPoint x: 437, endPoint y: 291, distance: 276.0
click at [437, 291] on span "Supplier is certified to ISO27001 for IT security If you hold customer data how…" at bounding box center [300, 274] width 281 height 33
click at [481, 277] on icon at bounding box center [479, 275] width 14 height 13
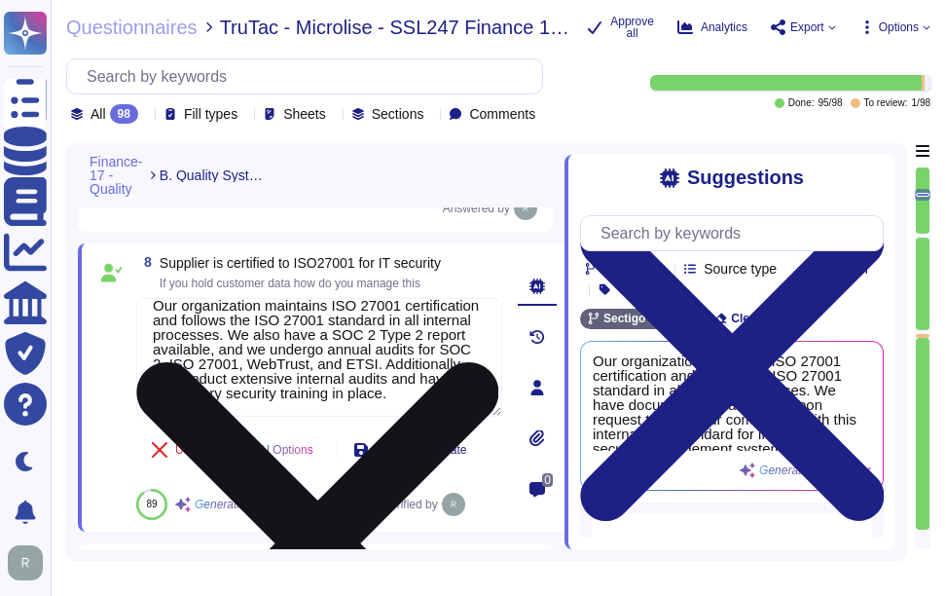
scroll to position [0, 0]
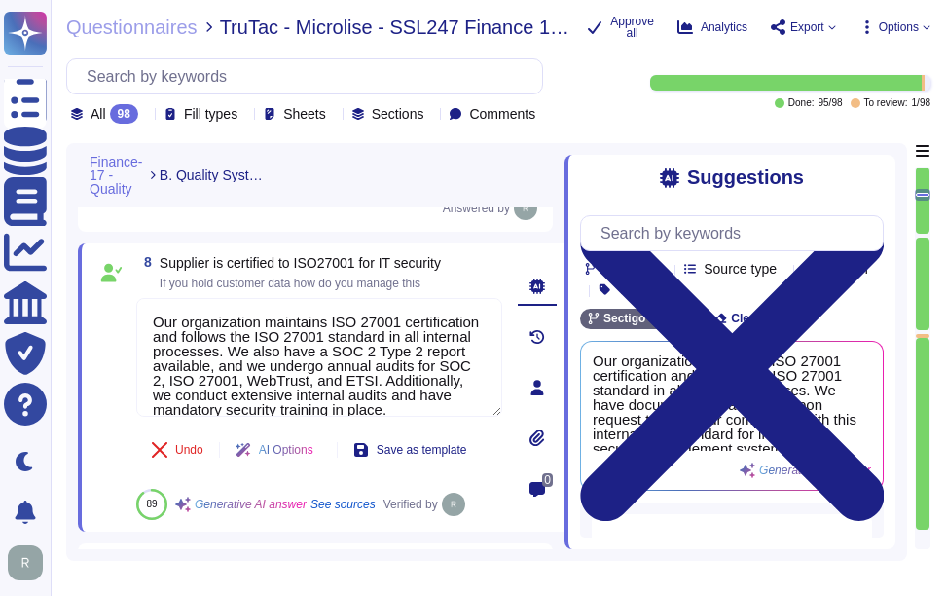
drag, startPoint x: 458, startPoint y: 398, endPoint x: 134, endPoint y: 306, distance: 337.0
click at [134, 306] on div "8 Supplier is certified to ISO27001 for IT security If you hold customer data h…" at bounding box center [297, 387] width 409 height 265
paste textarea "We manage customer data in accordance with our ISO 27001 certification, which i…"
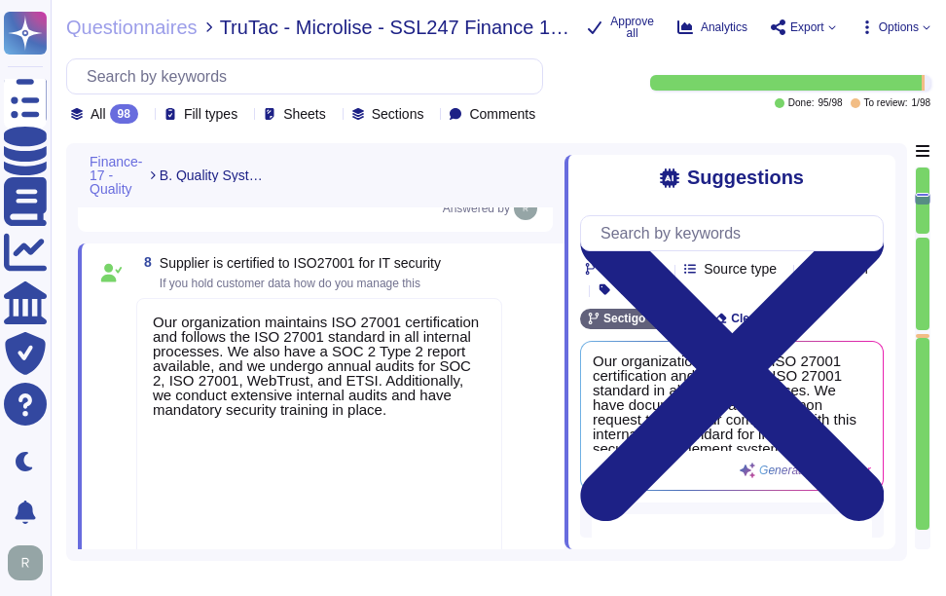
scroll to position [2503, 0]
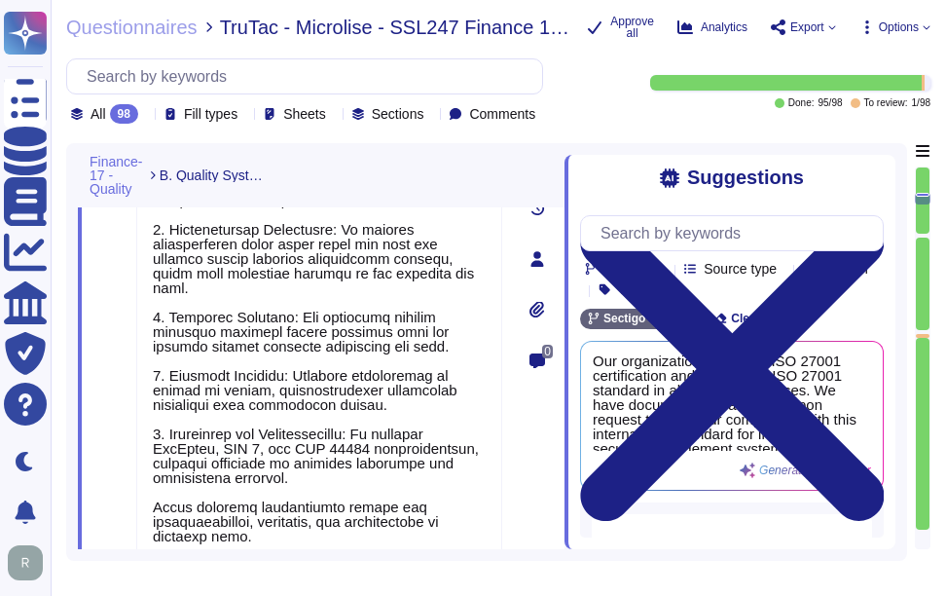
type textarea "We manage customer data in accordance with our ISO 27001 certification, which i…"
click at [557, 531] on div "0" at bounding box center [537, 258] width 54 height 805
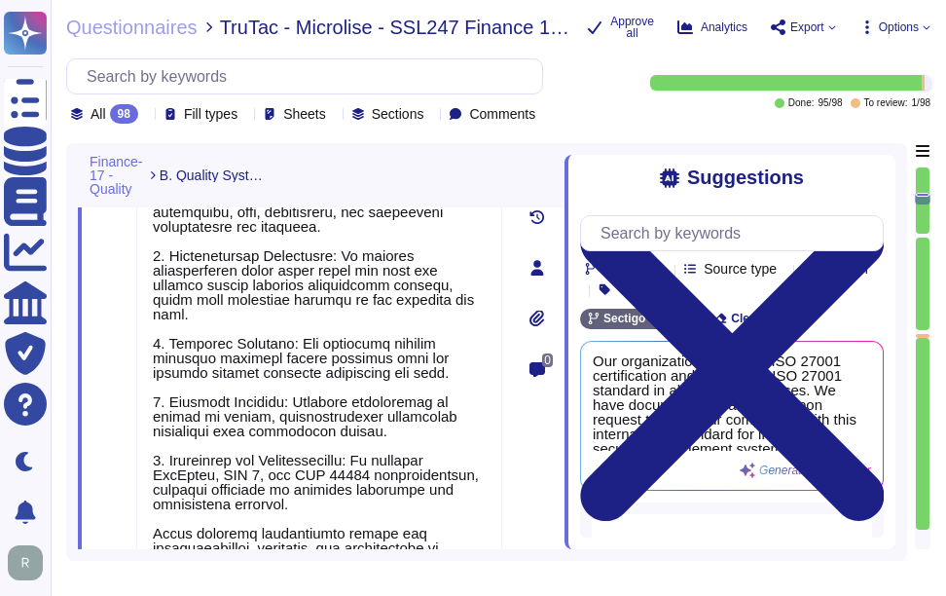
click at [525, 507] on div "0" at bounding box center [537, 267] width 54 height 823
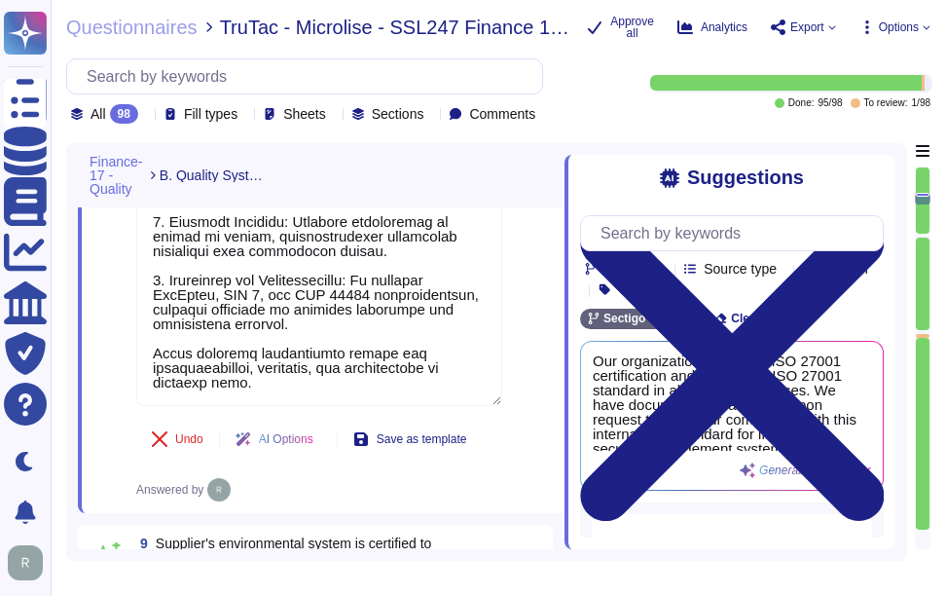
scroll to position [2697, 0]
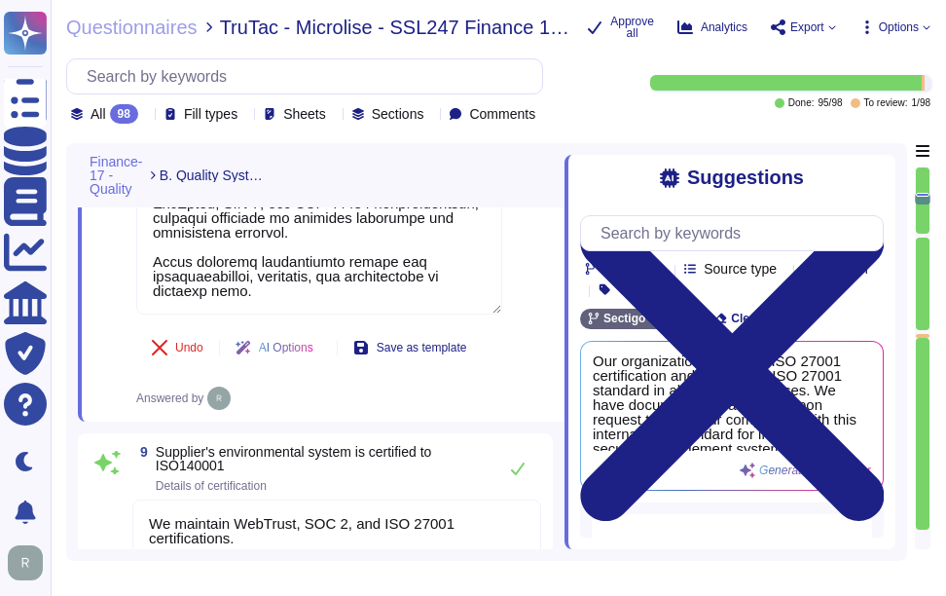
type textarea "Sectigo employs a systematic Quality Assurance (QA) program that integrates bot…"
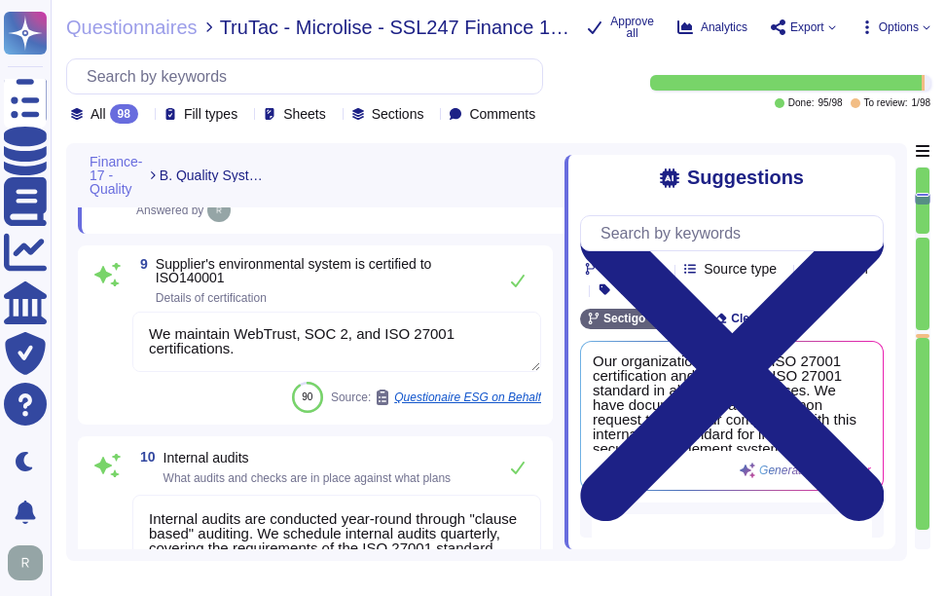
scroll to position [2892, 0]
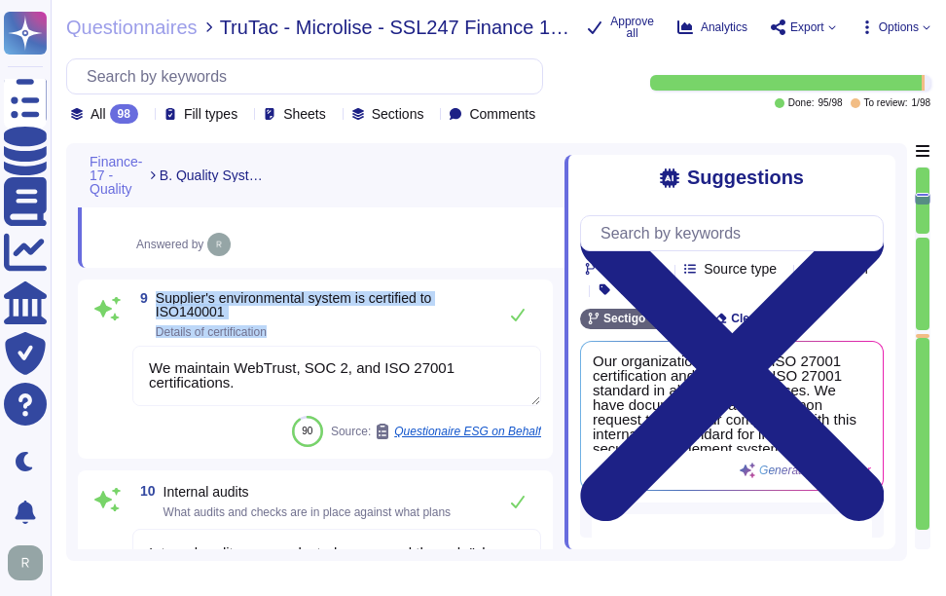
drag, startPoint x: 157, startPoint y: 302, endPoint x: 274, endPoint y: 338, distance: 123.1
click at [274, 338] on span "Supplier's environmental system is certified to ISO140001 Details of certificat…" at bounding box center [321, 314] width 331 height 47
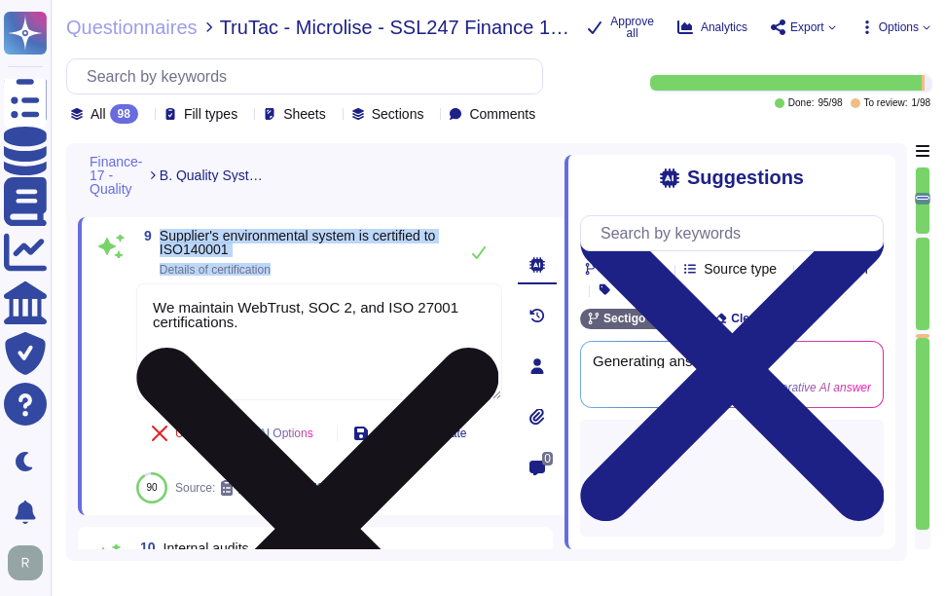
type textarea "Sectigo employs a systematic Quality Assurance (QA) program that integrates bot…"
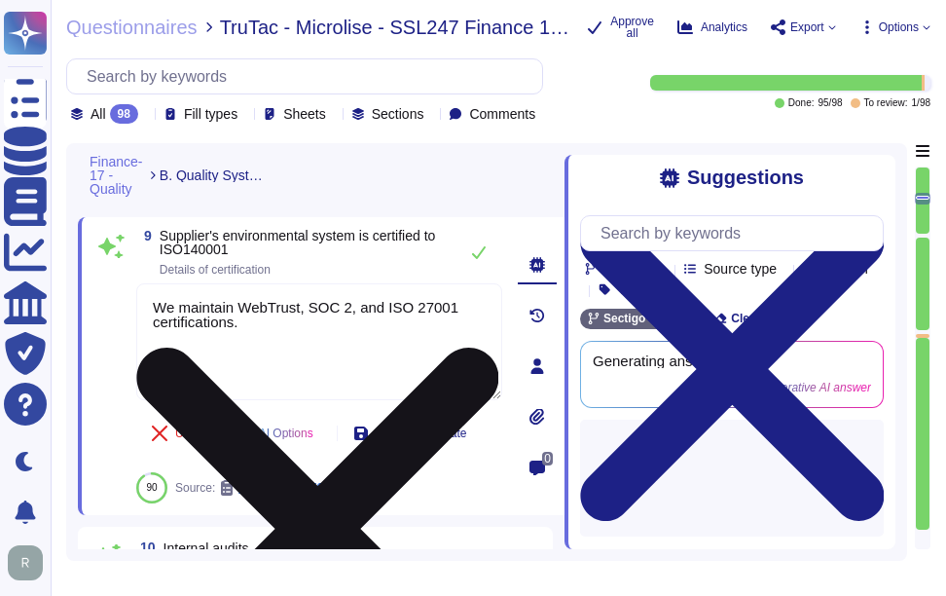
scroll to position [0, 0]
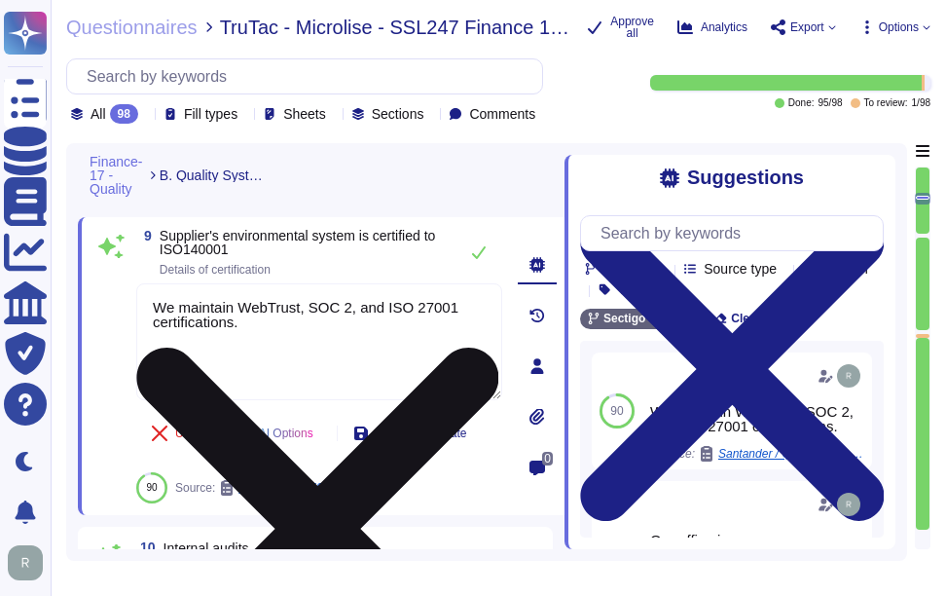
click at [152, 308] on textarea "We maintain WebTrust, SOC 2, and ISO 27001 certifications." at bounding box center [319, 341] width 366 height 117
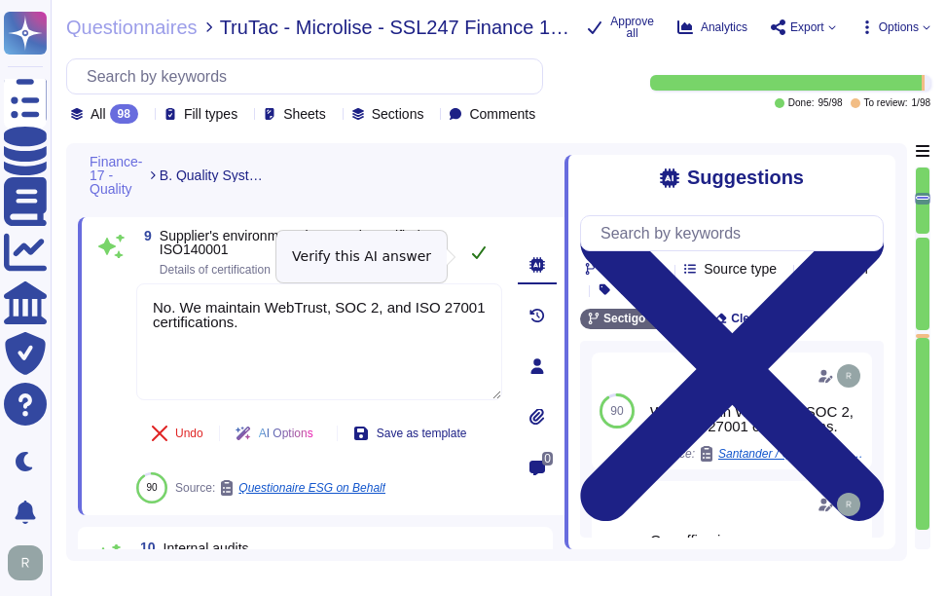
type textarea "No. We maintain WebTrust, SOC 2, and ISO 27001 certifications."
click at [475, 260] on icon at bounding box center [479, 252] width 16 height 16
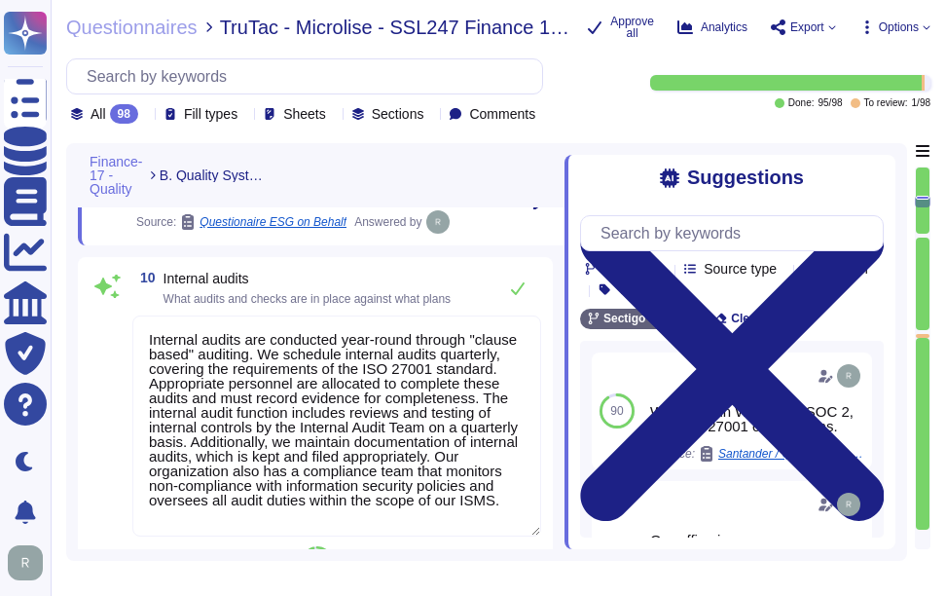
scroll to position [3184, 0]
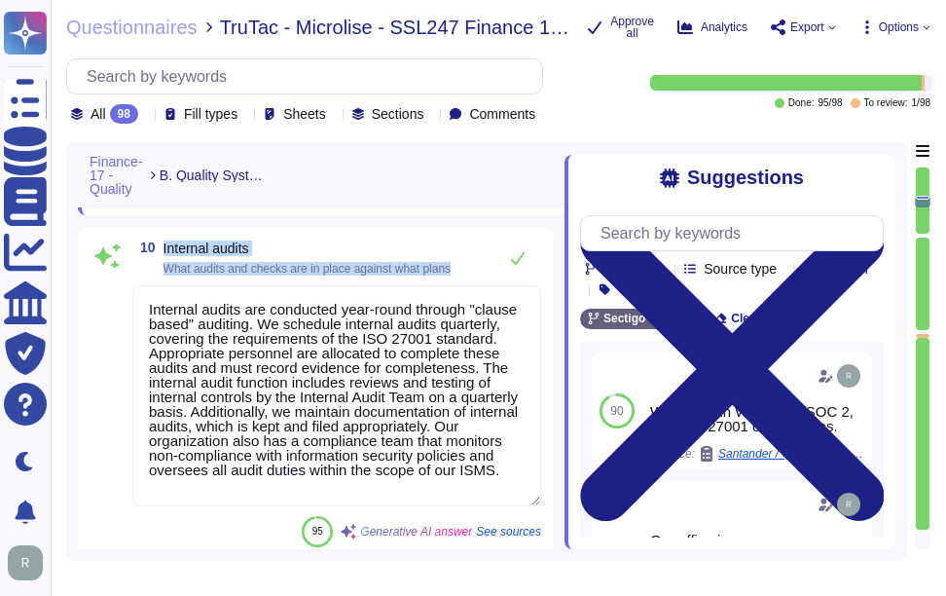
drag, startPoint x: 163, startPoint y: 251, endPoint x: 473, endPoint y: 275, distance: 310.4
click at [473, 275] on div "10 Internal audits What audits and checks are in place against what plans" at bounding box center [336, 257] width 409 height 39
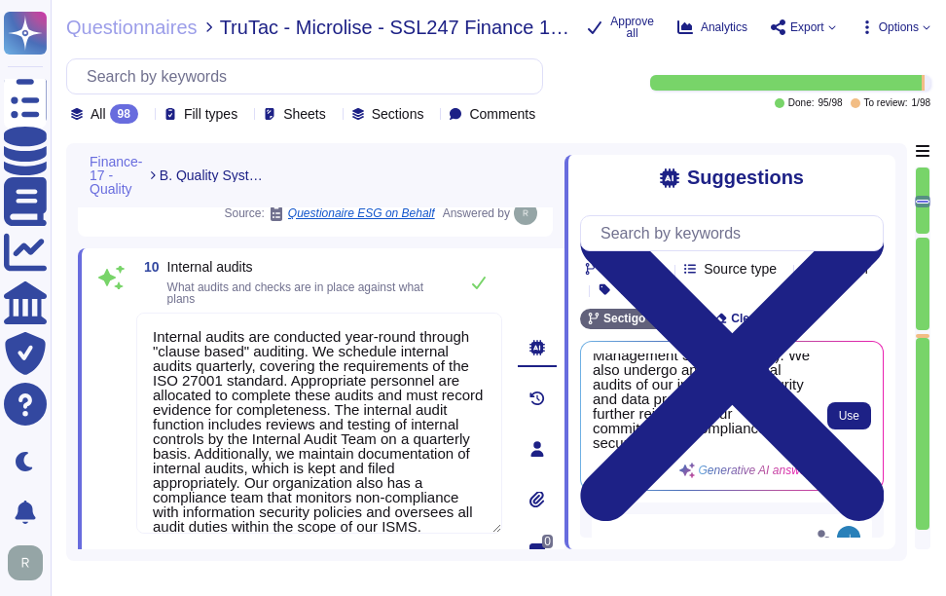
scroll to position [357, 0]
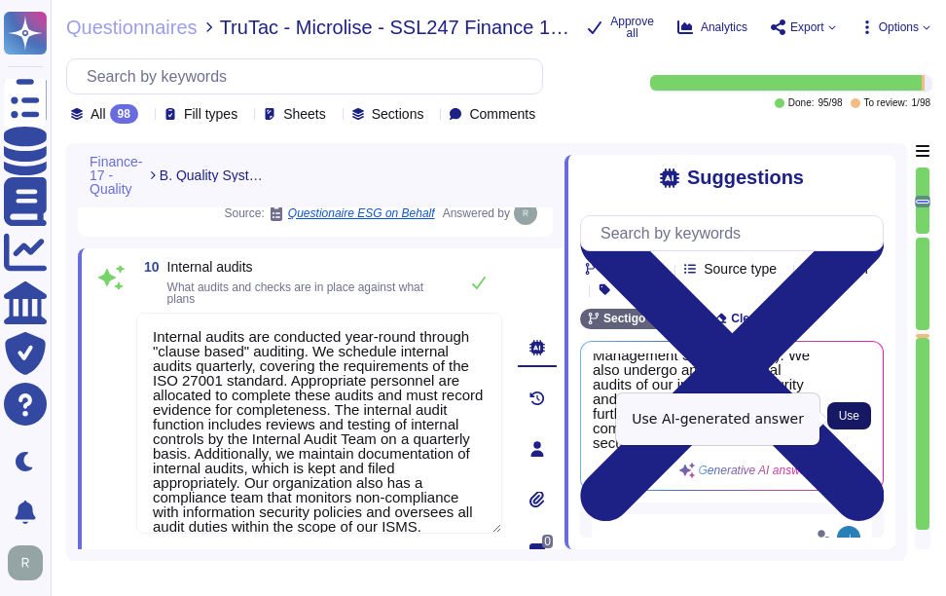
click at [849, 411] on button "Use" at bounding box center [849, 415] width 44 height 27
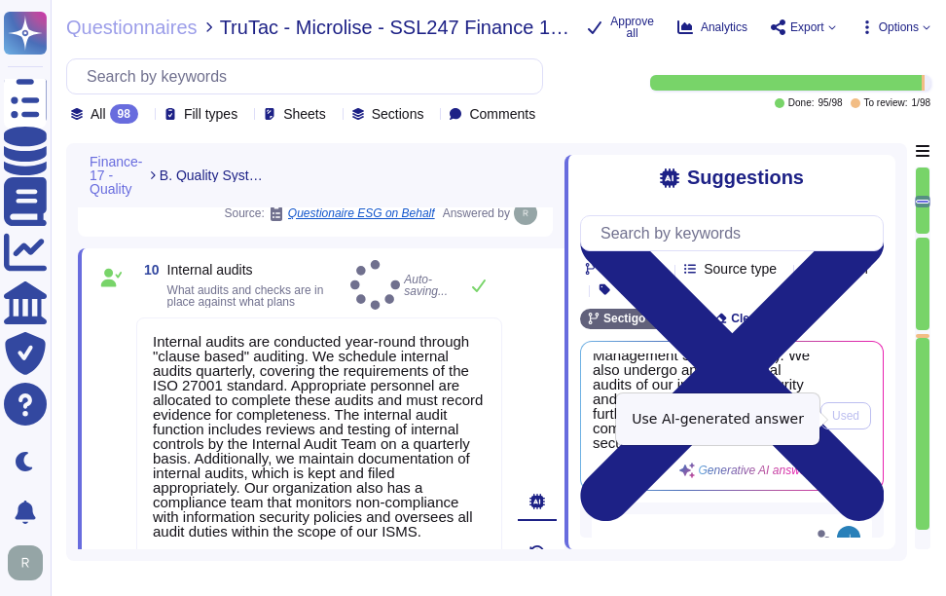
type textarea "Internal audits are conducted year-round through "clause based" auditing. We sc…"
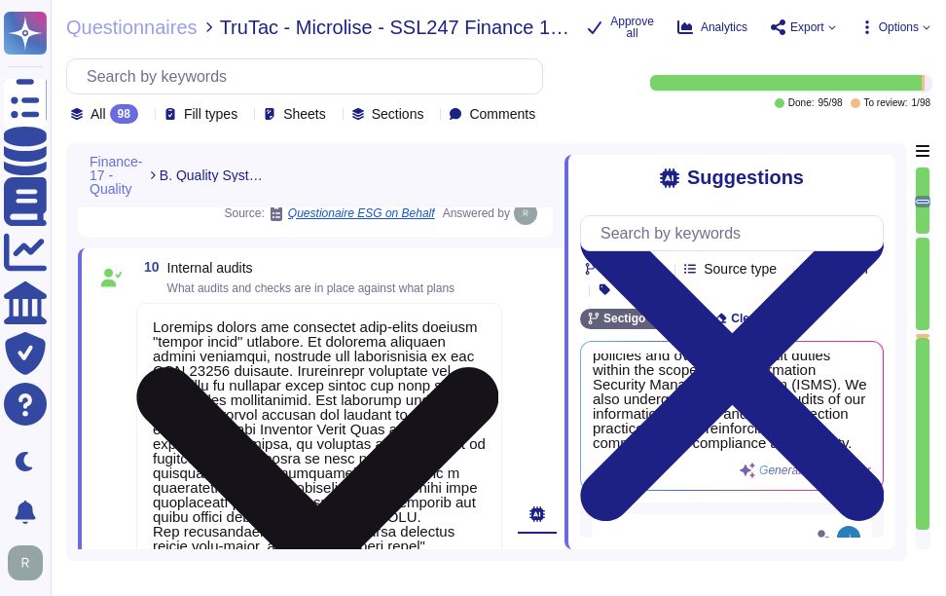
scroll to position [2, 0]
type textarea "Sectigo employs a systematic Quality Assurance (QA) program that integrates bot…"
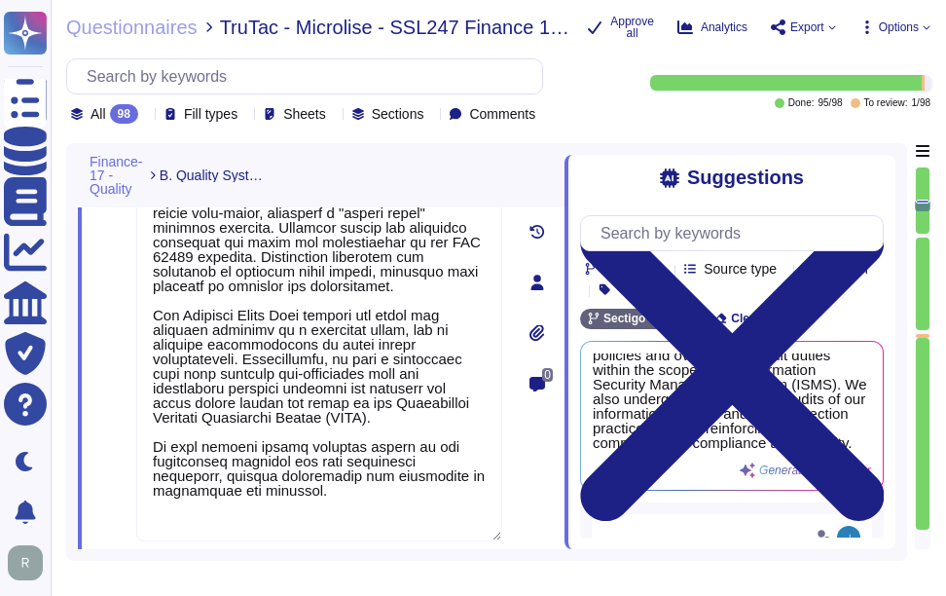
scroll to position [3416, 0]
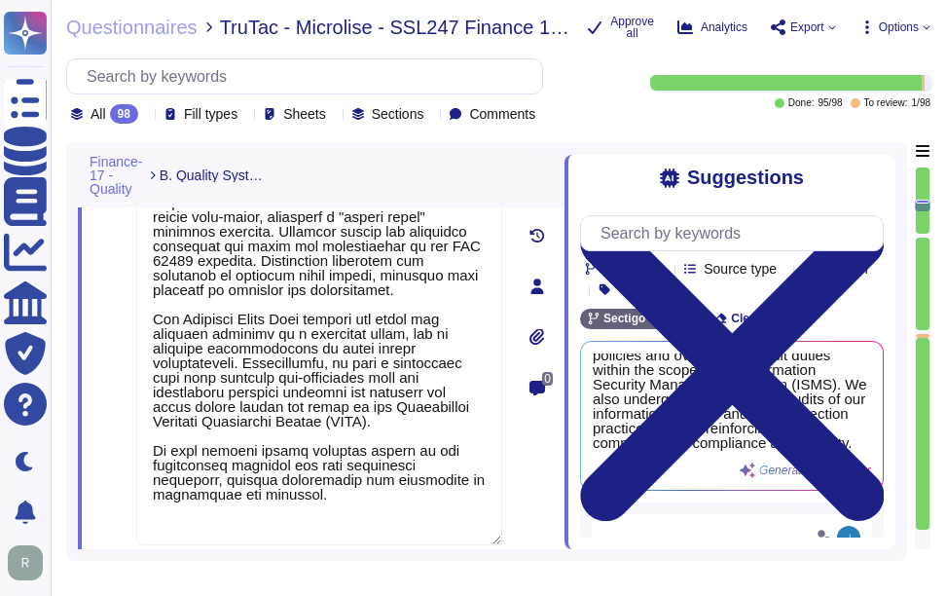
drag, startPoint x: 316, startPoint y: 472, endPoint x: 144, endPoint y: 147, distance: 367.8
click at [139, 145] on div "Finance-17 - Quality B. Quality Systems / Quality Assurance 8 Supplier is certi…" at bounding box center [321, 346] width 487 height 406
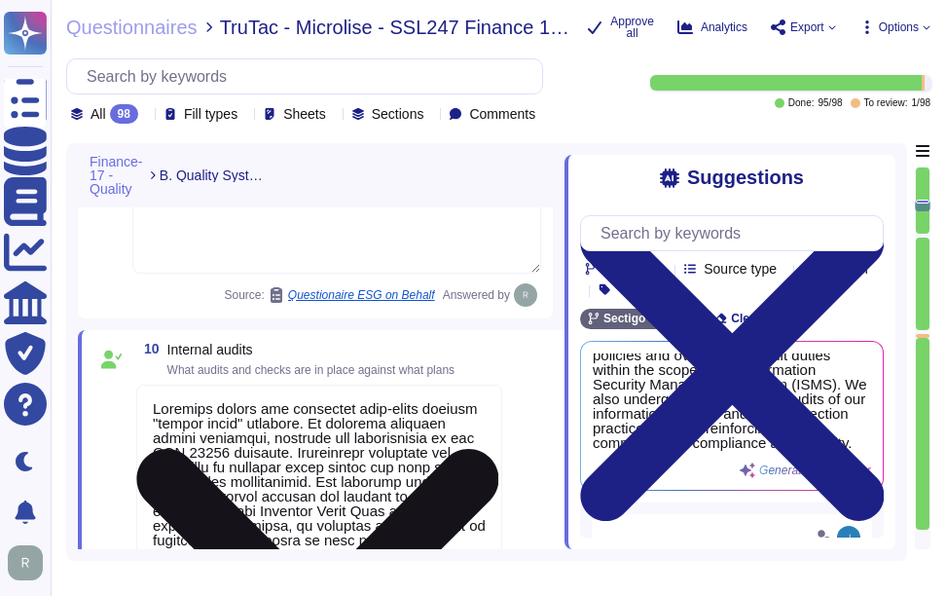
scroll to position [0, 0]
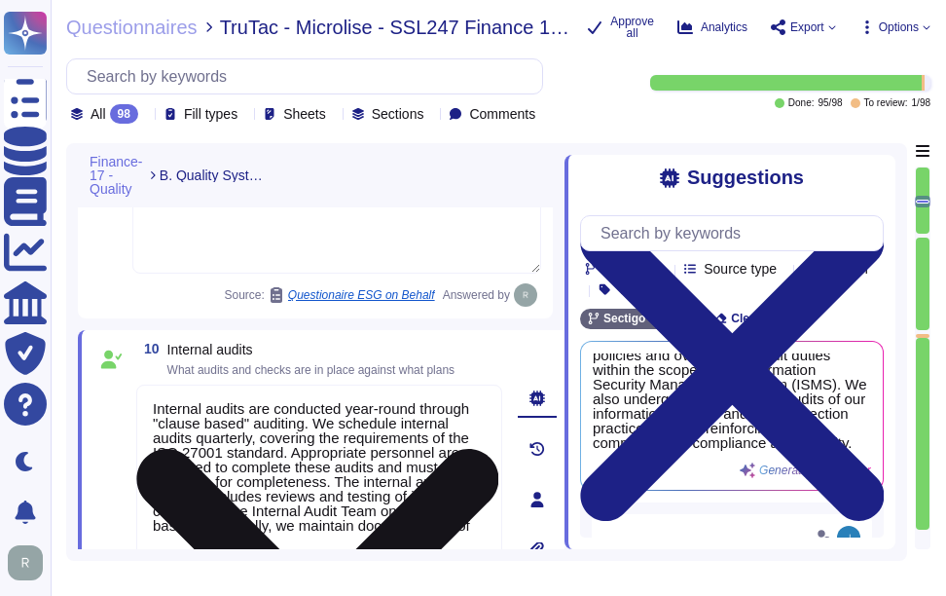
drag, startPoint x: 446, startPoint y: 541, endPoint x: 154, endPoint y: 418, distance: 316.6
click at [154, 418] on textarea "Internal audits are conducted year-round through "clause based" auditing. We sc…" at bounding box center [319, 472] width 366 height 177
type textarea "s. Additionally, we maintain documentation of"
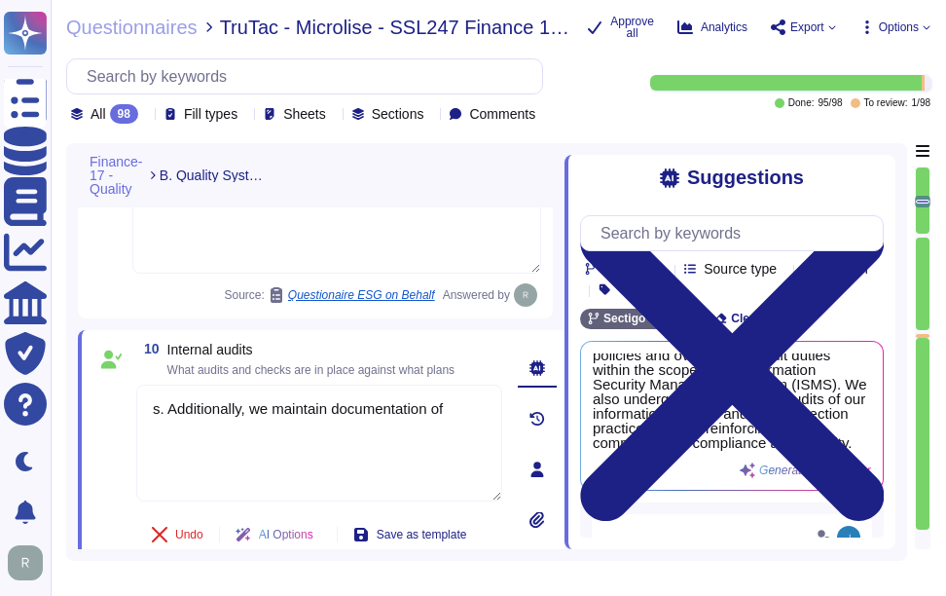
drag, startPoint x: 458, startPoint y: 411, endPoint x: 112, endPoint y: 421, distance: 346.6
click at [112, 421] on div "10 Internal audits What audits and checks are in place against what plans s. Ad…" at bounding box center [297, 469] width 409 height 255
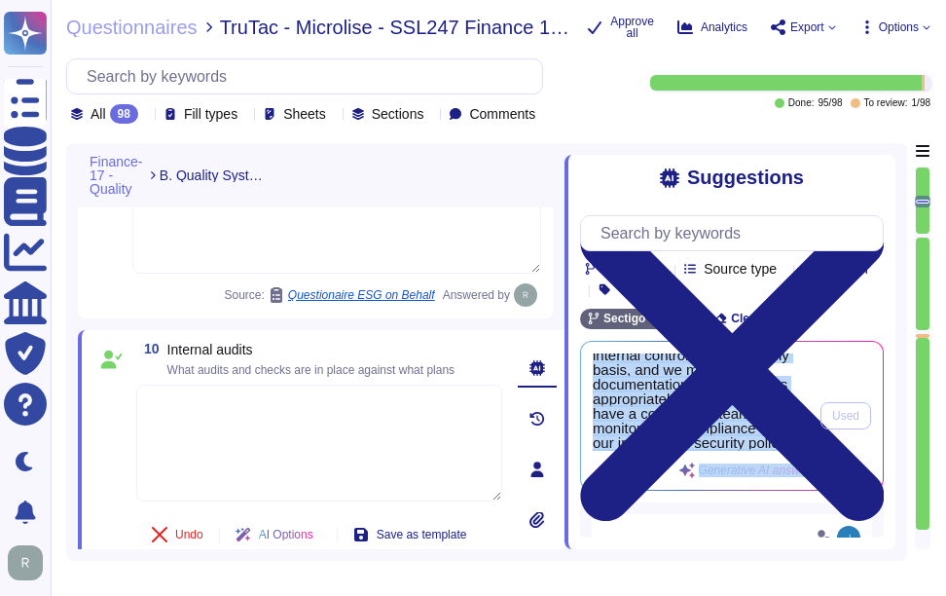
scroll to position [357, 0]
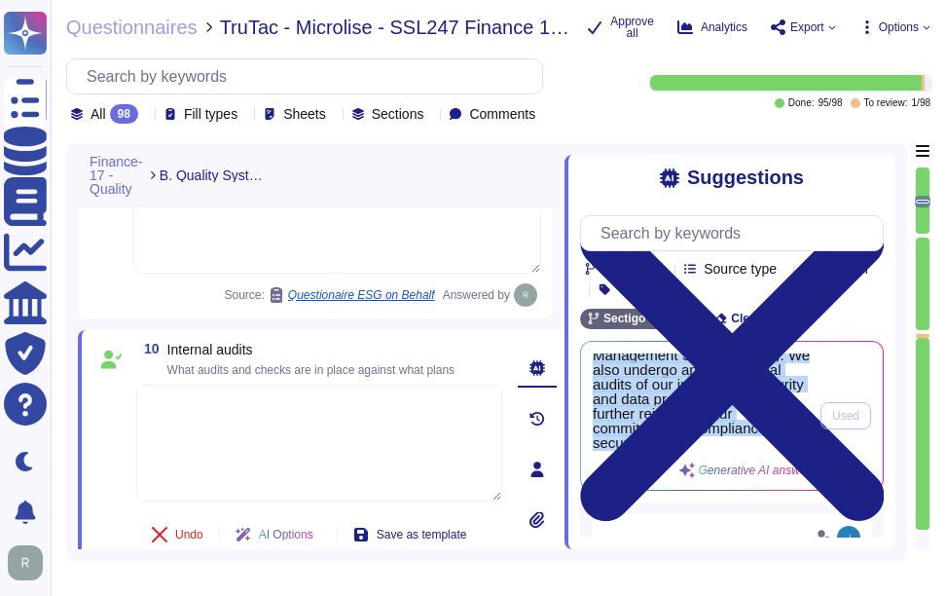
drag, startPoint x: 592, startPoint y: 365, endPoint x: 759, endPoint y: 442, distance: 184.2
click at [759, 442] on div "Our organization conducts extensive internal audits year-round, utilizing a "cl…" at bounding box center [732, 416] width 302 height 148
copy span "Our organization conducts extensive internal audits year-round, utilizing a "cl…"
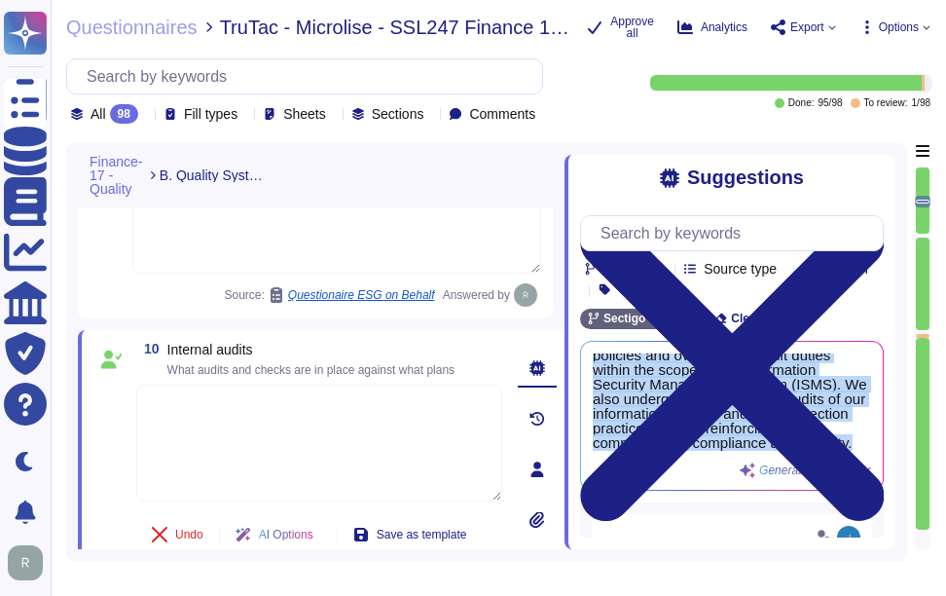
scroll to position [240, 0]
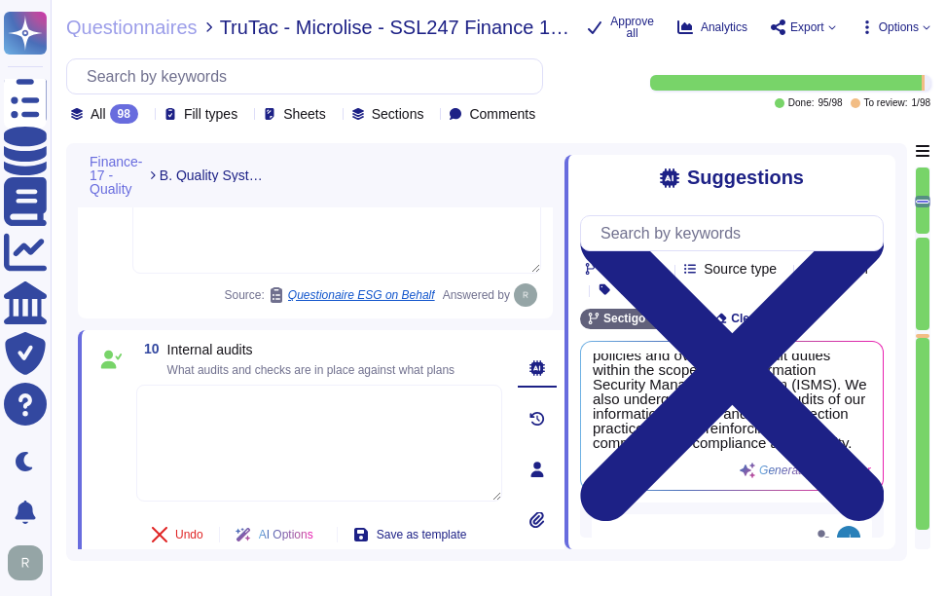
click at [175, 413] on textarea at bounding box center [319, 442] width 366 height 117
paste textarea "Our organization conducts extensive internal audits year-round, utilizing a "cl…"
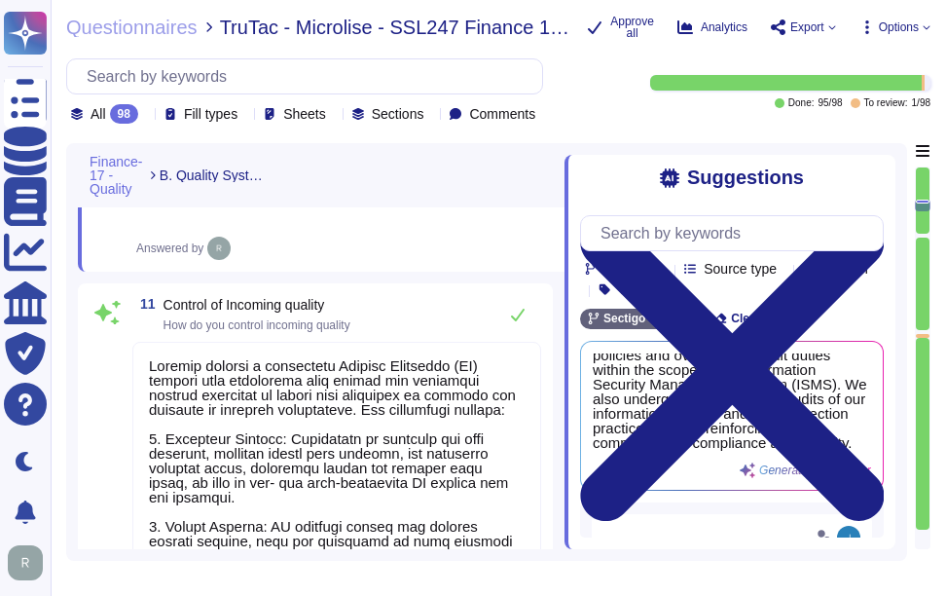
scroll to position [2, 0]
type textarea "Our organization conducts extensive internal audits year-round, utilizing a "cl…"
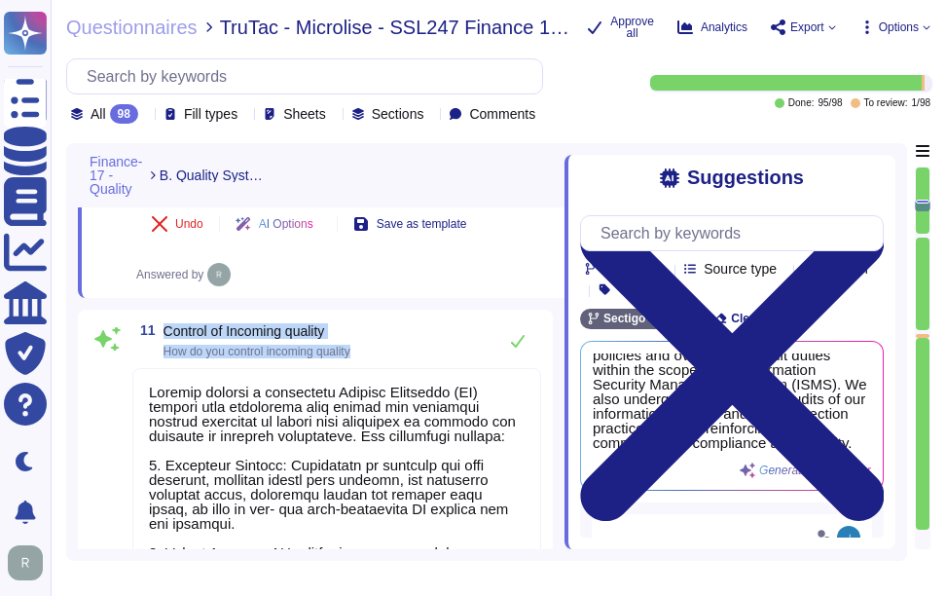
drag, startPoint x: 165, startPoint y: 315, endPoint x: 383, endPoint y: 346, distance: 220.2
click at [383, 346] on div "11 Control of Incoming quality How do you control incoming quality" at bounding box center [336, 340] width 409 height 39
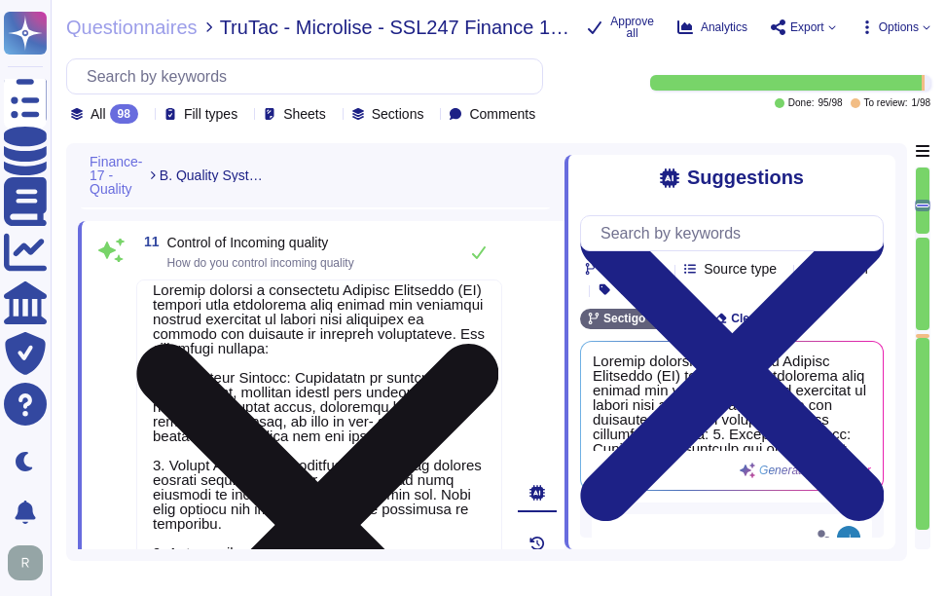
scroll to position [17, 0]
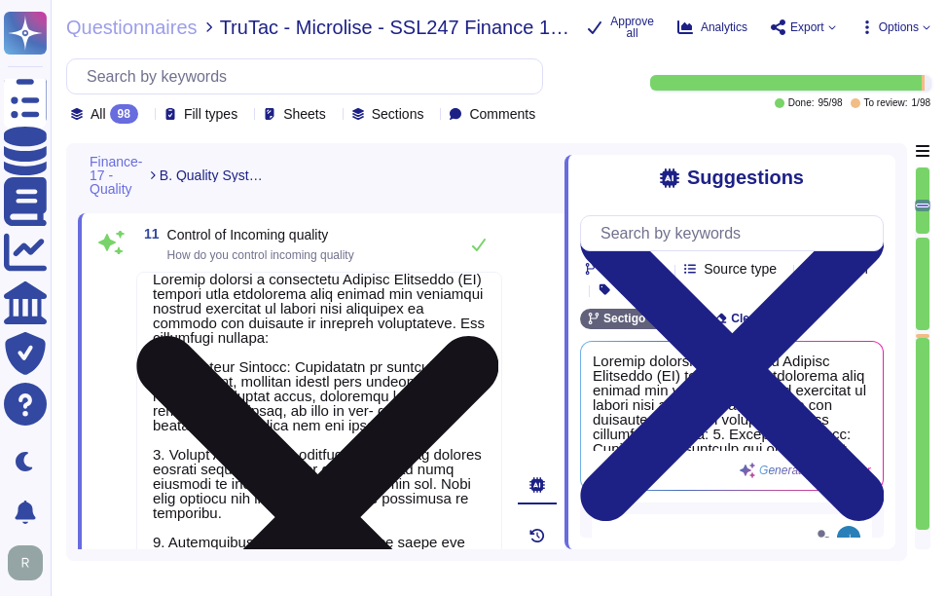
type textarea "We have systematic process to manage documents and records."
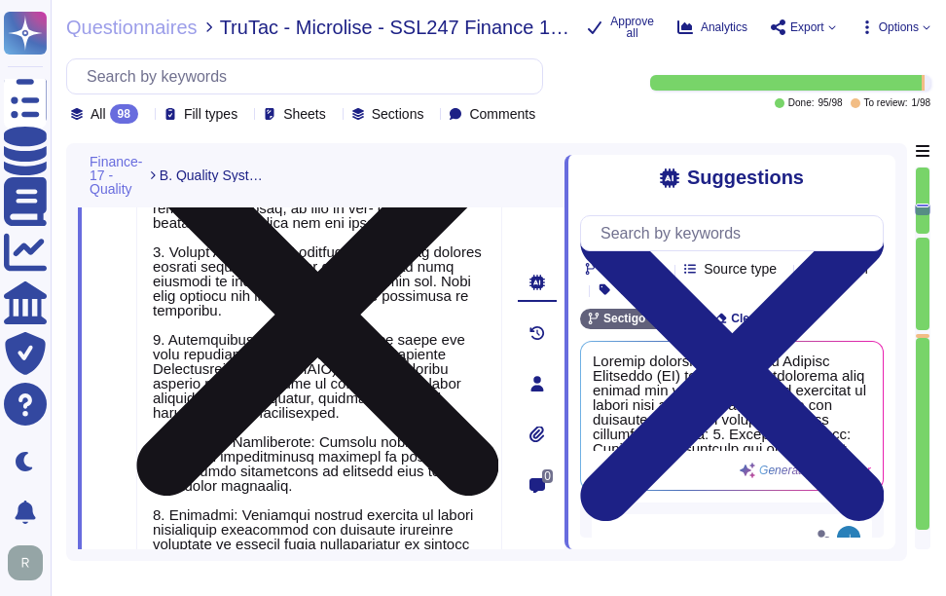
type textarea "CDM applies to both non-domestic and domestic premises"
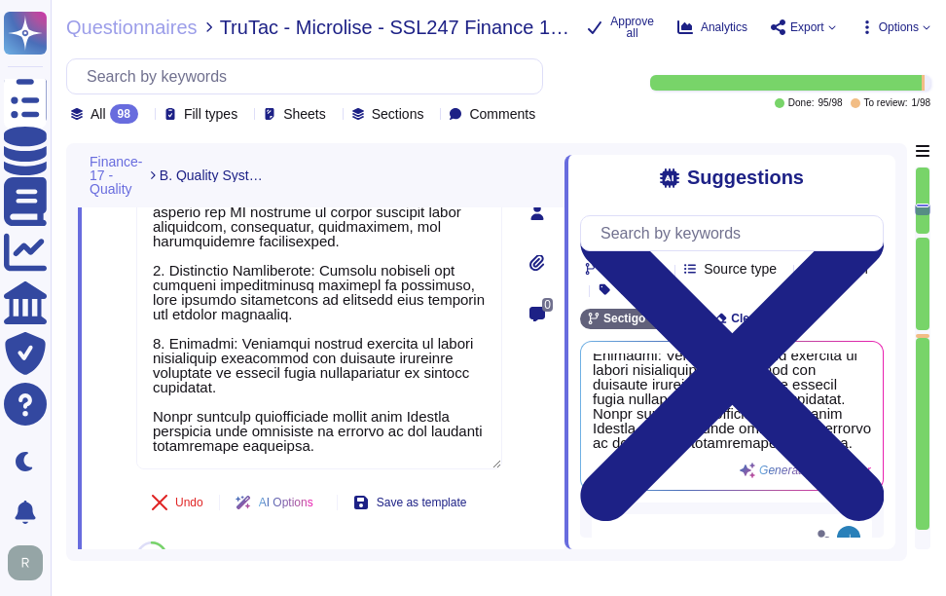
scroll to position [4102, 0]
type textarea "Yes, we have a centralized incident management tool in place for logging and tr…"
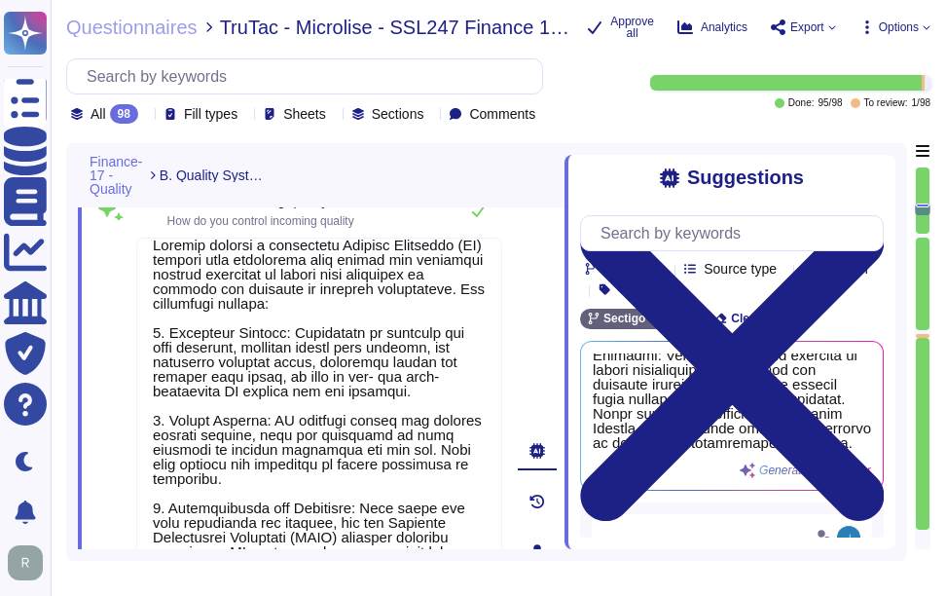
scroll to position [3519, 0]
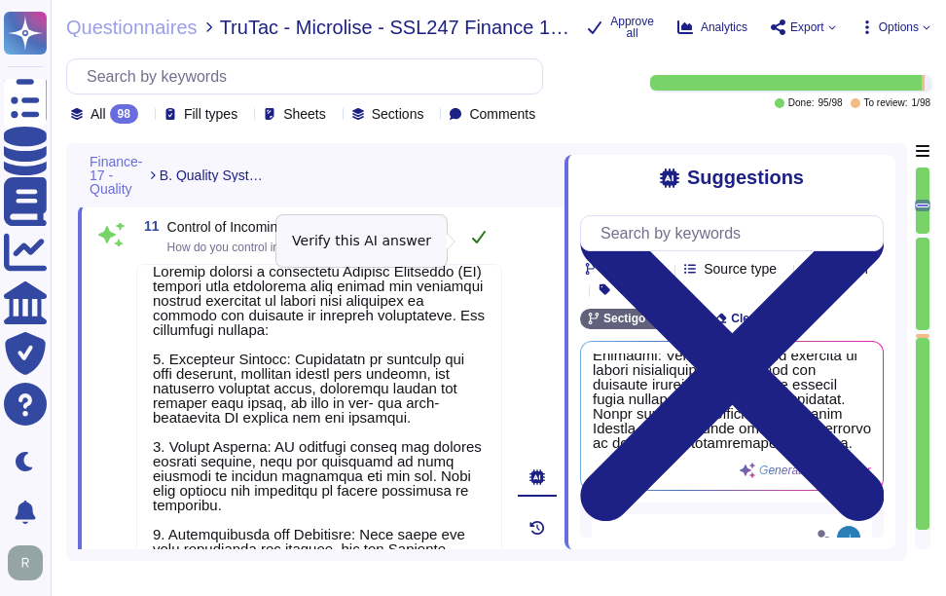
click at [473, 238] on icon at bounding box center [479, 237] width 16 height 16
click at [482, 242] on icon at bounding box center [479, 237] width 16 height 16
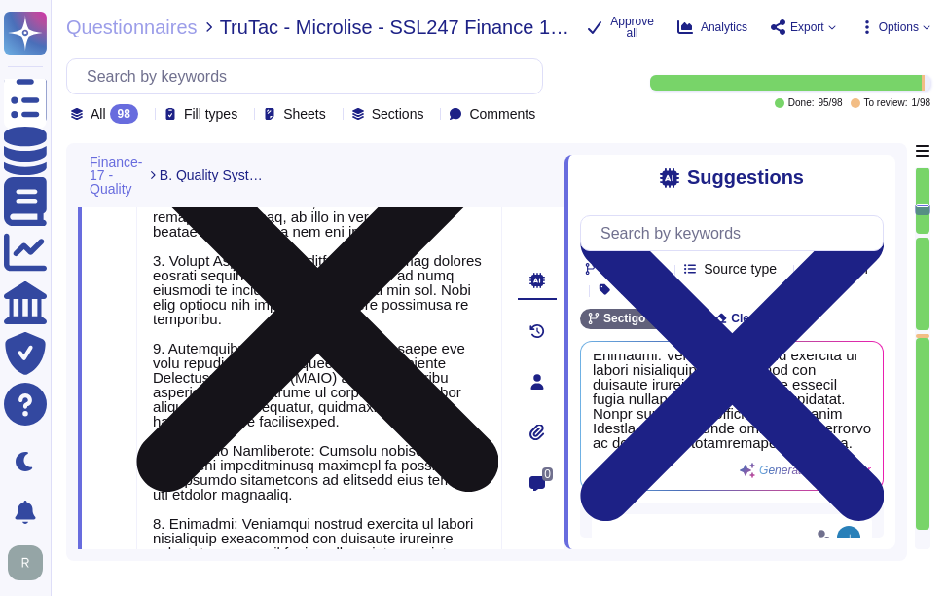
scroll to position [0, 0]
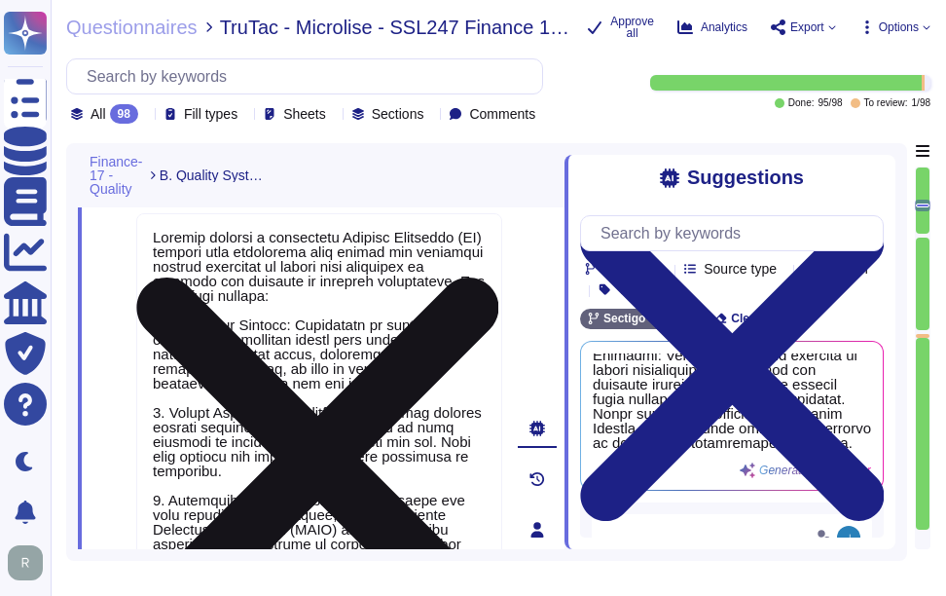
type textarea "No. We maintain WebTrust, SOC 2, and ISO 27001 certifications."
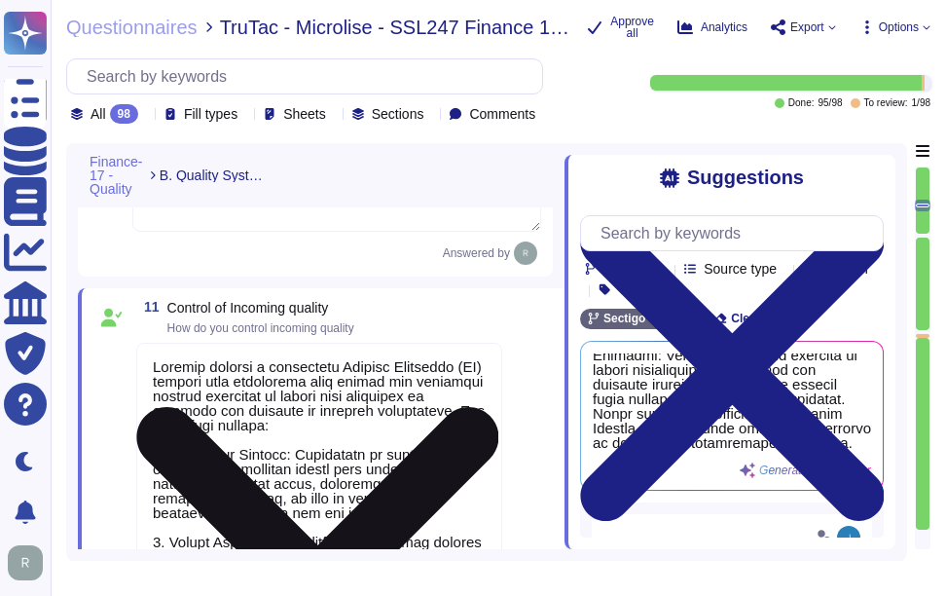
scroll to position [3367, 0]
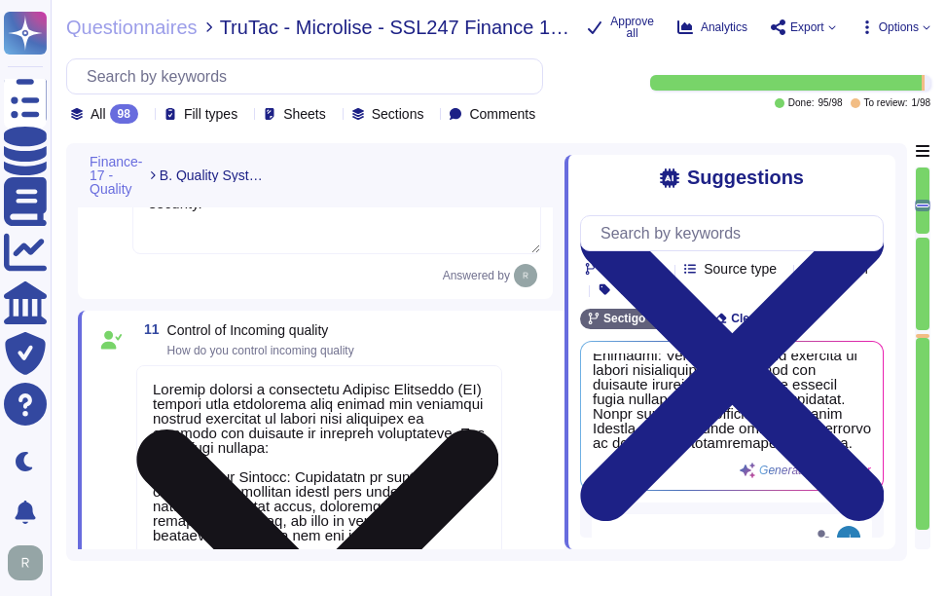
type textarea "We have systematic process to manage documents and records."
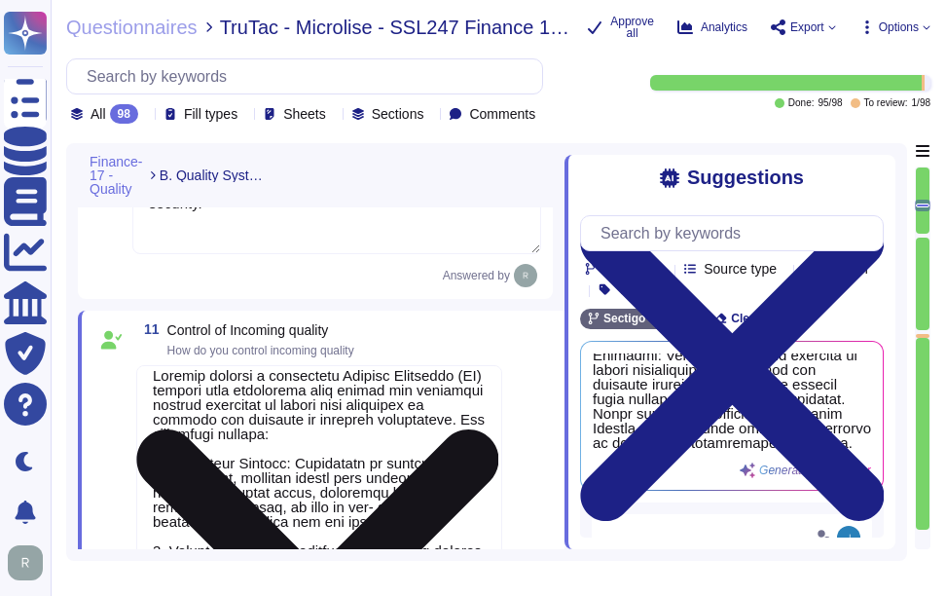
scroll to position [17, 0]
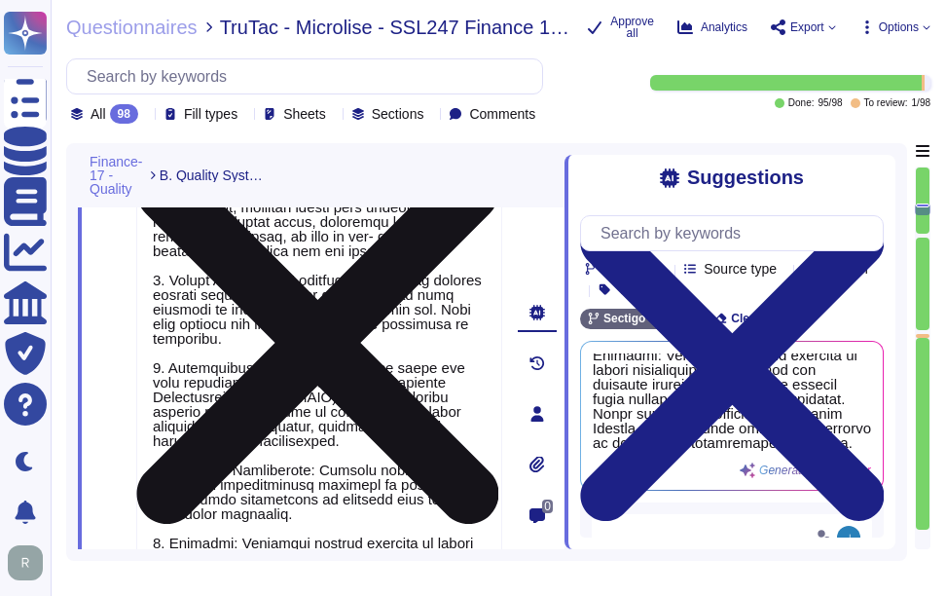
type textarea "CDM applies to both non-domestic and domestic premises"
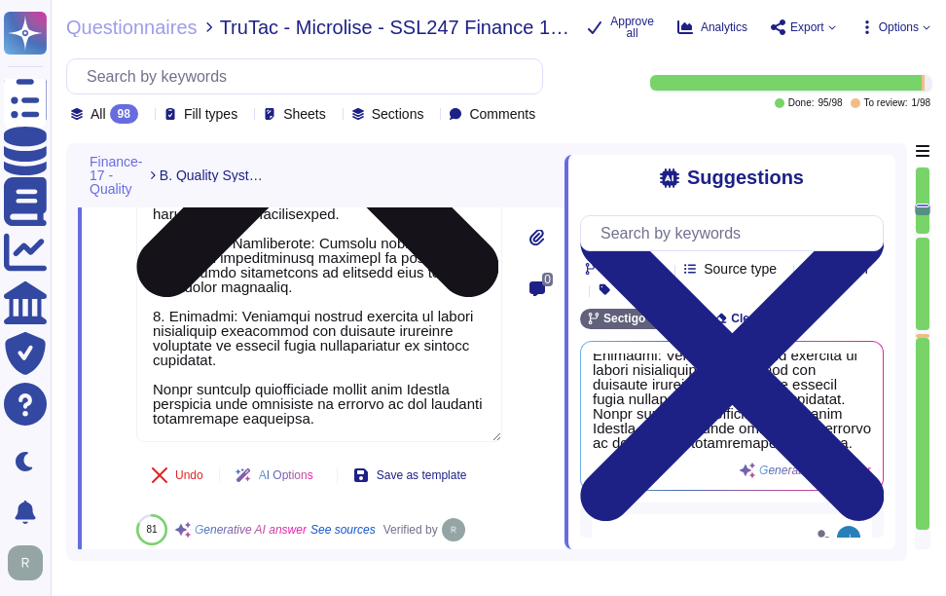
type textarea "Yes, we have a centralized incident management tool in place for logging and tr…"
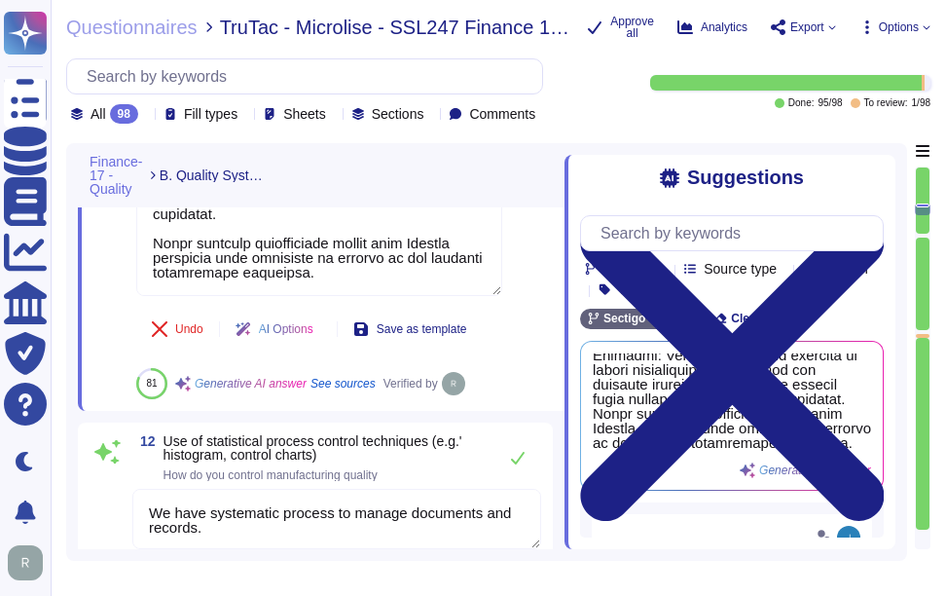
scroll to position [4048, 0]
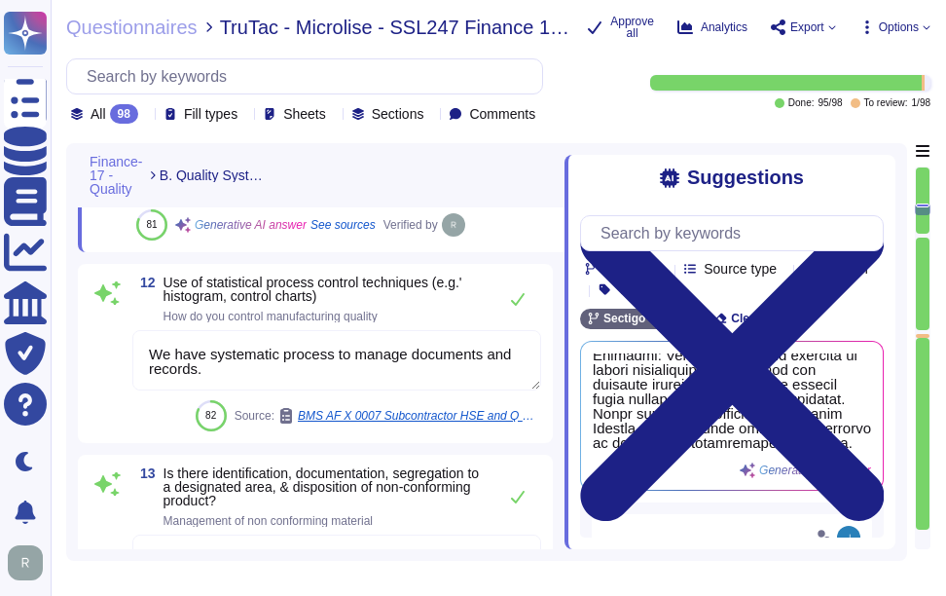
type textarea "Sectigo maintains comprehensive logging capabilities that ensure all security-r…"
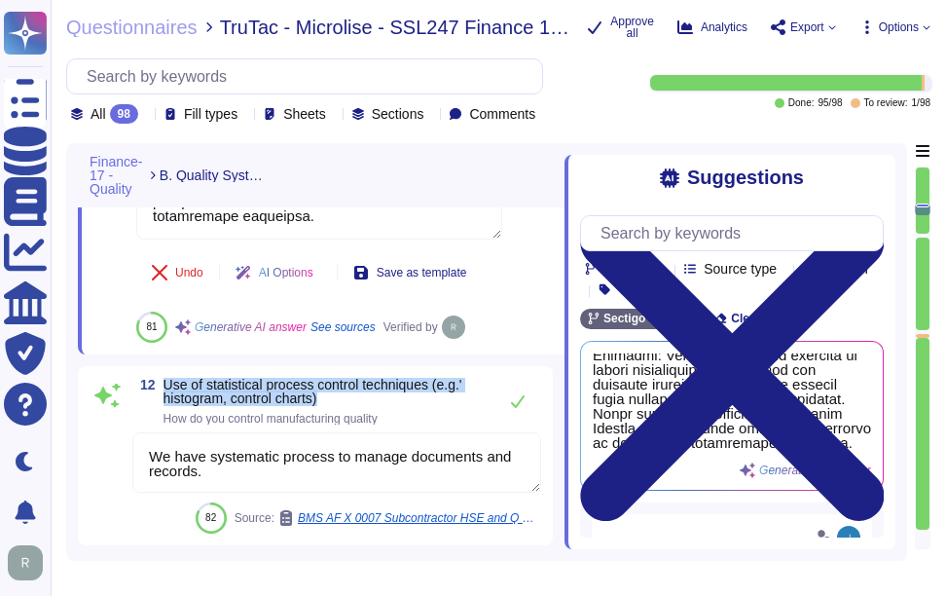
drag, startPoint x: 164, startPoint y: 383, endPoint x: 338, endPoint y: 408, distance: 174.9
click at [338, 408] on span "Use of statistical process control techniques (e.g.' histogram, control charts)…" at bounding box center [324, 401] width 323 height 47
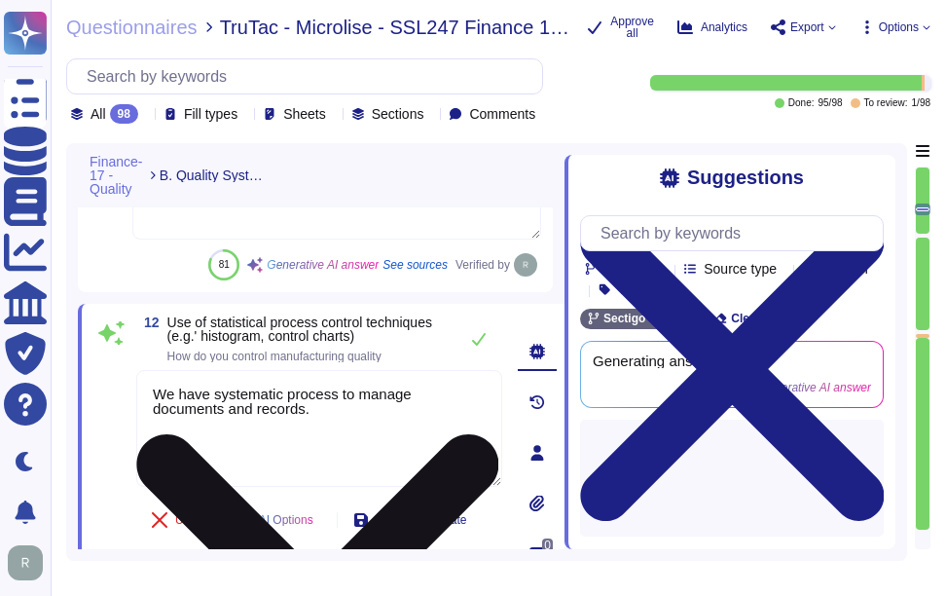
scroll to position [2, 0]
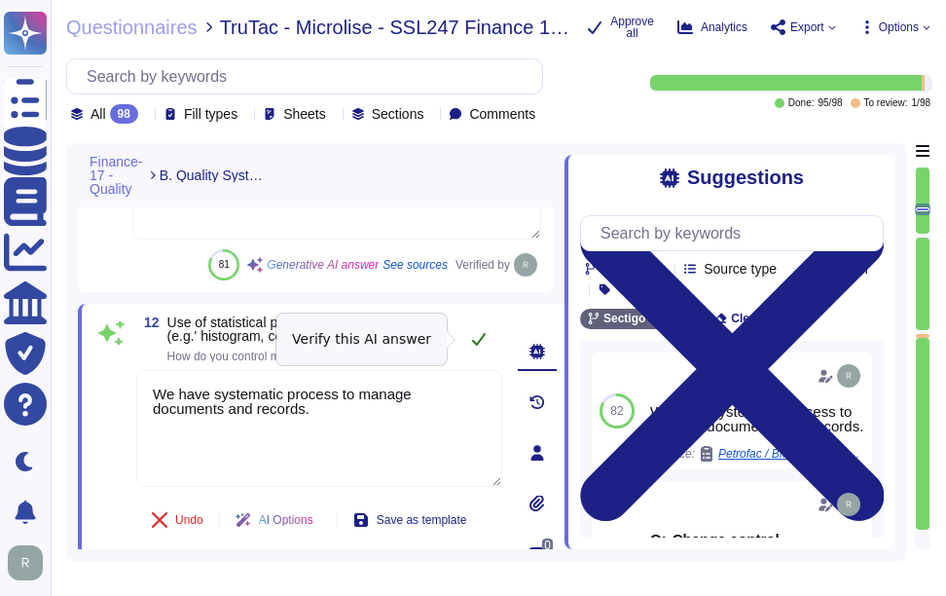
click at [478, 336] on icon at bounding box center [479, 339] width 16 height 16
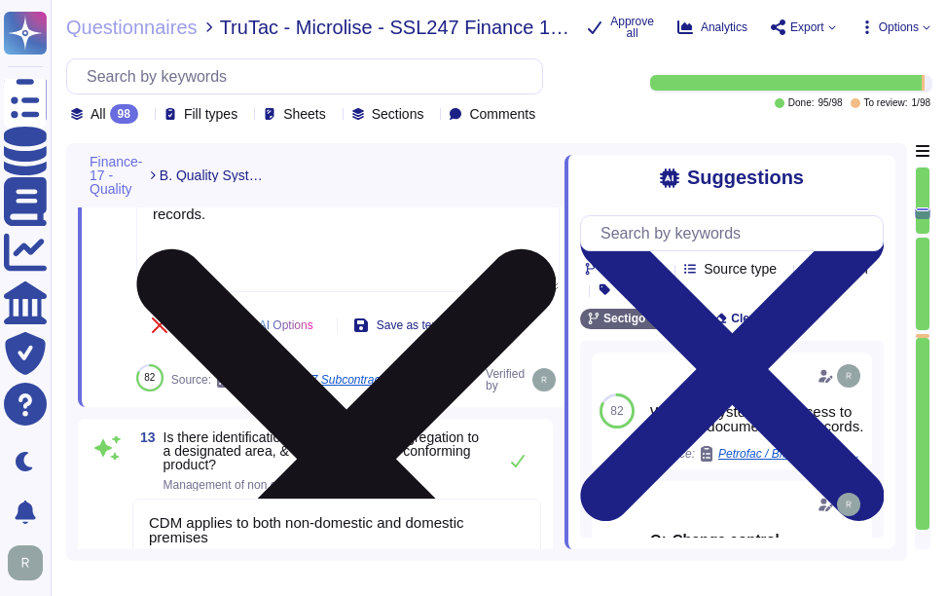
type textarea "Sectigo maintains comprehensive logging capabilities that ensure all security-r…"
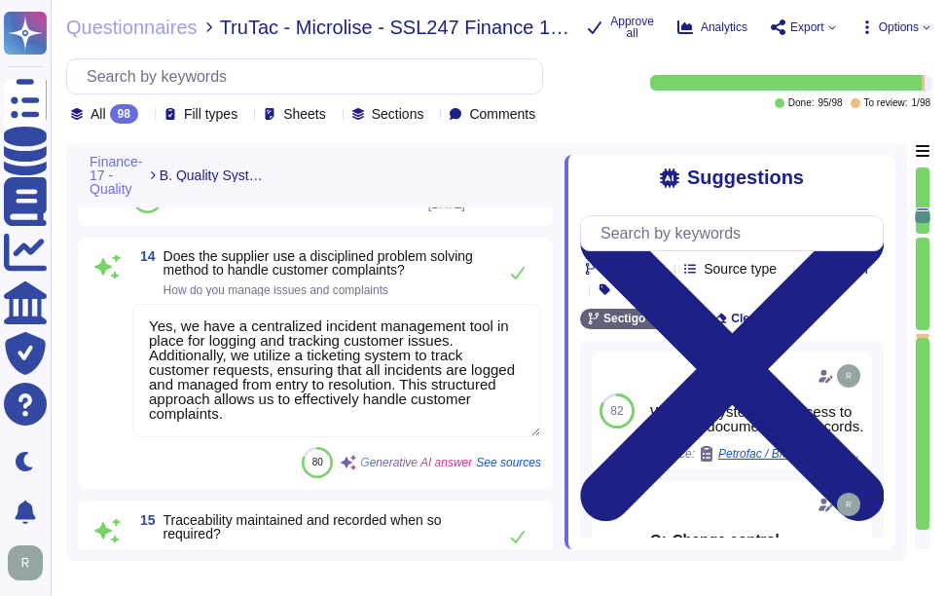
type textarea "ACH"
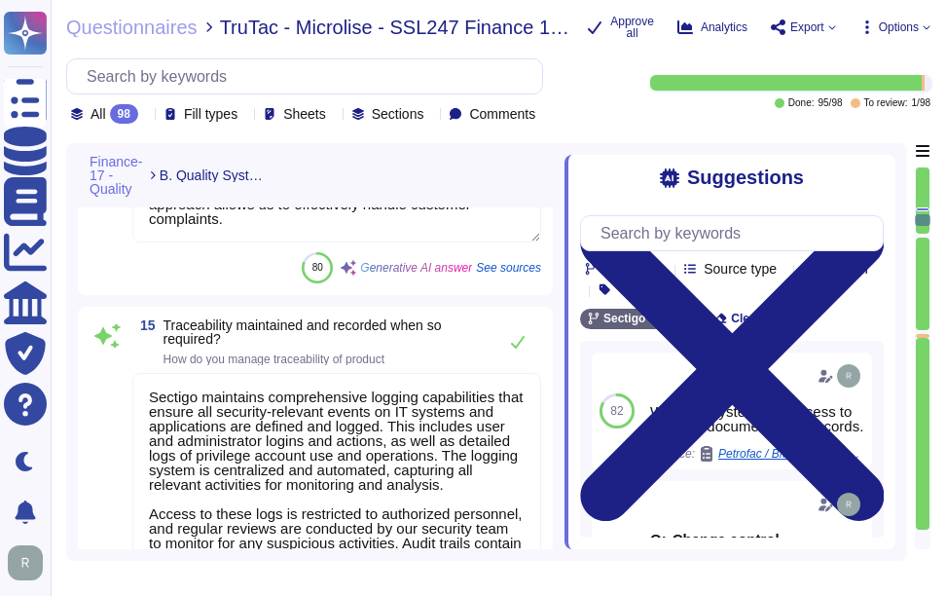
type textarea "A description of the product or service shall be defined."
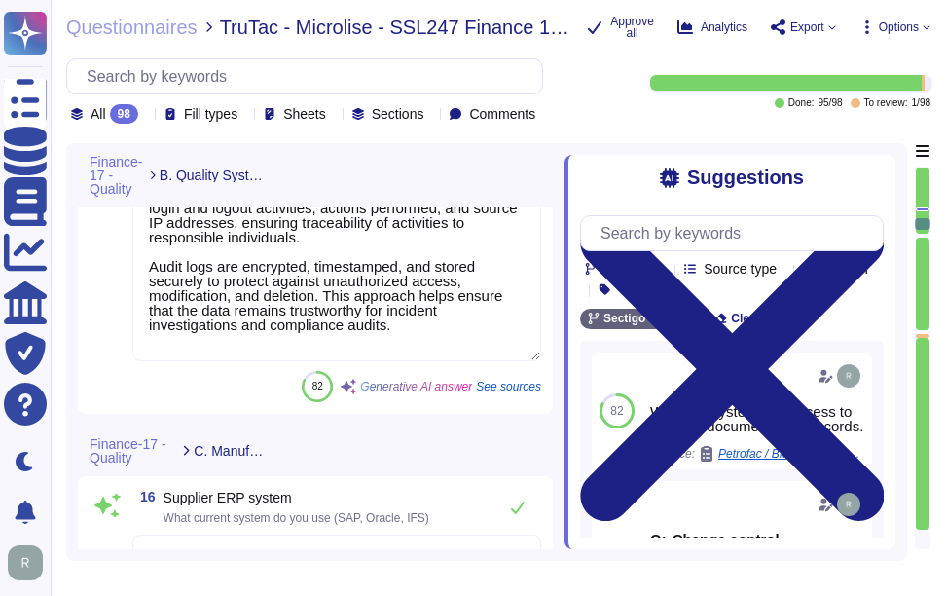
type textarea "Our capacity management process is designed to ensure adequate capacity of our …"
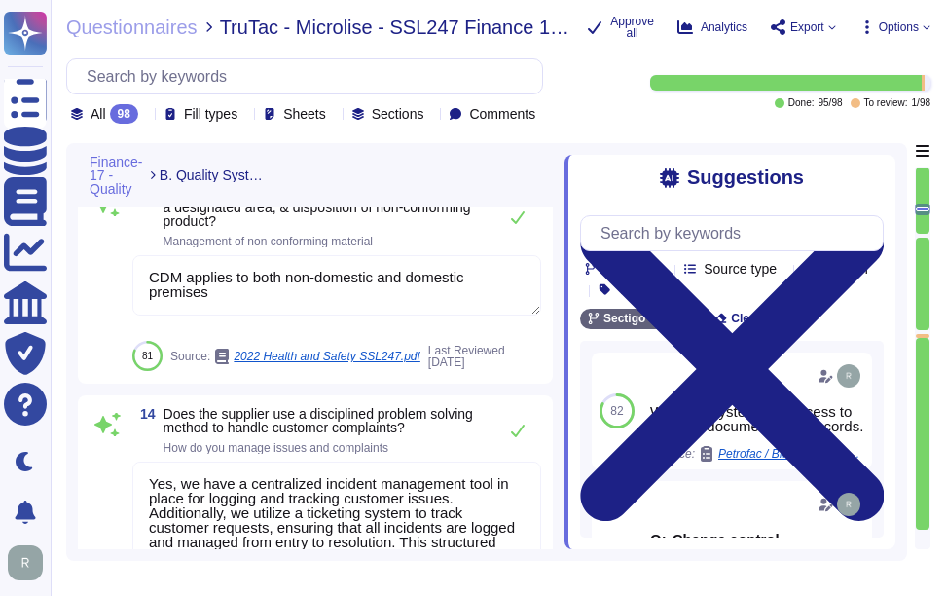
type textarea "Sectigo employs a systematic Quality Assurance (QA) program that integrates bot…"
type textarea "We have systematic process to manage documents and records."
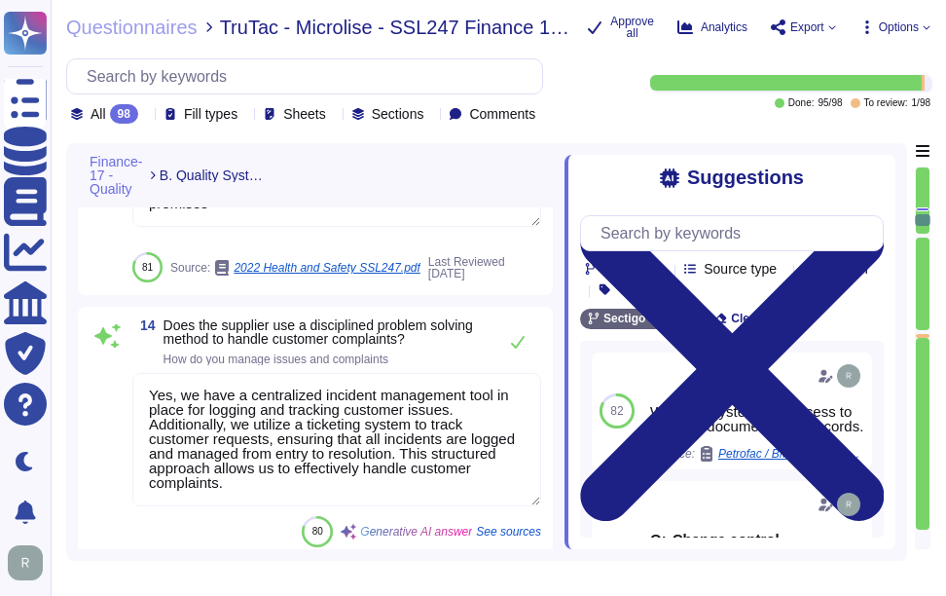
type textarea "ACH"
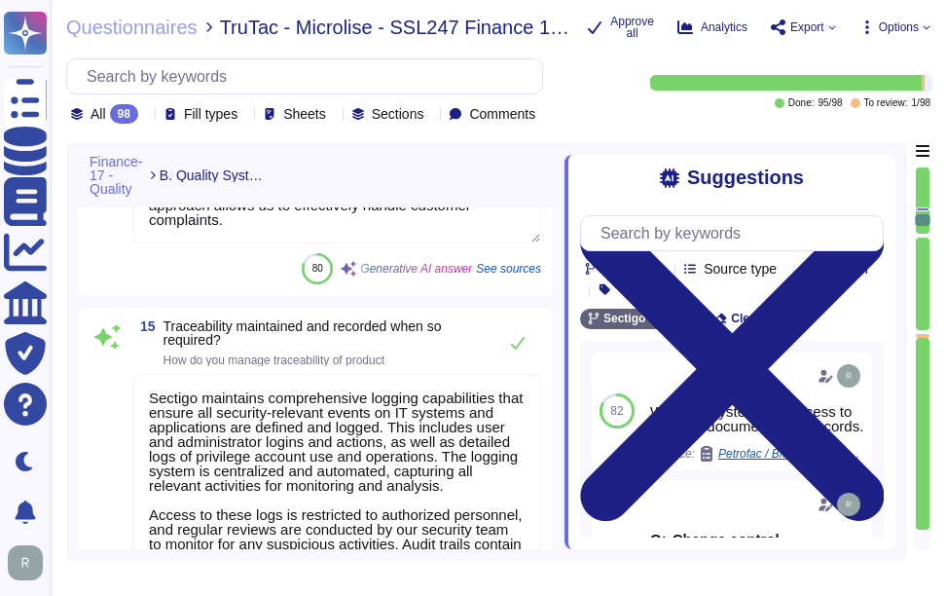
type textarea "A description of the product or service shall be defined."
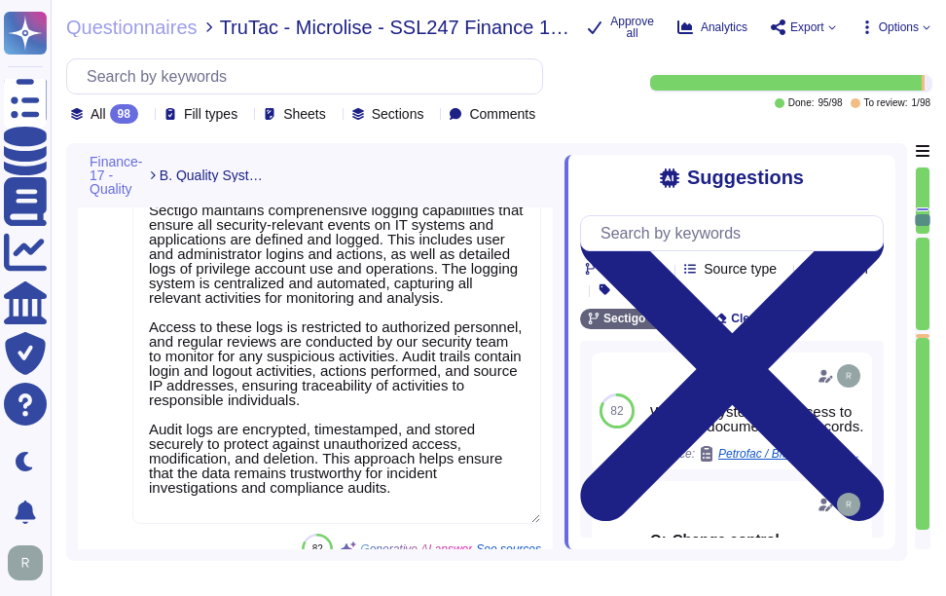
scroll to position [5312, 0]
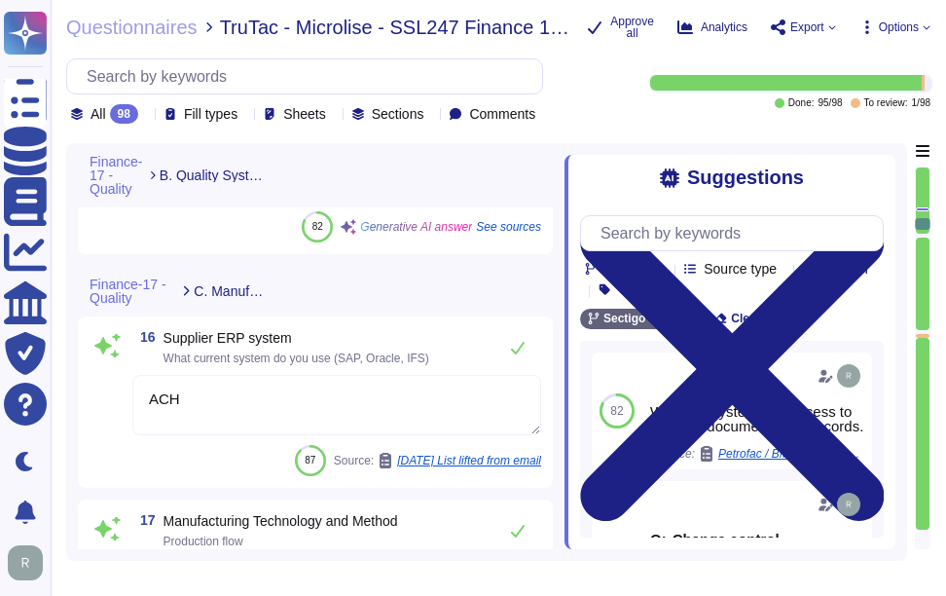
type textarea "Our capacity management process is designed to ensure adequate capacity of our …"
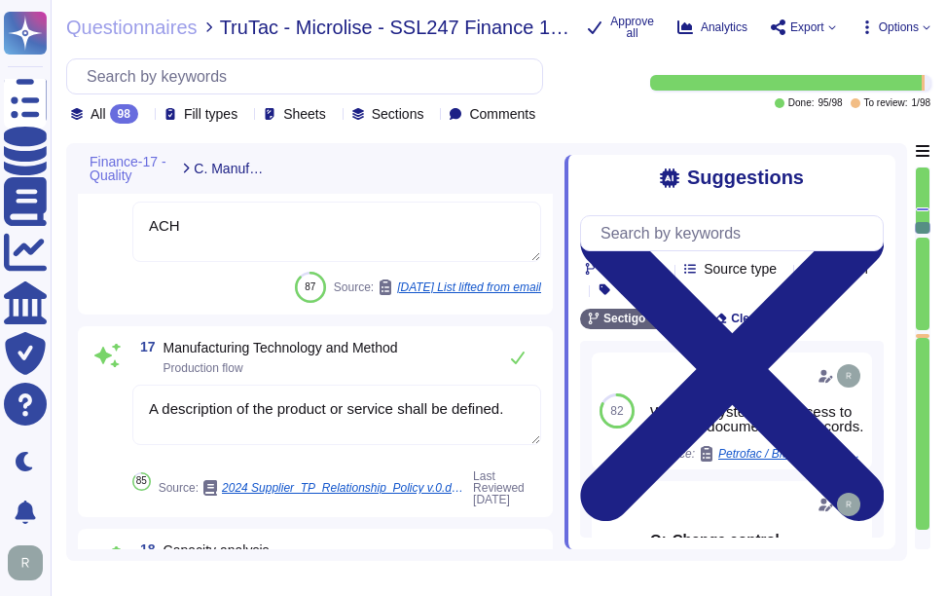
scroll to position [5507, 0]
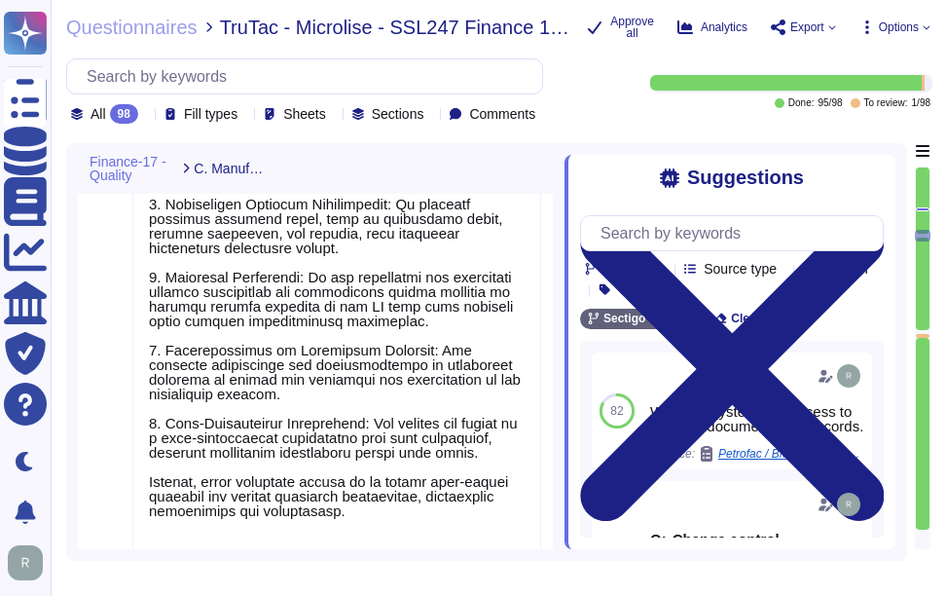
type textarea "Documented operating procedures are planned, developed, authorized, documented,…"
type textarea "Equipment in IT areas and data centres shall be properly maintained according t…"
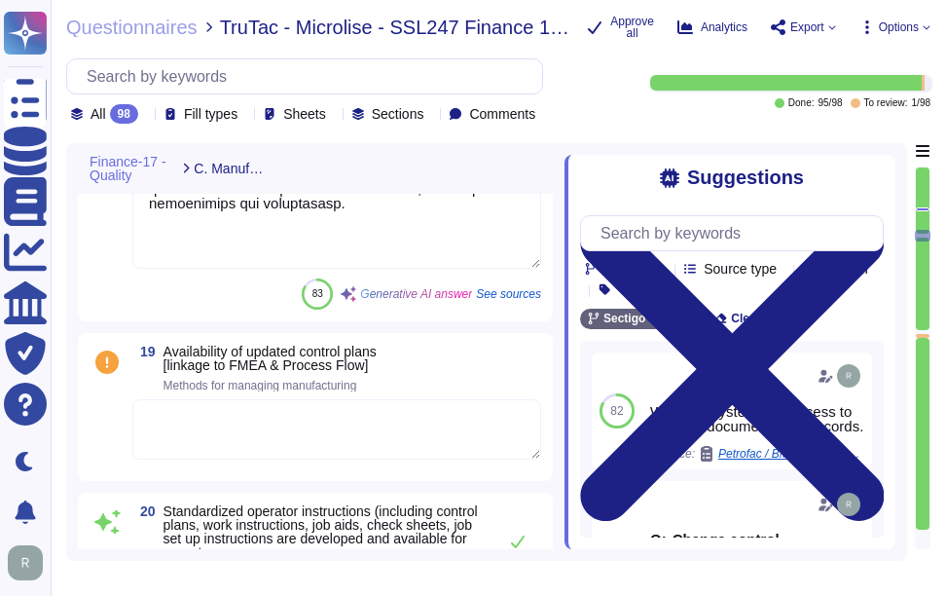
type textarea "Yes, there is an effective planned maintenance system in place. Scheduled maint…"
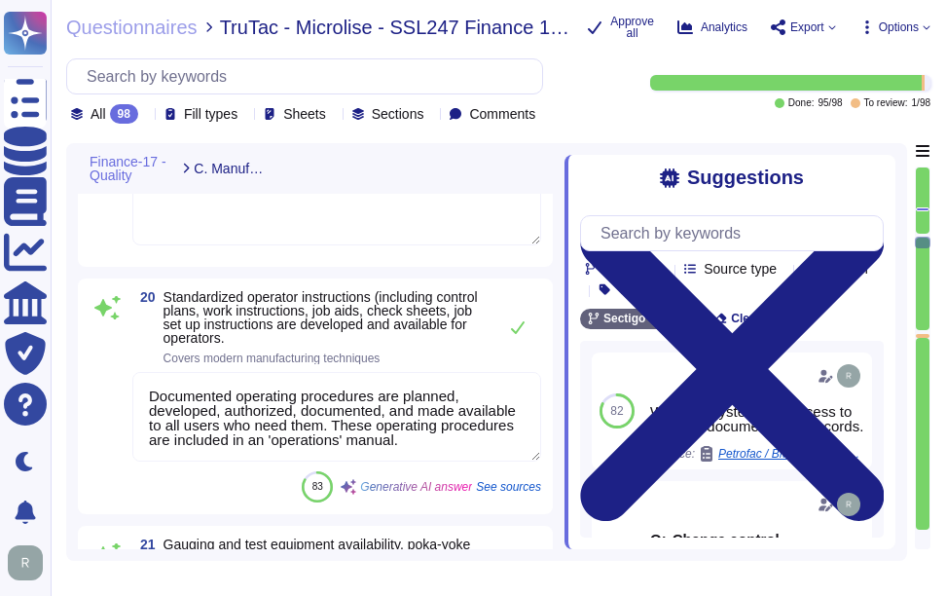
type textarea "Sectigo employs the PDCA (Plan-Do-Check-Act) approach for continuous process im…"
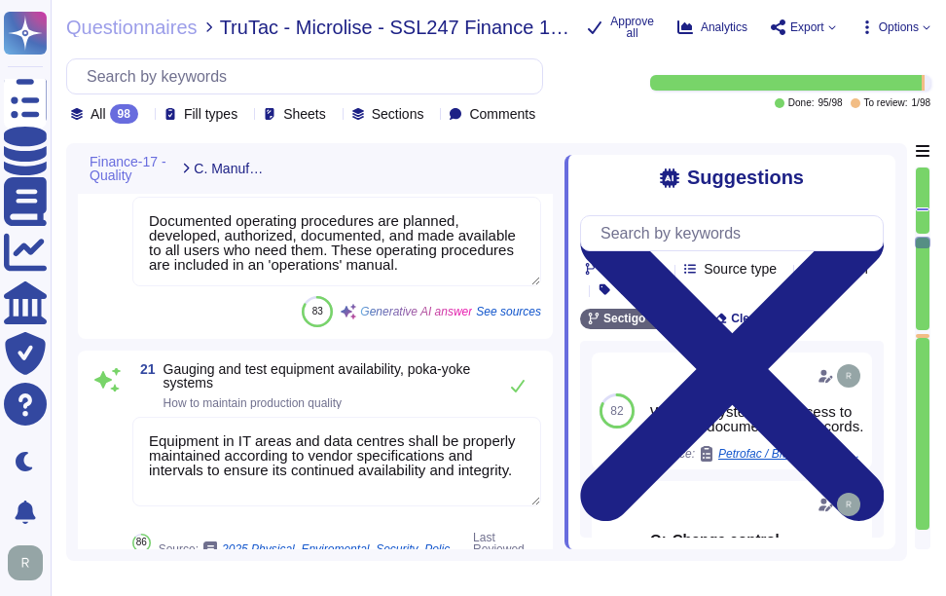
scroll to position [2, 0]
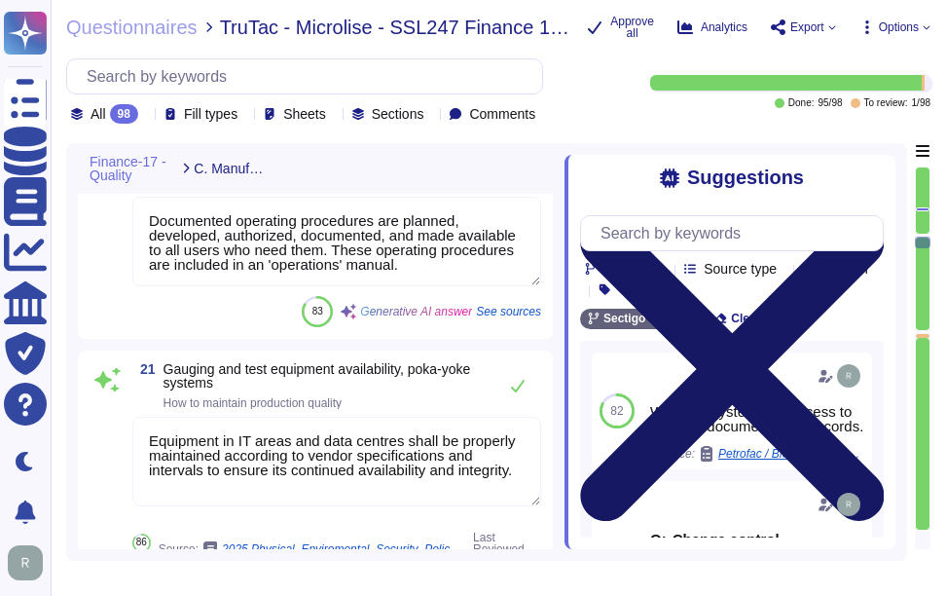
click at [879, 170] on icon at bounding box center [732, 368] width 304 height 405
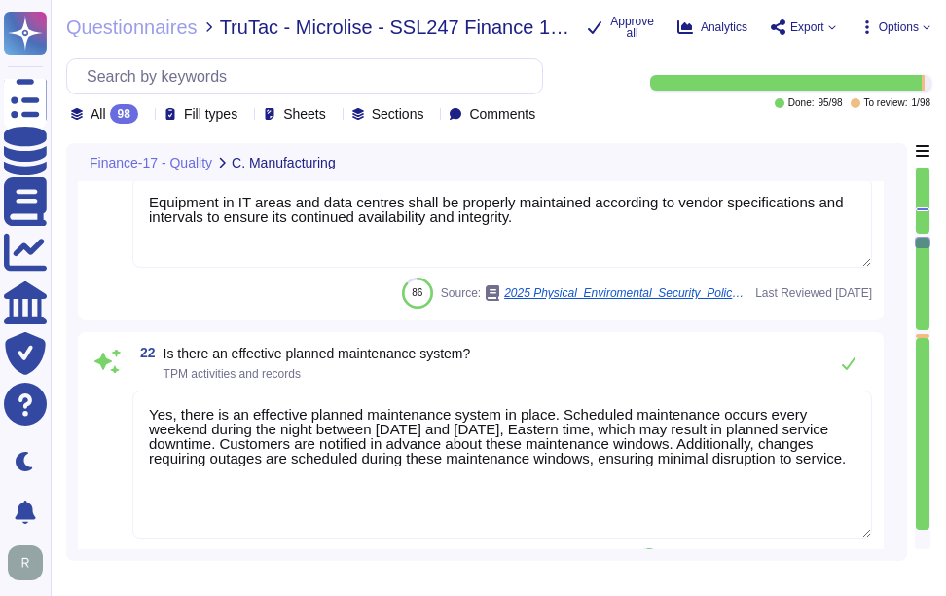
scroll to position [6966, 0]
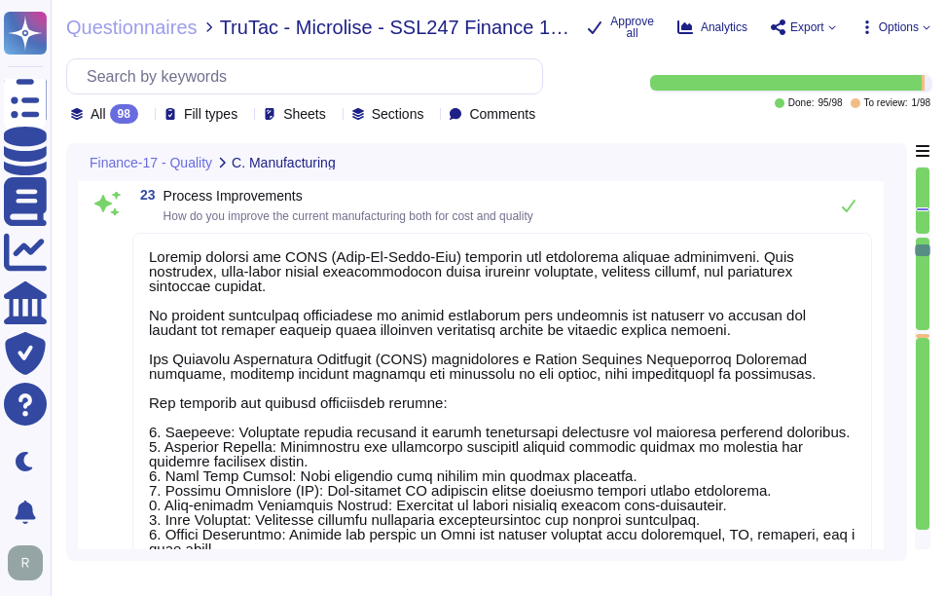
type textarea "Sectigo's approach to risk management consists of two areas:"
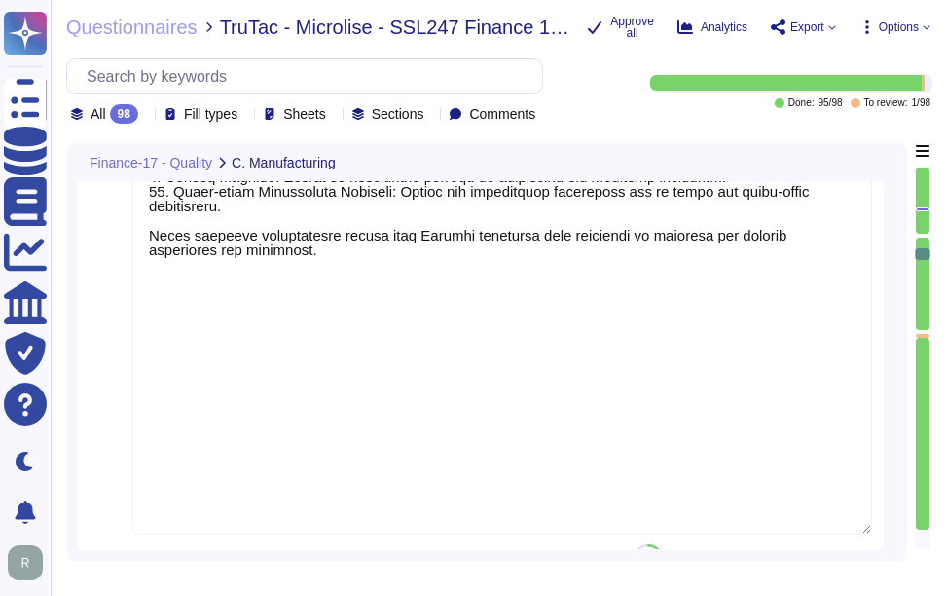
type textarea "The department responsible for the definition, evaluation, and creation of new …"
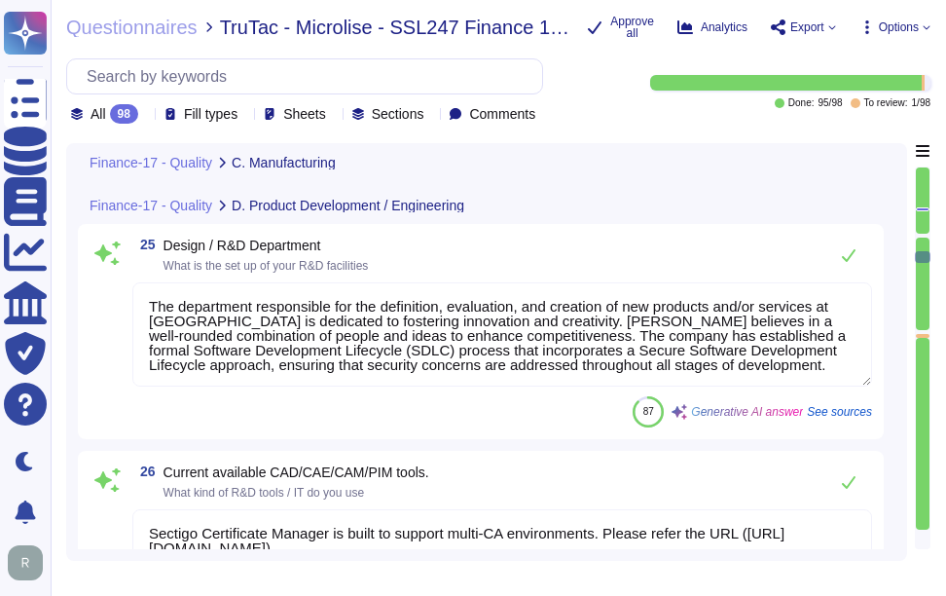
type textarea "Sectigo Certificate Manager is built to support multi-CA environments. Please r…"
type textarea "Sectigo is committed to innovation and differentiating itself in the competitiv…"
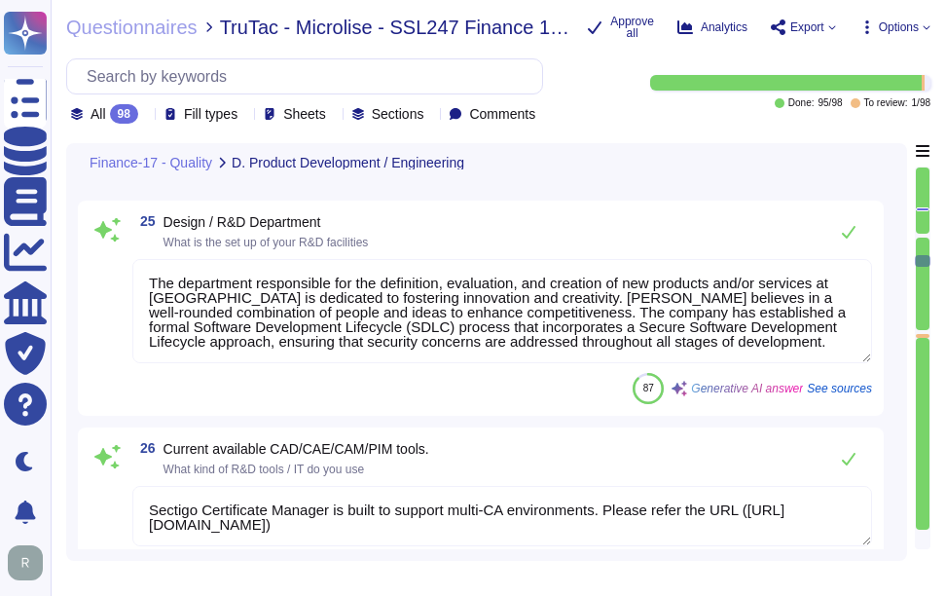
type textarea "Your enterprise sales representative will share the details."
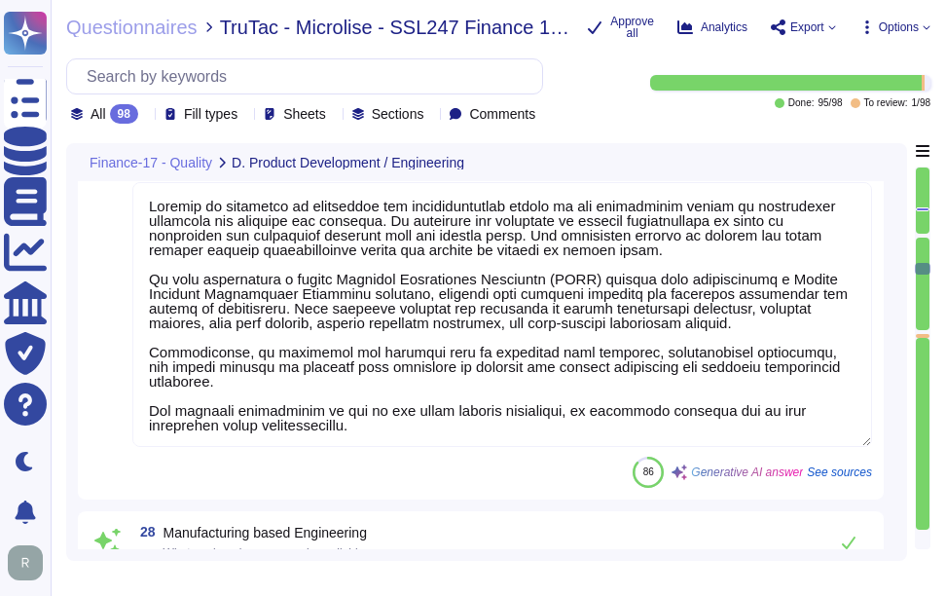
type textarea "Sectigo provides technical support for deployment and troubleshooting through a…"
type textarea "Sectigo has established a formal Software Development Lifecycle (SDLC) process …"
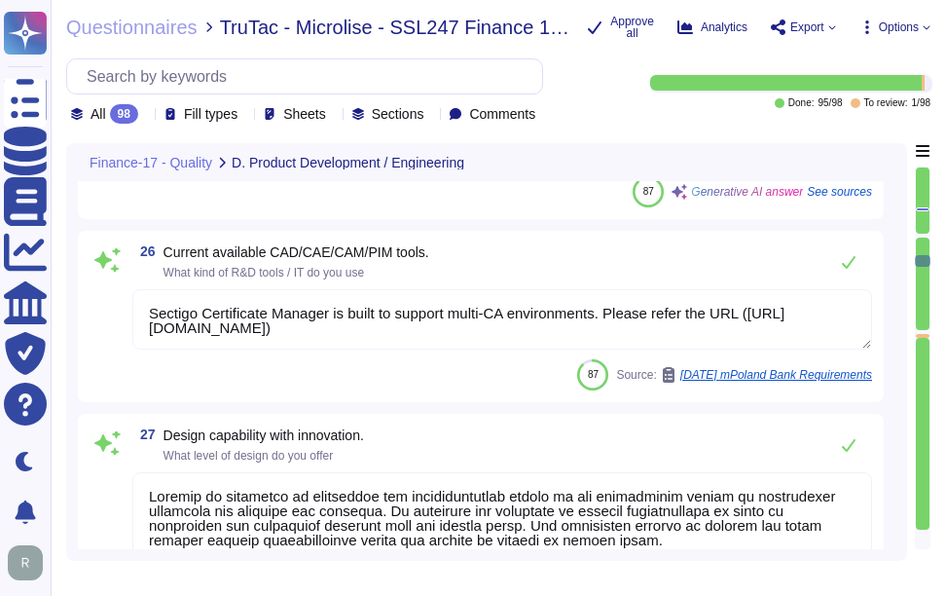
scroll to position [8066, 0]
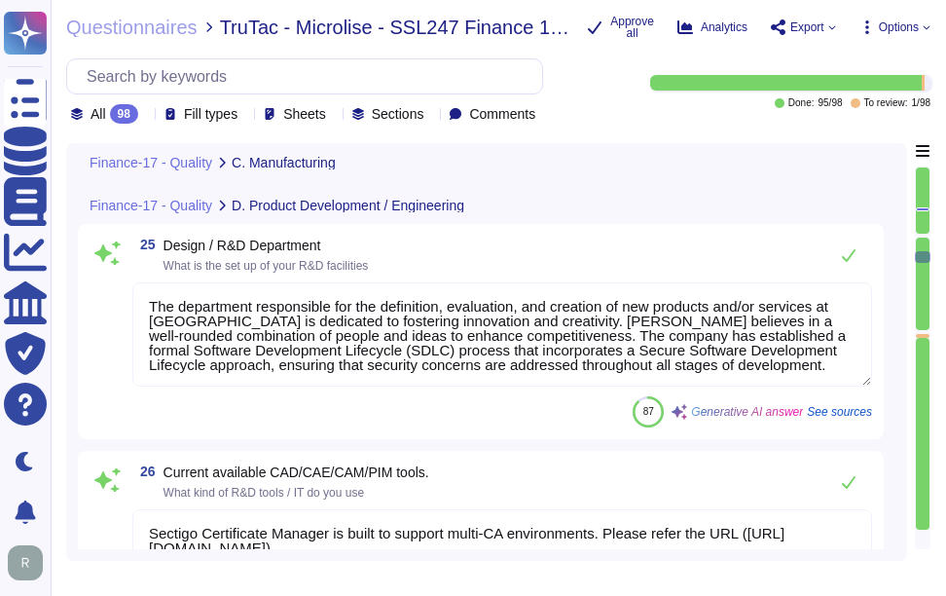
type textarea "Sectigo employs the PDCA (Plan-Do-Check-Act) approach for continuous process im…"
type textarea "Sectigo's approach to risk management consists of two areas:"
